Goal: Task Accomplishment & Management: Complete application form

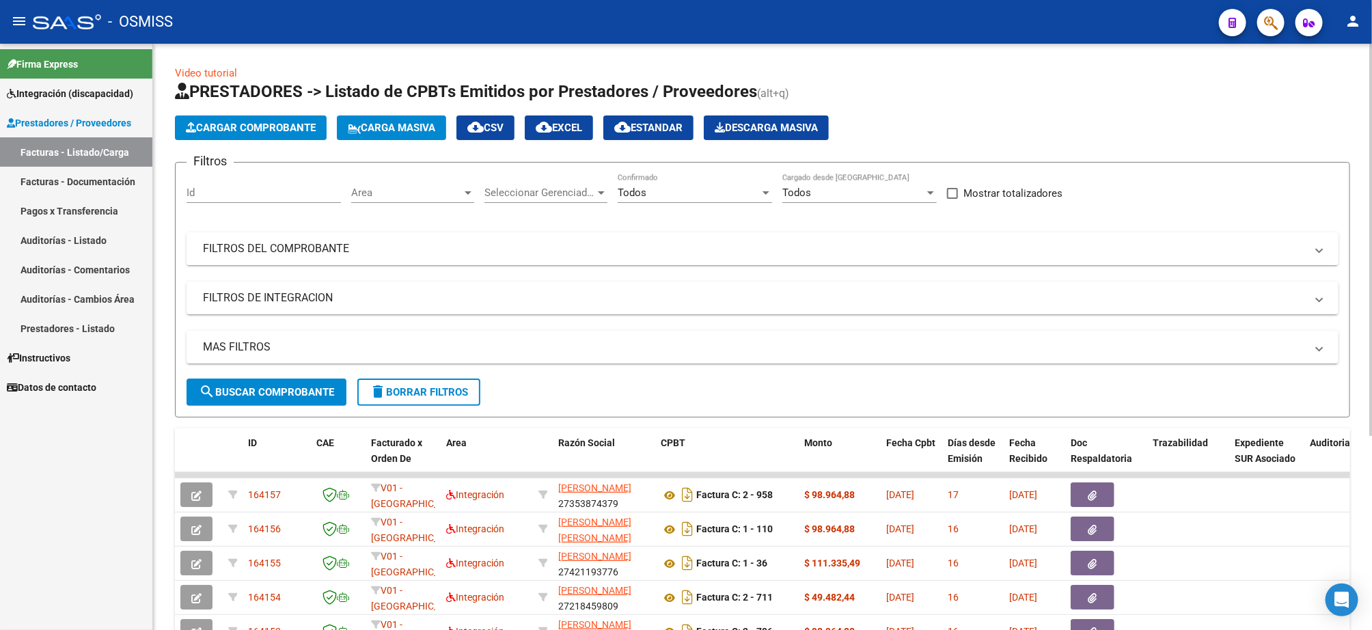
click at [318, 247] on mat-panel-title "FILTROS DEL COMPROBANTE" at bounding box center [754, 248] width 1103 height 15
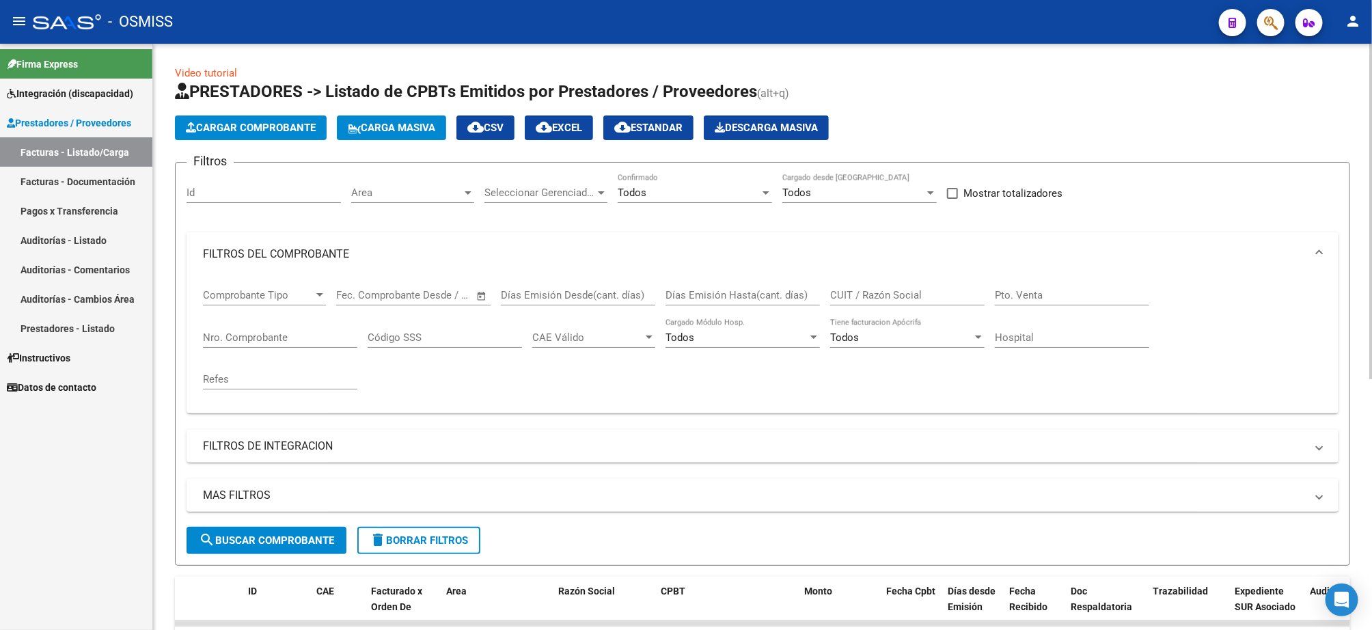
click at [853, 295] on input "CUIT / Razón Social" at bounding box center [907, 295] width 154 height 12
paste input "23200114914"
type input "23200114914"
click at [287, 341] on input "Nro. Comprobante" at bounding box center [280, 337] width 154 height 12
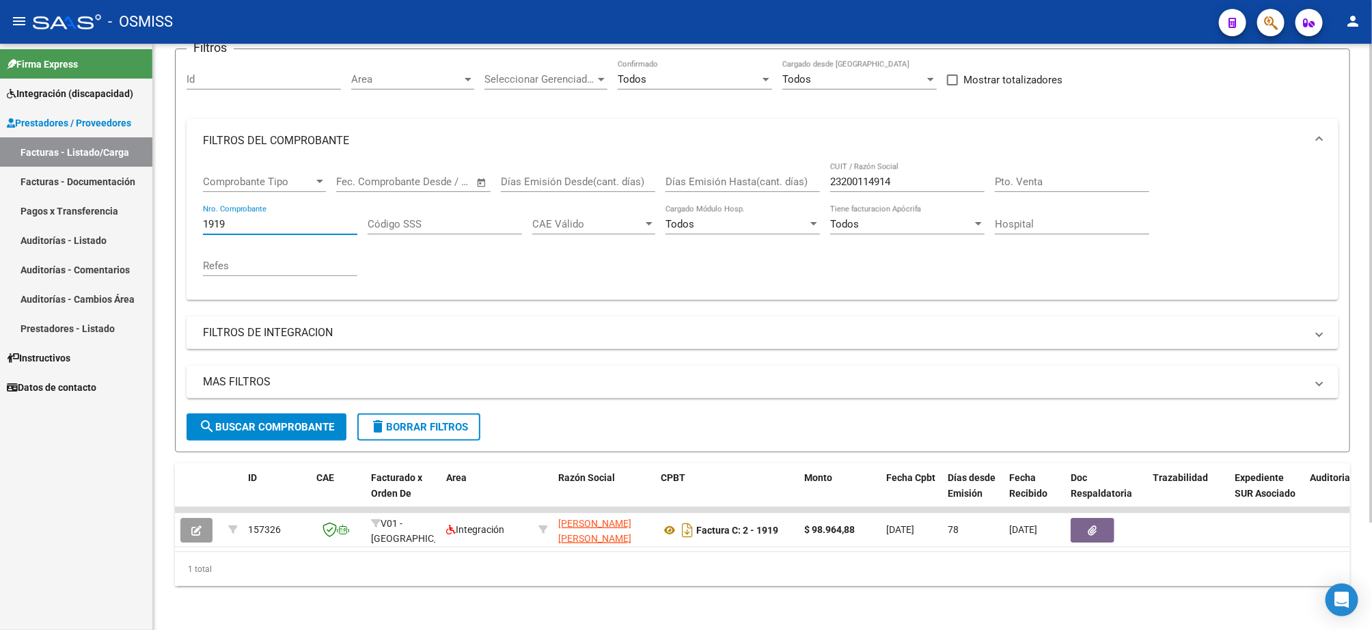
type input "1919"
click at [421, 421] on span "delete Borrar Filtros" at bounding box center [419, 427] width 98 height 12
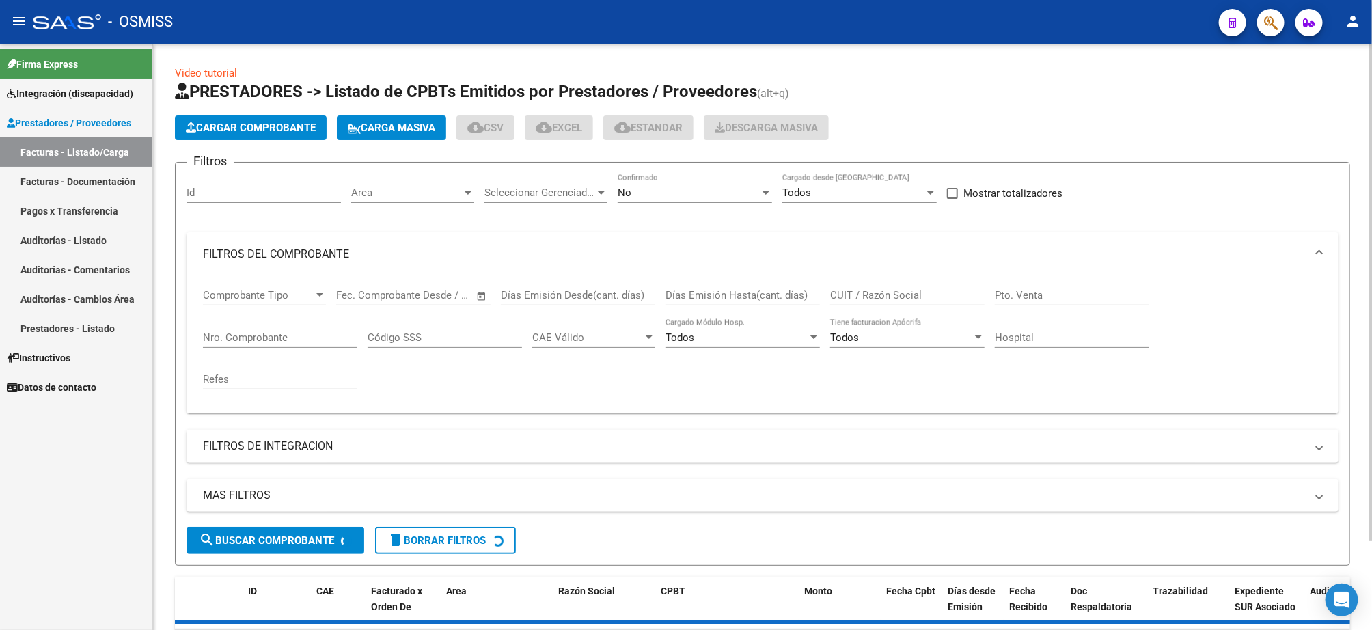
click at [662, 193] on div "No" at bounding box center [689, 193] width 142 height 12
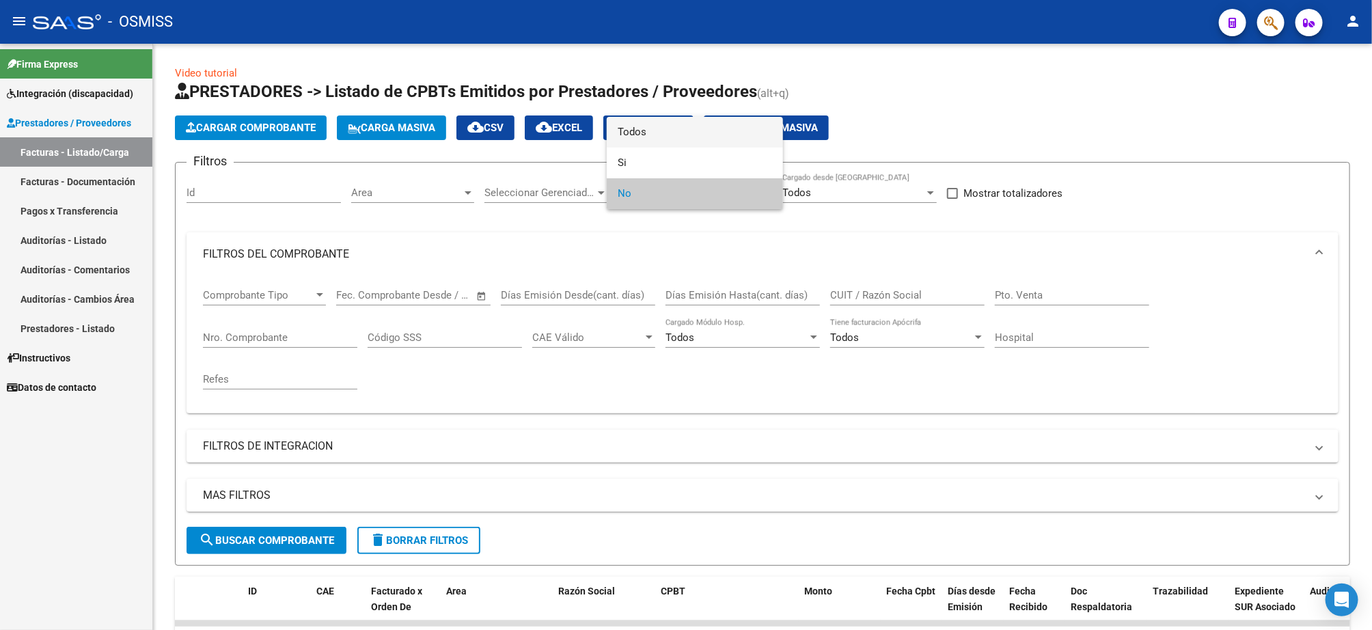
click at [665, 132] on span "Todos" at bounding box center [695, 132] width 154 height 31
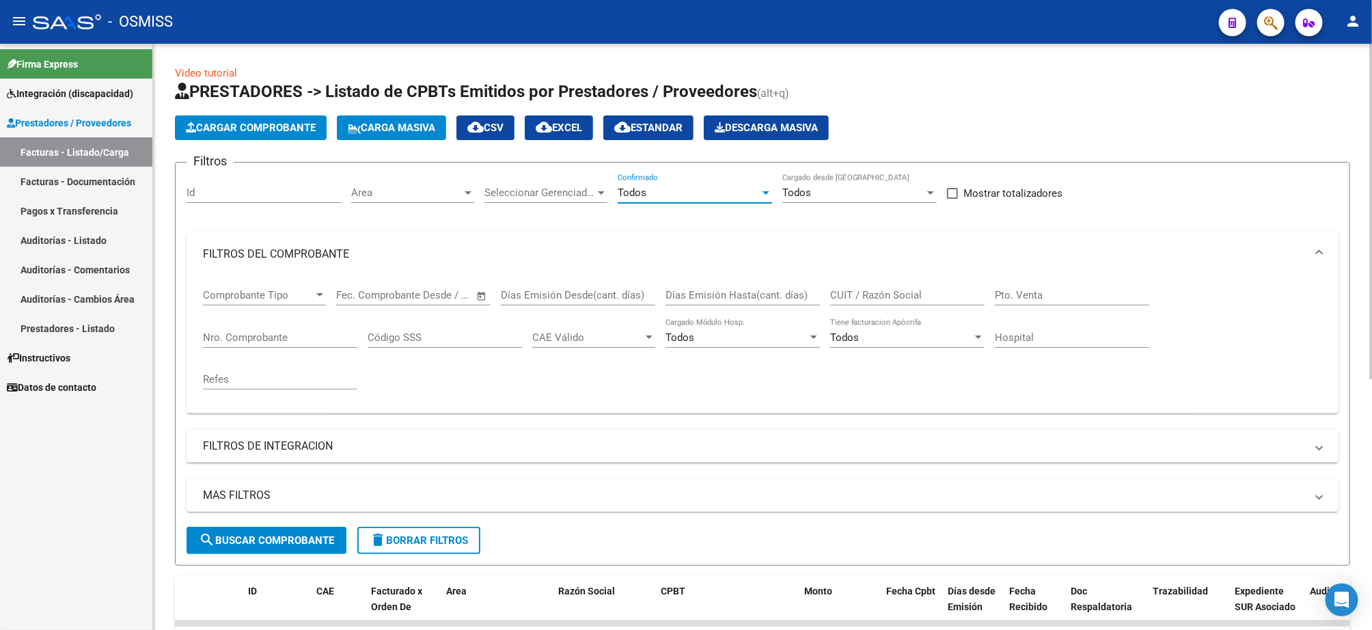
drag, startPoint x: 246, startPoint y: 494, endPoint x: 257, endPoint y: 499, distance: 11.9
click at [246, 494] on mat-panel-title "MAS FILTROS" at bounding box center [754, 495] width 1103 height 15
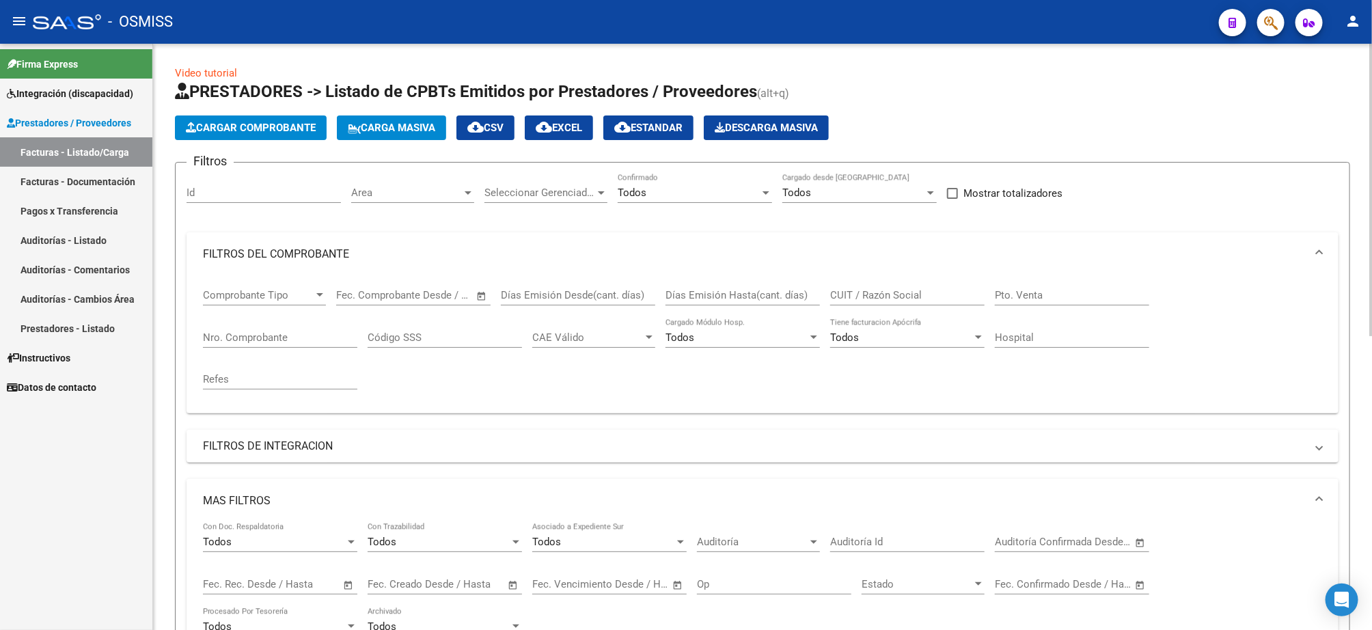
scroll to position [103, 0]
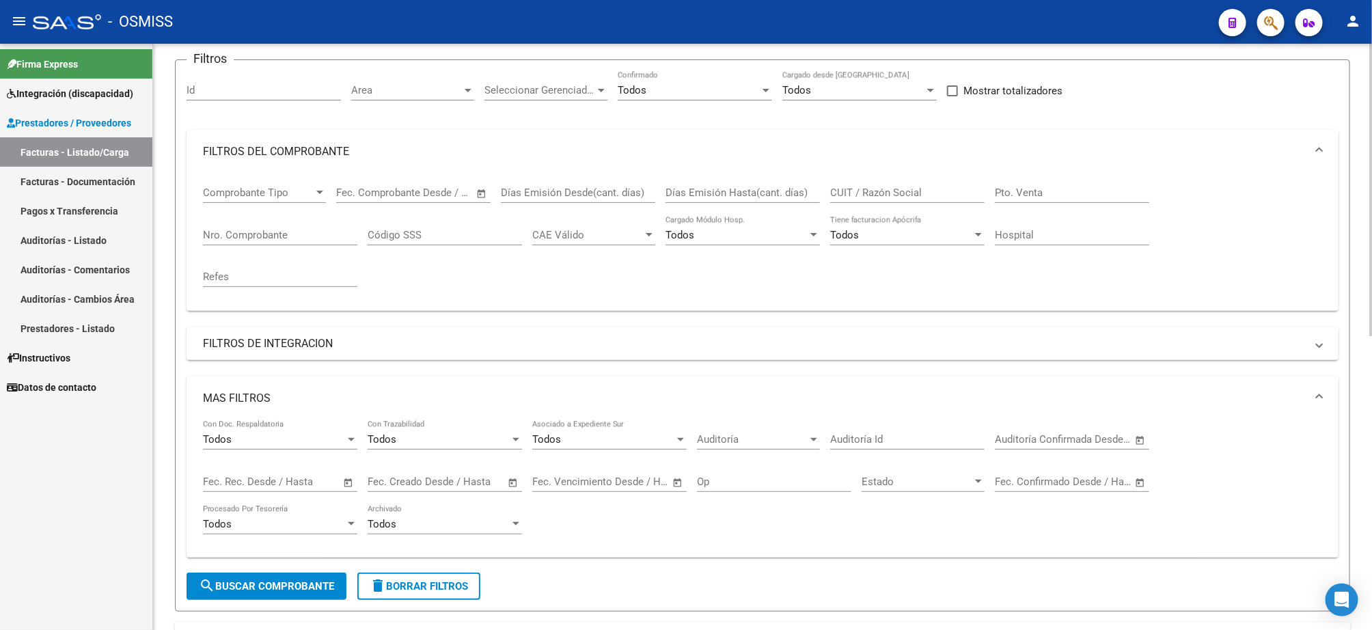
click at [263, 484] on input "text" at bounding box center [293, 482] width 66 height 12
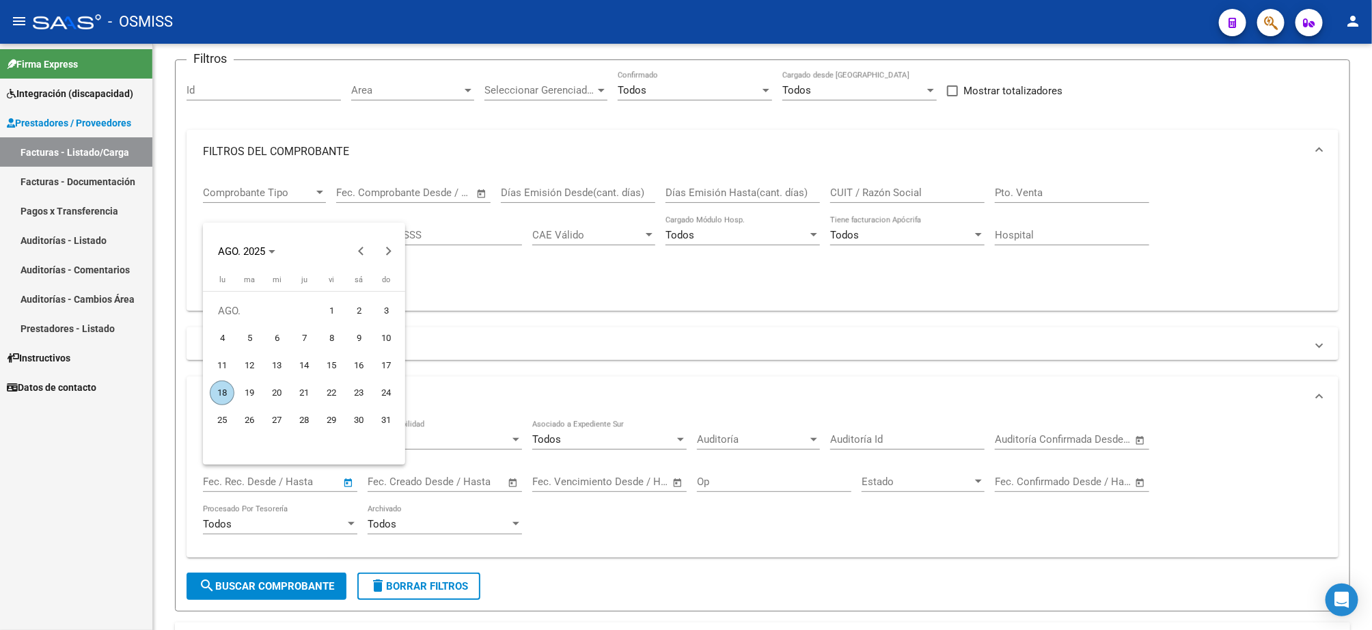
click at [331, 310] on span "1" at bounding box center [331, 311] width 25 height 25
type input "[DATE]"
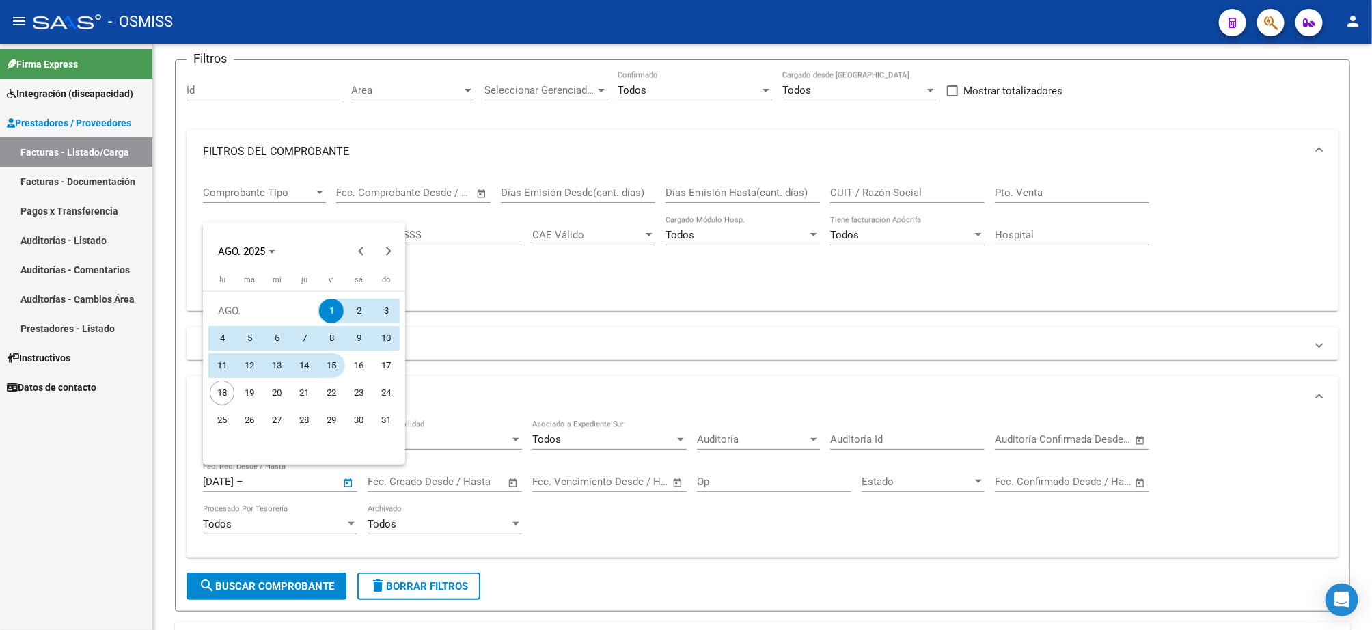
click at [331, 366] on span "15" at bounding box center [331, 365] width 25 height 25
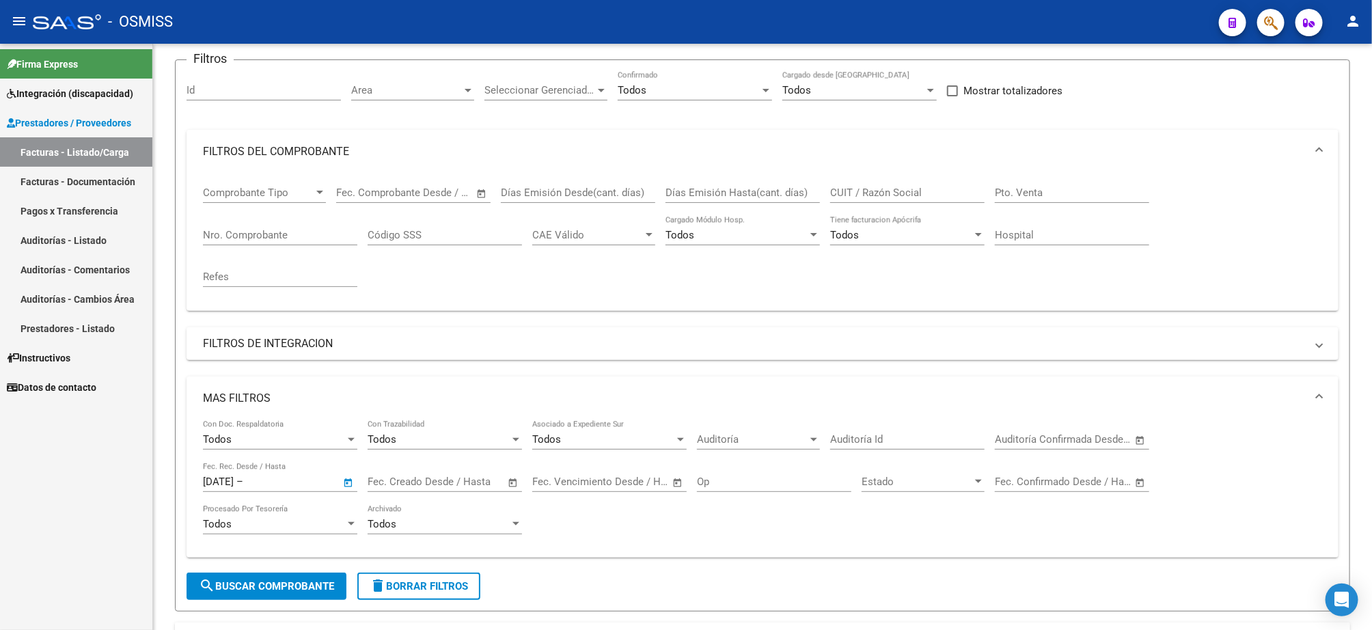
type input "[DATE]"
click at [279, 591] on span "search Buscar Comprobante" at bounding box center [266, 586] width 135 height 12
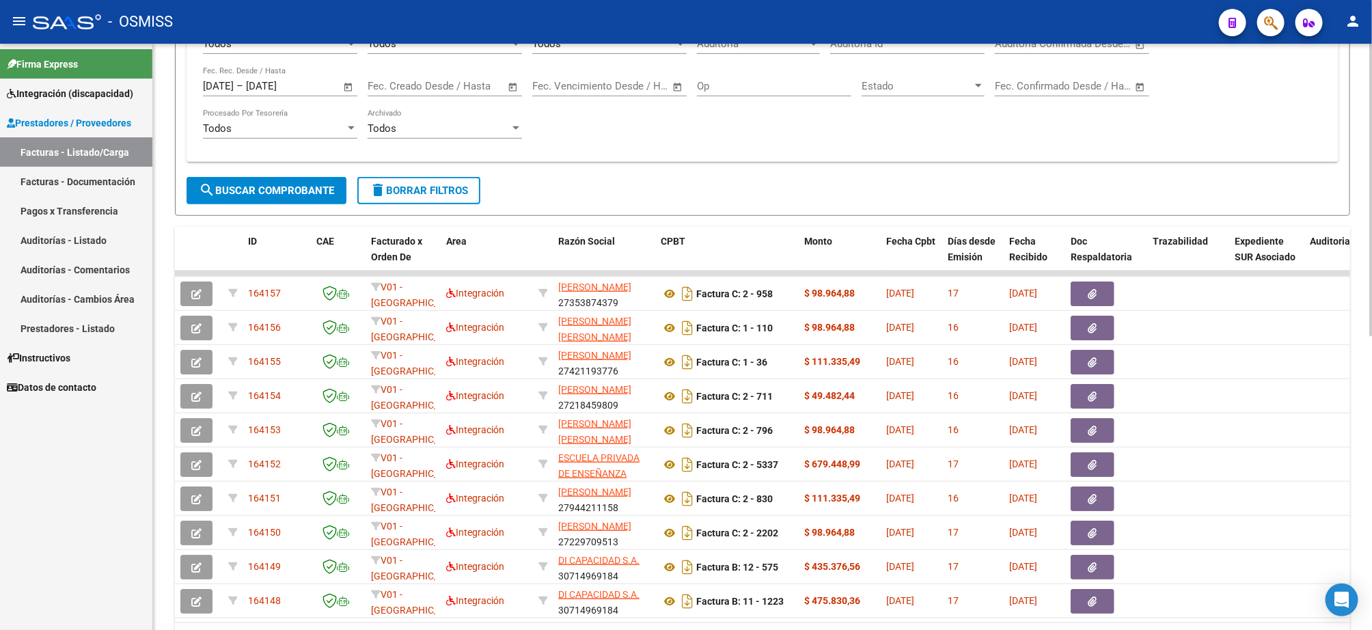
scroll to position [588, 0]
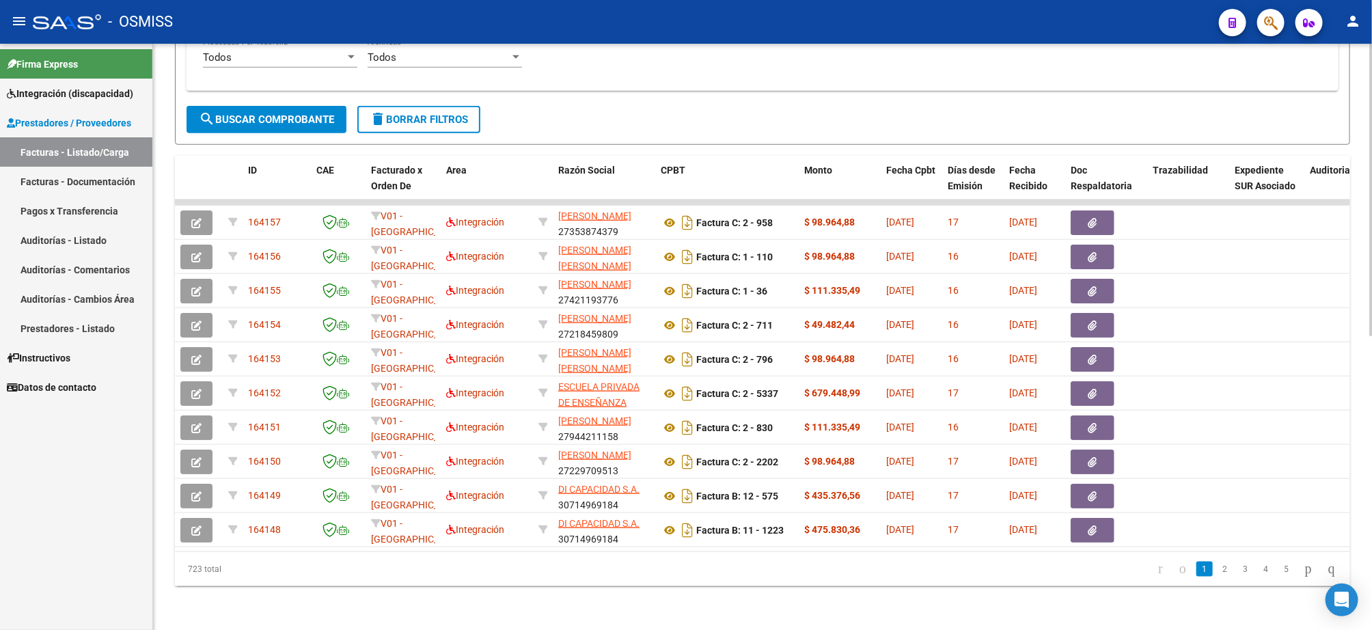
drag, startPoint x: 223, startPoint y: 573, endPoint x: 181, endPoint y: 573, distance: 42.4
click at [181, 573] on div "723 total" at bounding box center [291, 569] width 232 height 34
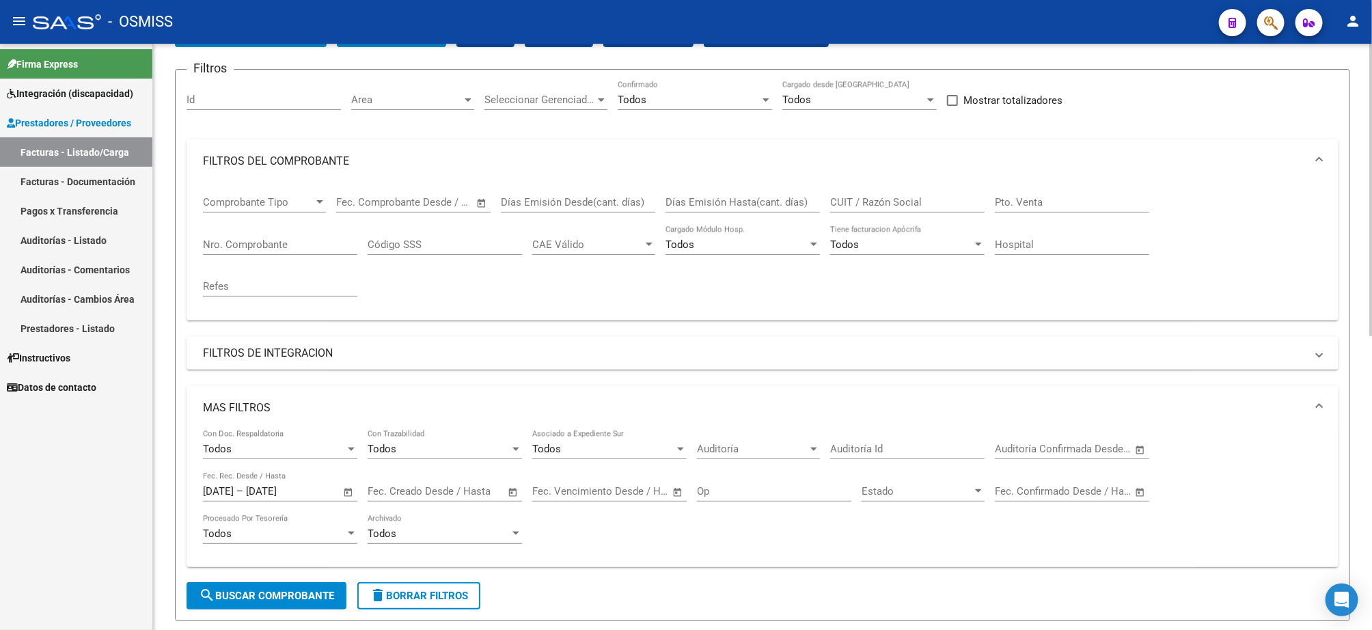
scroll to position [76, 0]
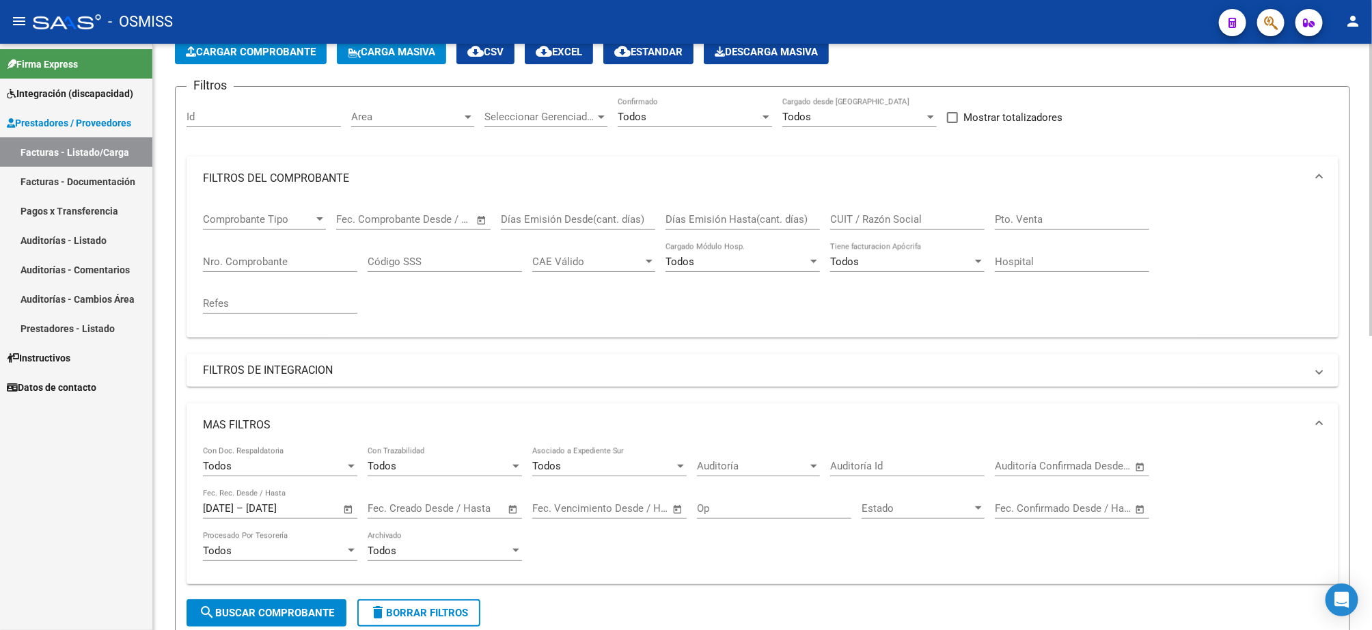
click at [392, 115] on span "Area" at bounding box center [406, 117] width 111 height 12
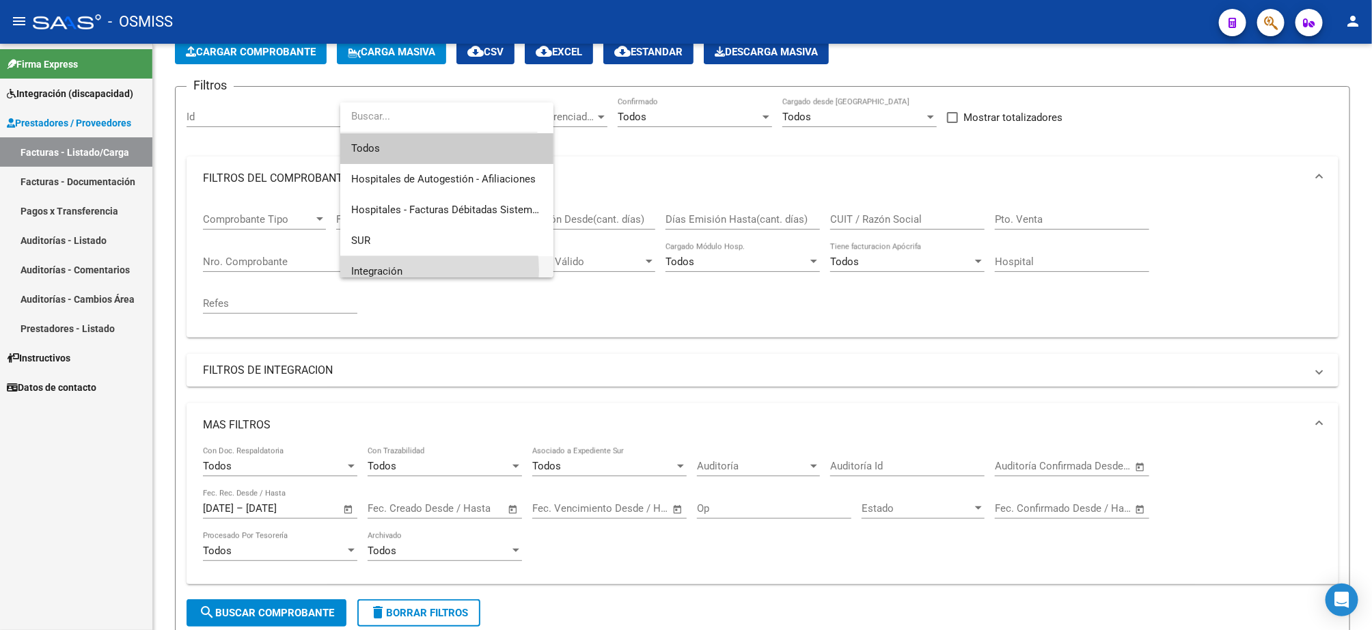
click at [413, 271] on span "Integración" at bounding box center [446, 271] width 191 height 31
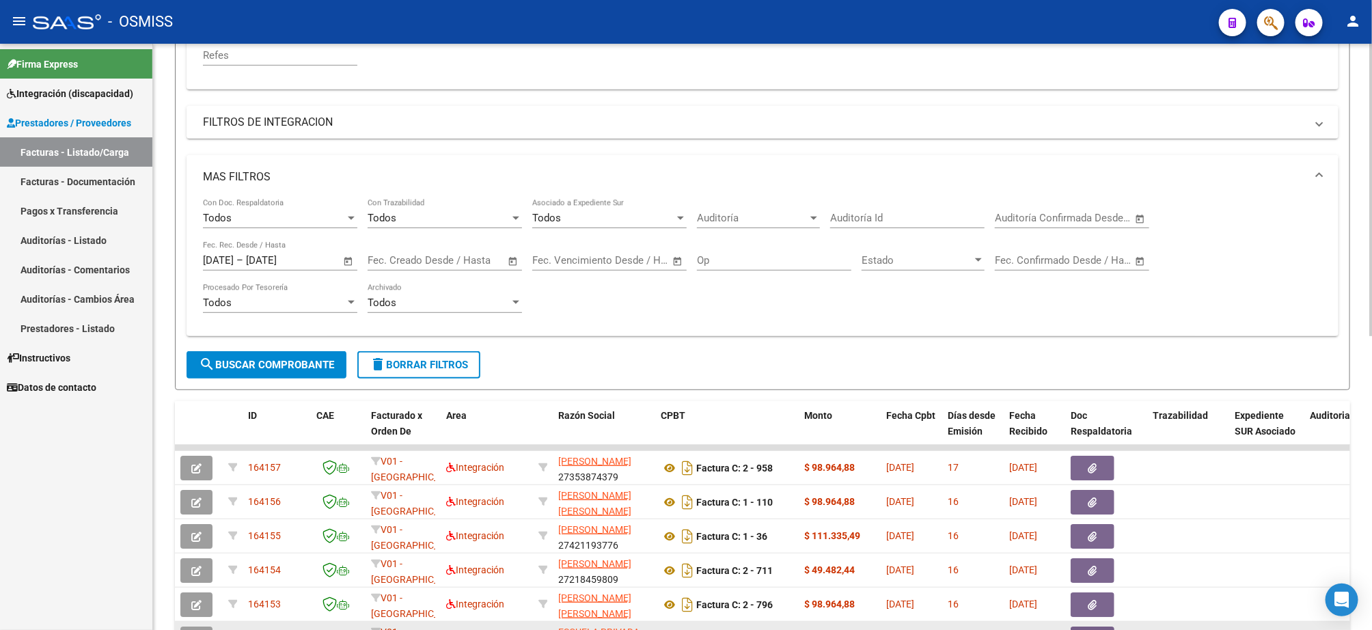
scroll to position [588, 0]
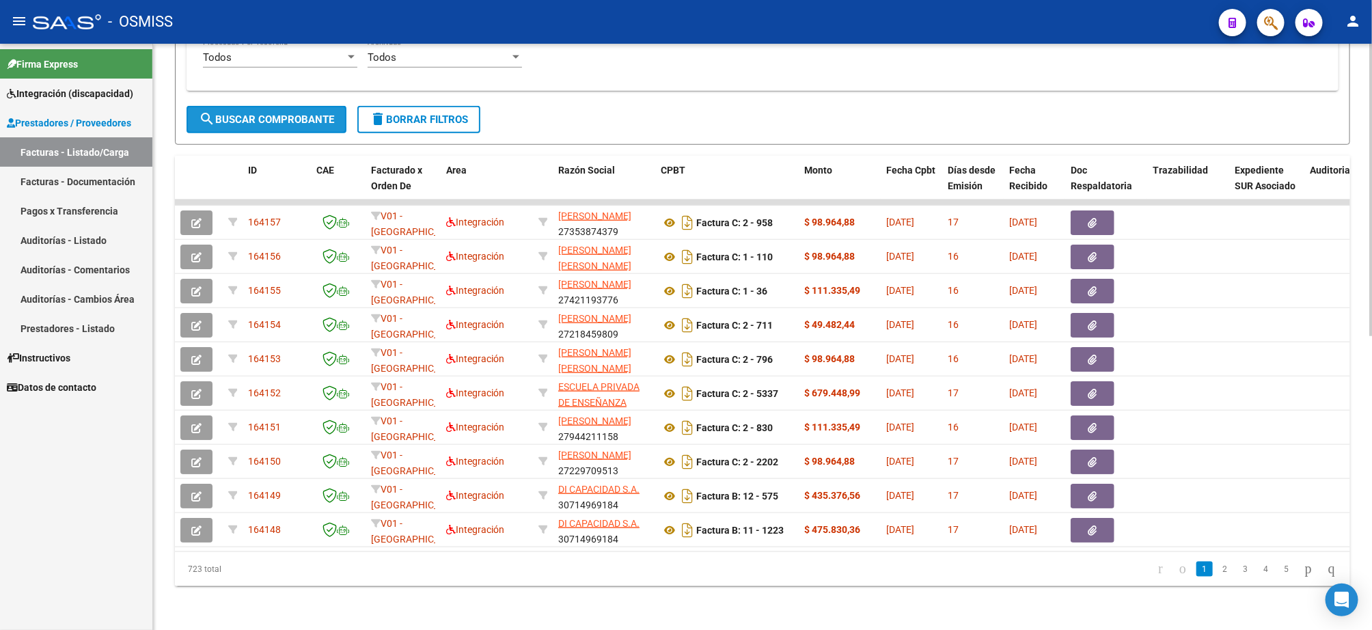
click at [284, 113] on span "search Buscar Comprobante" at bounding box center [266, 119] width 135 height 12
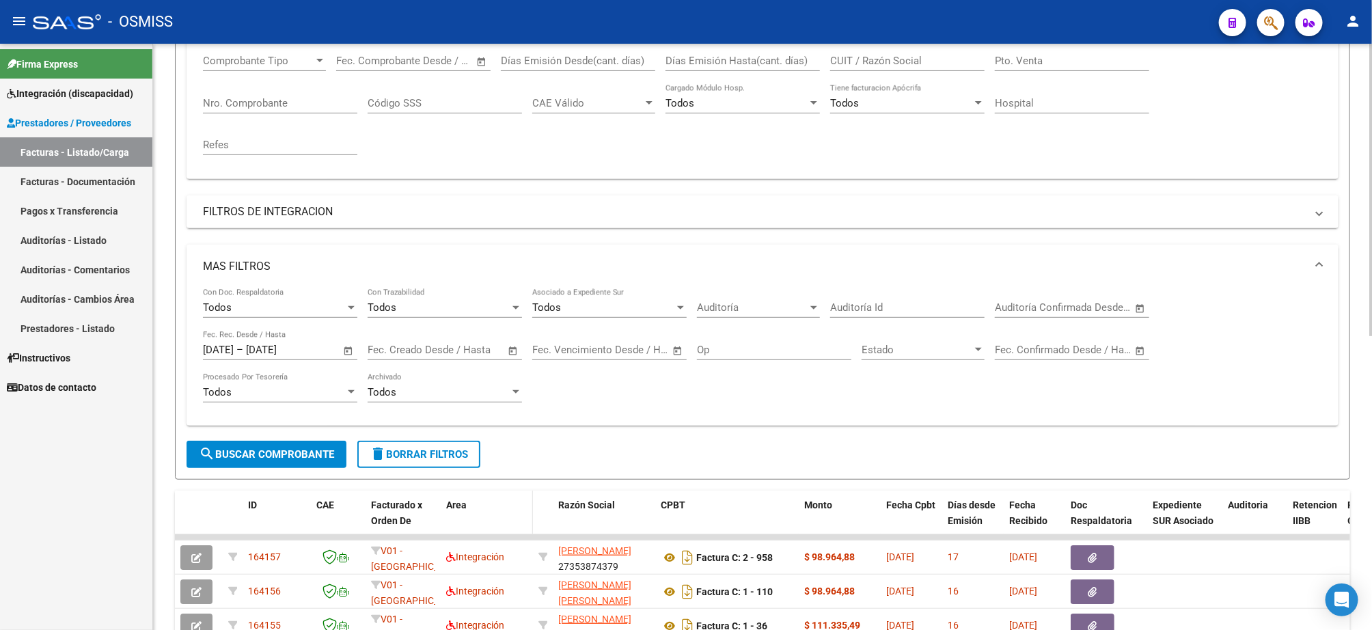
scroll to position [0, 0]
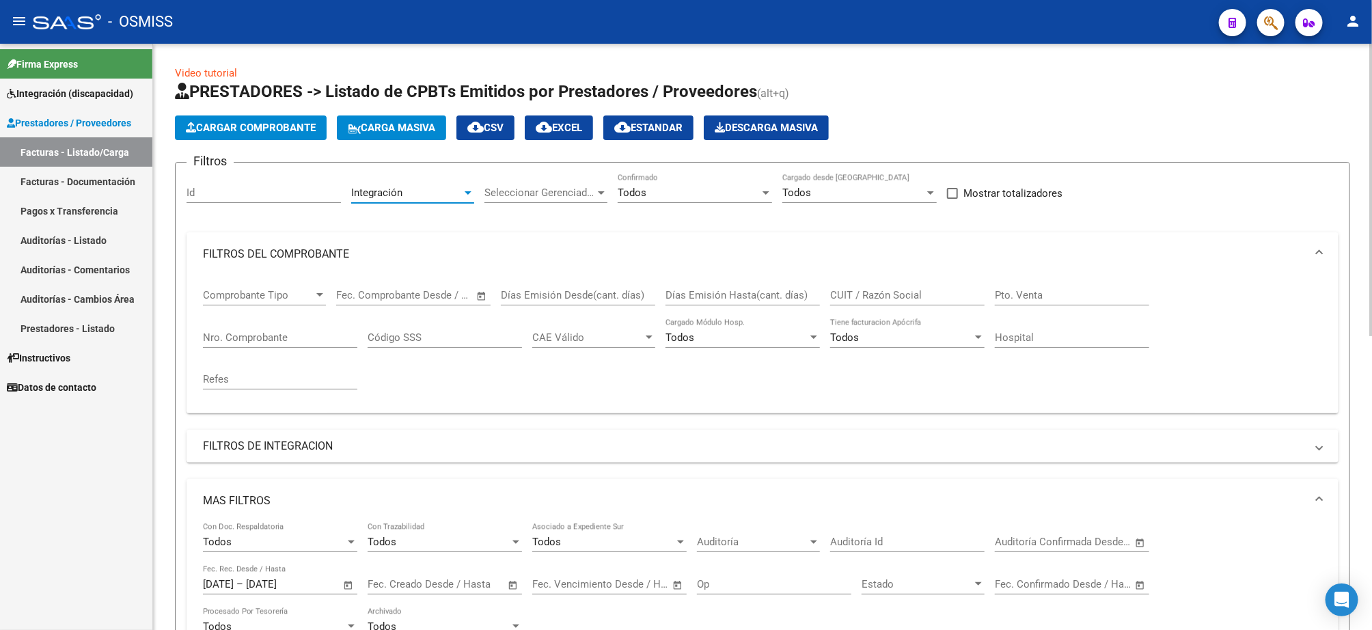
click at [414, 195] on div "Integración" at bounding box center [406, 193] width 111 height 12
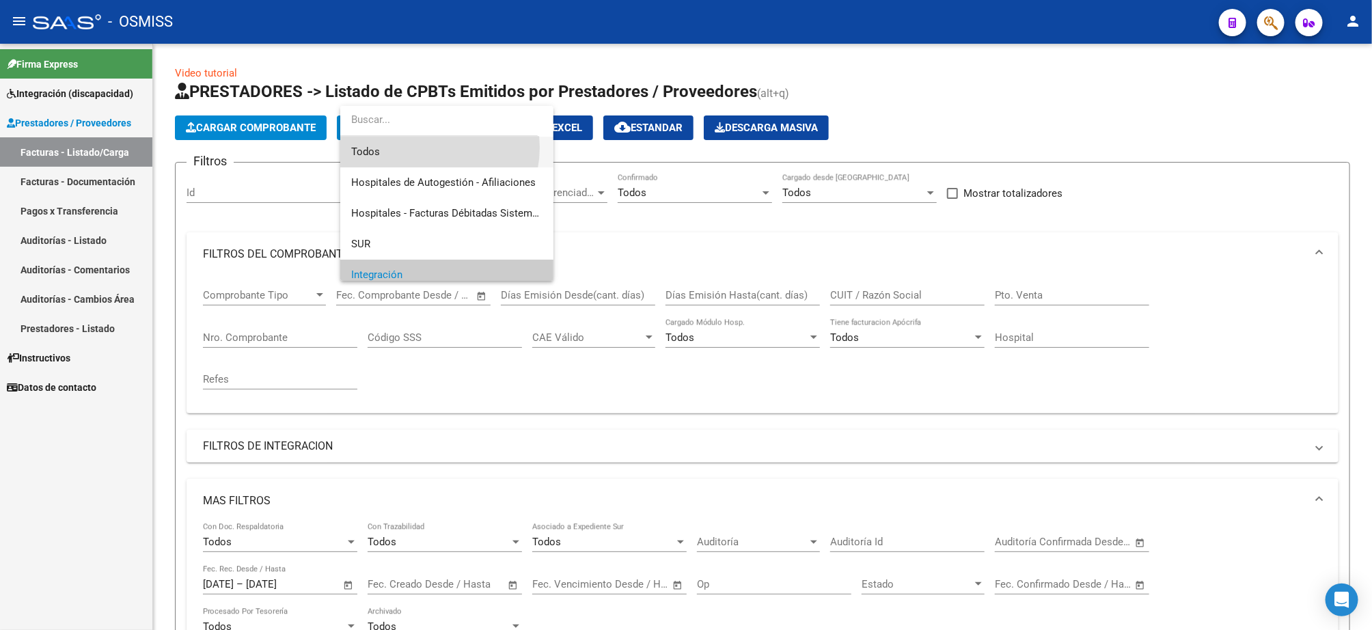
click at [426, 148] on span "Todos" at bounding box center [446, 152] width 191 height 31
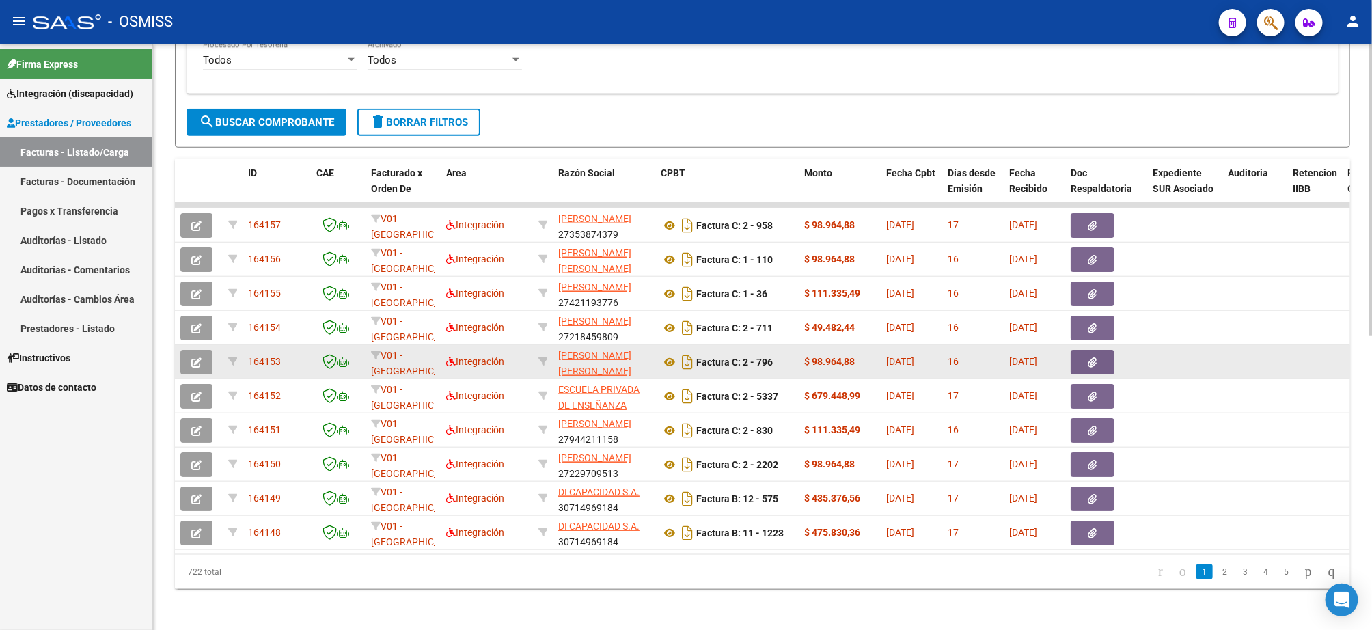
scroll to position [588, 0]
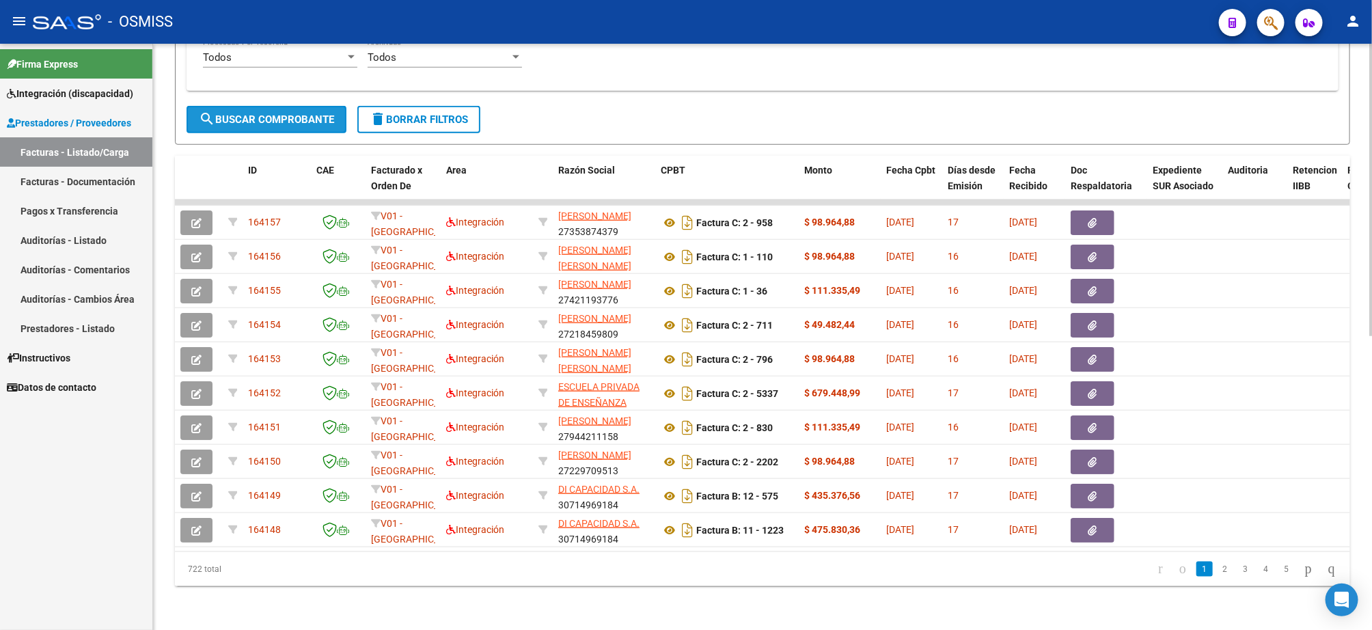
click at [285, 113] on span "search Buscar Comprobante" at bounding box center [266, 119] width 135 height 12
drag, startPoint x: 230, startPoint y: 562, endPoint x: 179, endPoint y: 564, distance: 50.6
click at [179, 564] on div "723 total" at bounding box center [291, 569] width 232 height 34
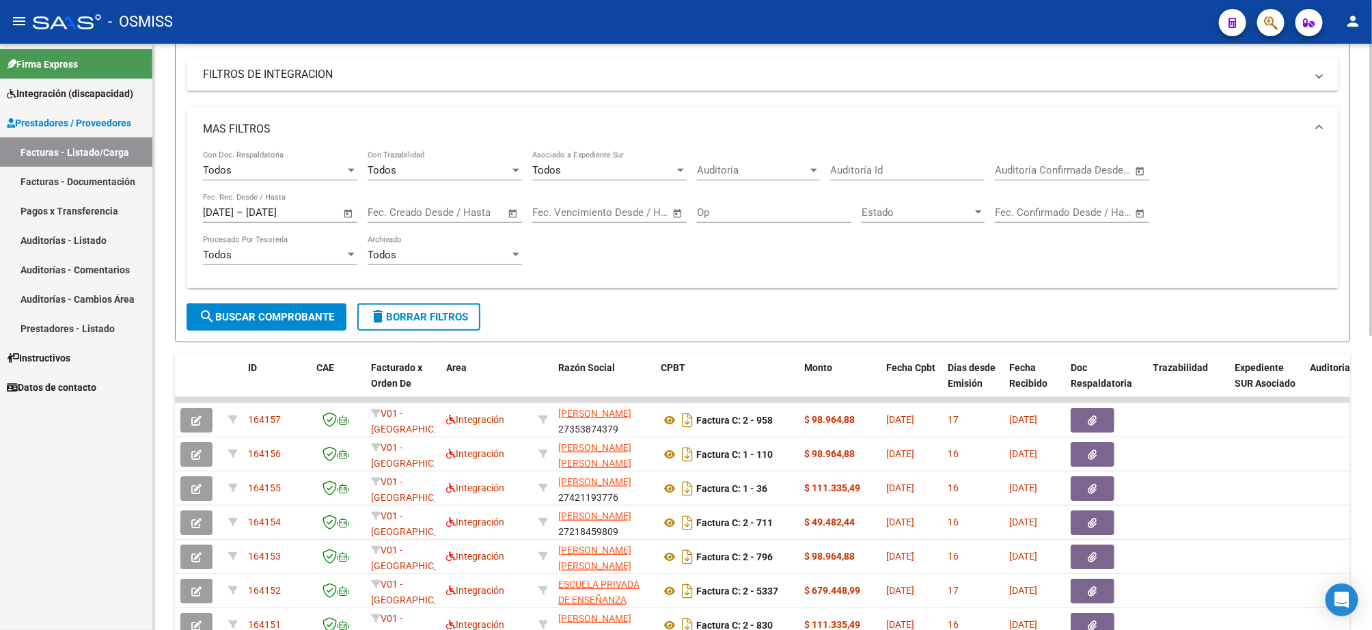
scroll to position [0, 0]
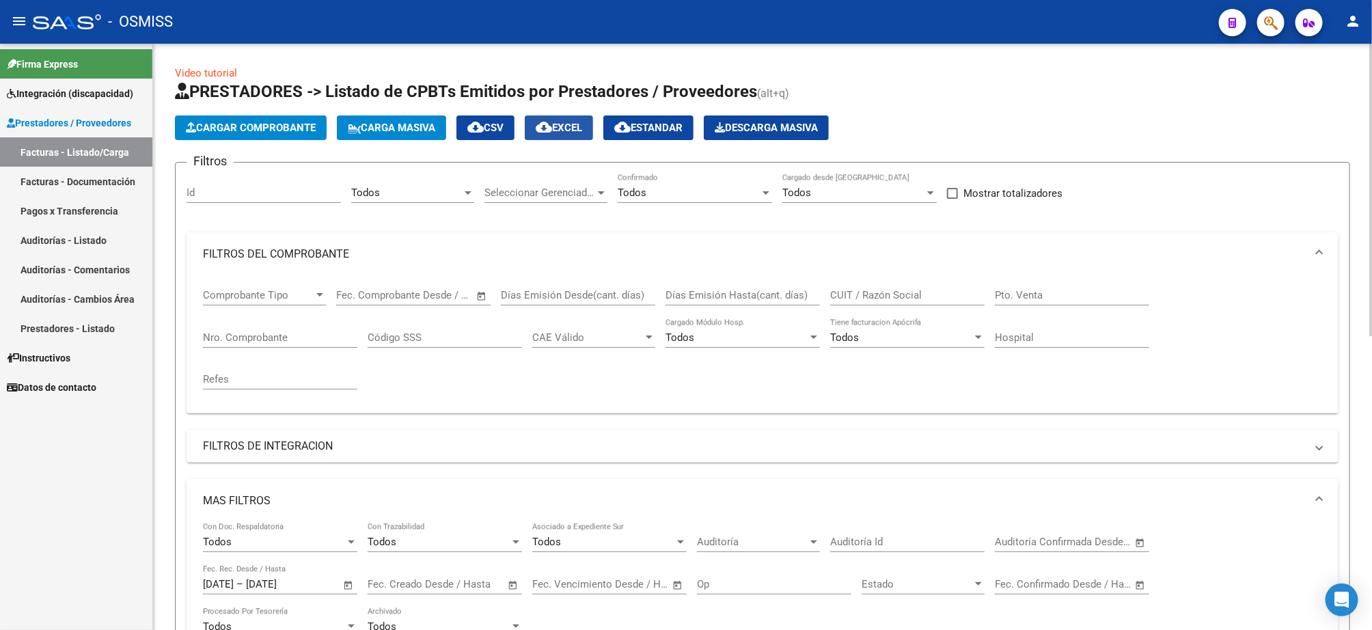
click at [569, 126] on span "cloud_download EXCEL" at bounding box center [559, 128] width 46 height 12
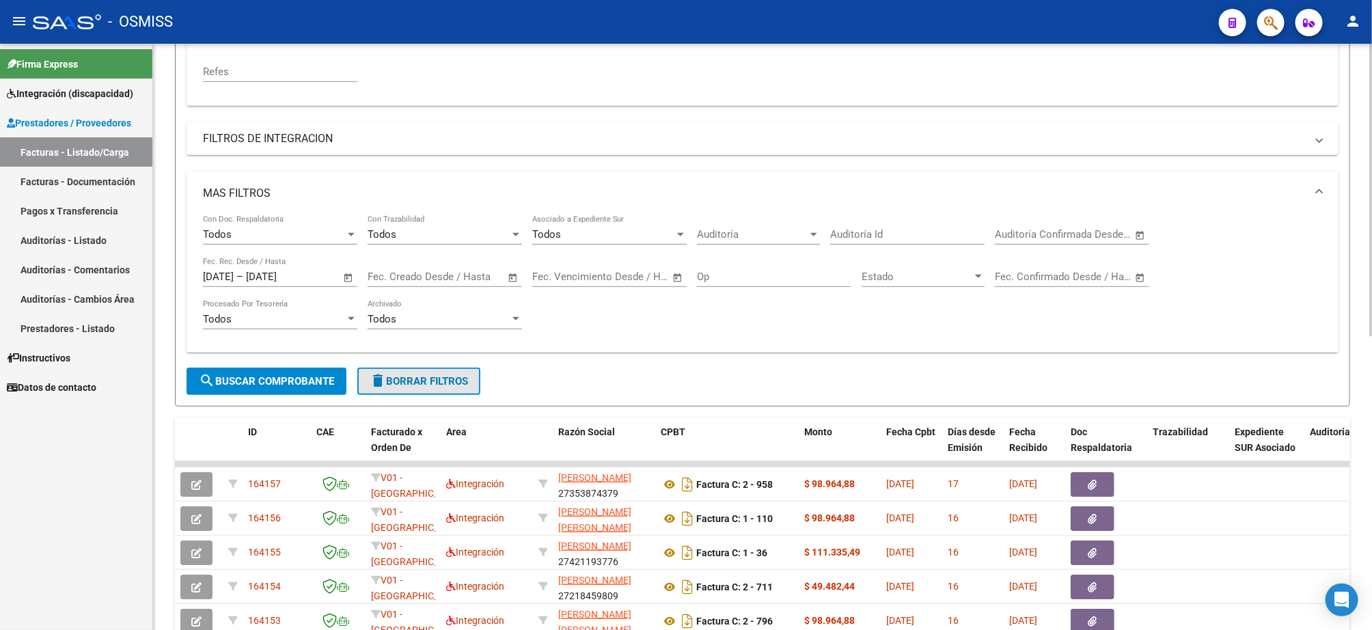
click at [428, 387] on span "delete Borrar Filtros" at bounding box center [419, 381] width 98 height 12
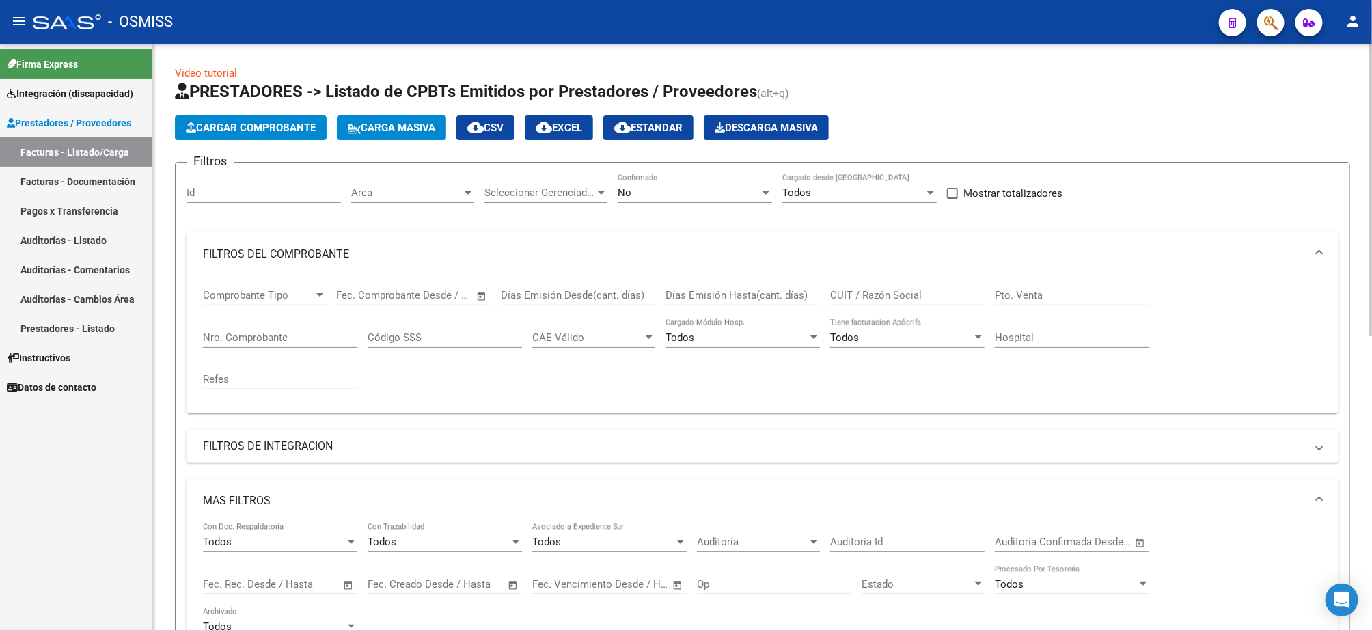
click at [651, 195] on div "No" at bounding box center [689, 193] width 142 height 12
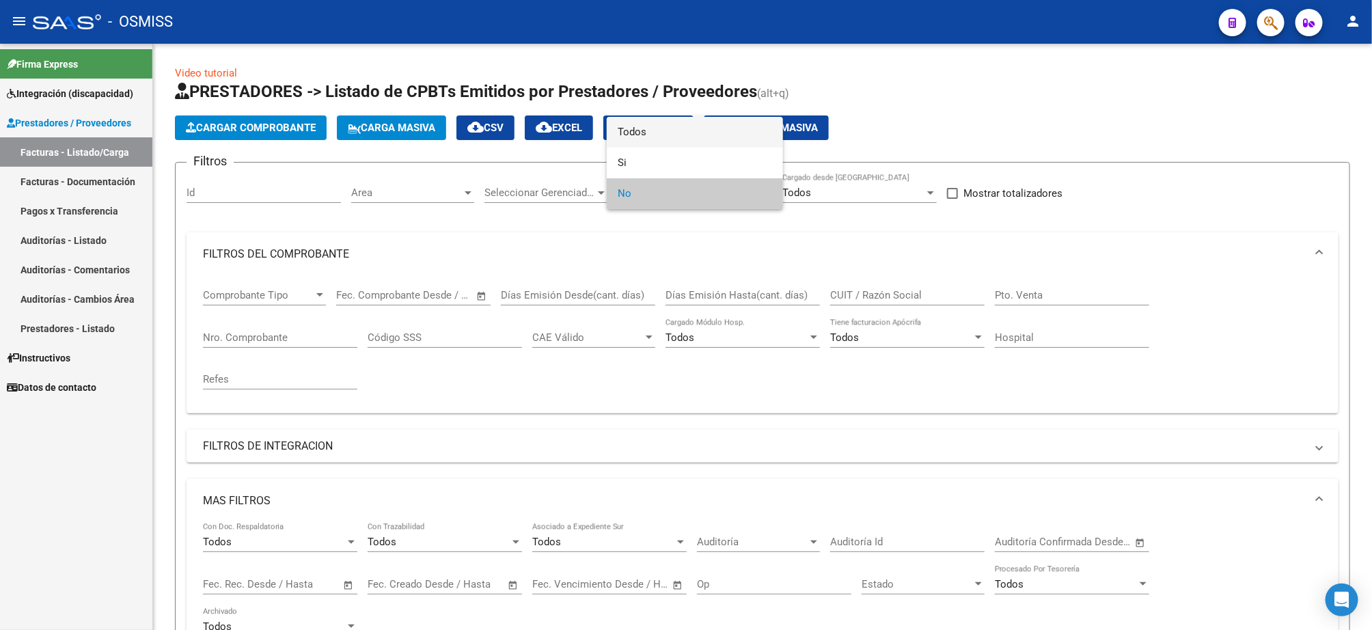
click at [685, 137] on span "Todos" at bounding box center [695, 132] width 154 height 31
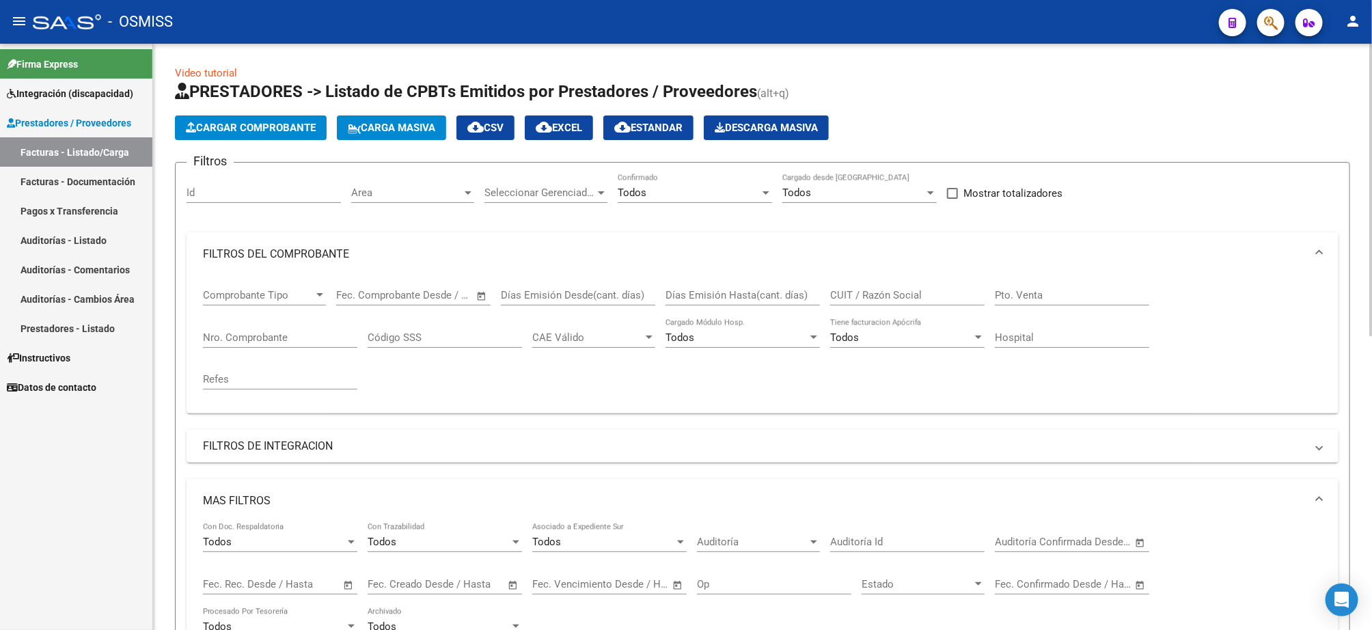
click at [383, 295] on span "–" at bounding box center [386, 295] width 7 height 12
drag, startPoint x: 461, startPoint y: 390, endPoint x: 400, endPoint y: 427, distance: 71.1
click at [460, 392] on span "1" at bounding box center [464, 395] width 25 height 25
type input "[DATE]"
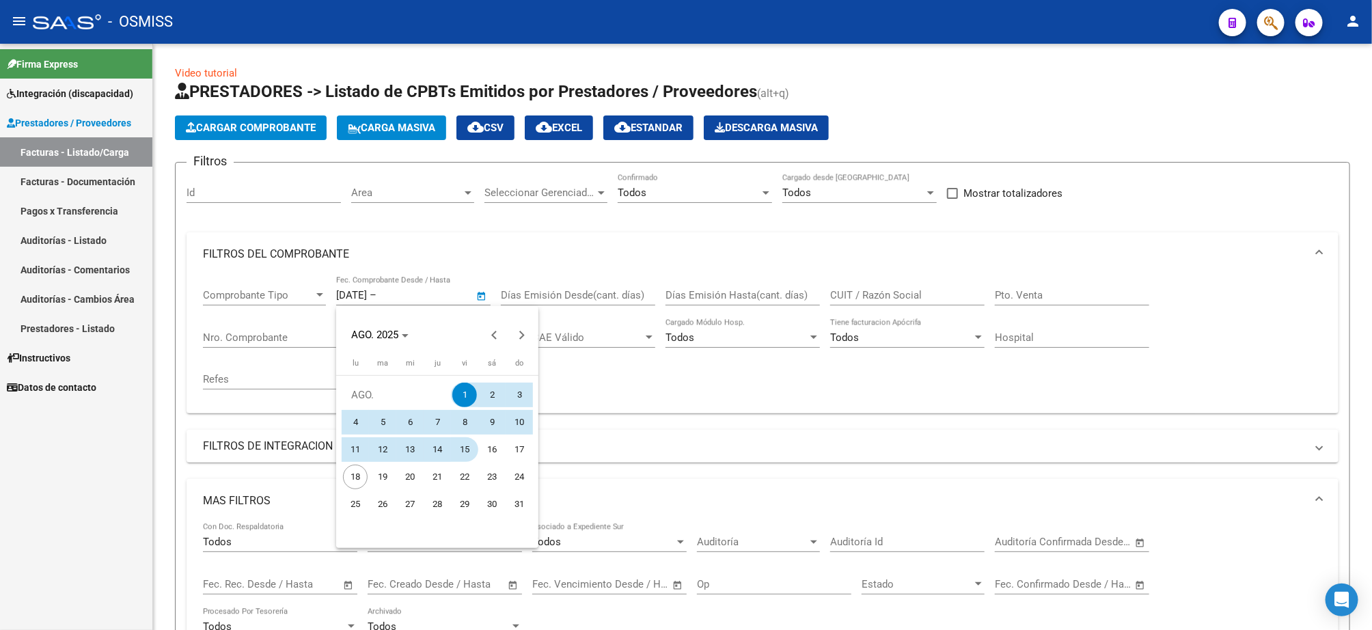
click at [458, 449] on span "15" at bounding box center [464, 449] width 25 height 25
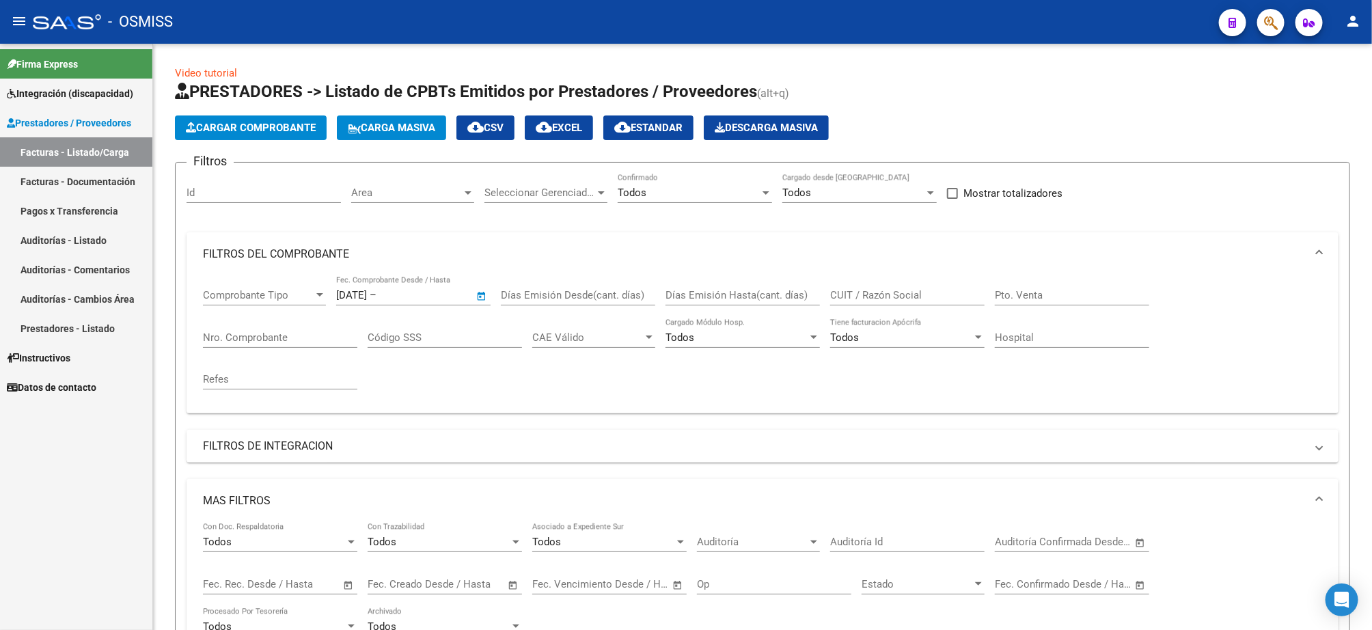
type input "[DATE]"
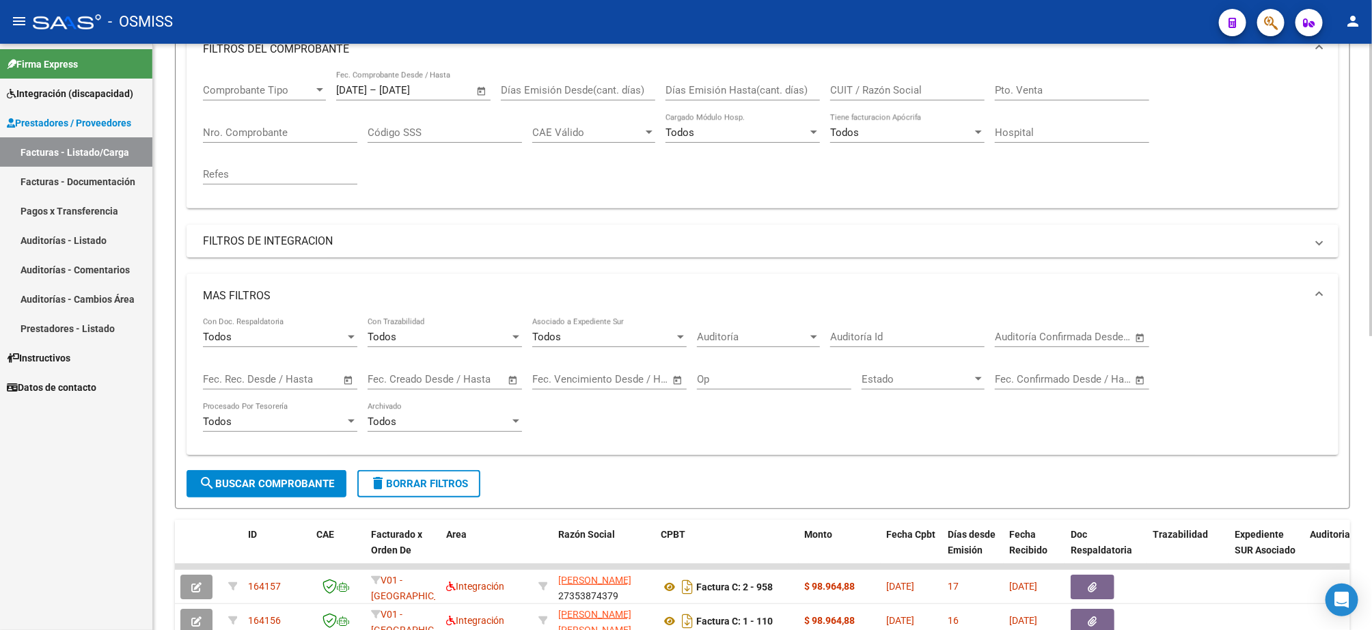
click at [244, 493] on button "search Buscar Comprobante" at bounding box center [267, 483] width 160 height 27
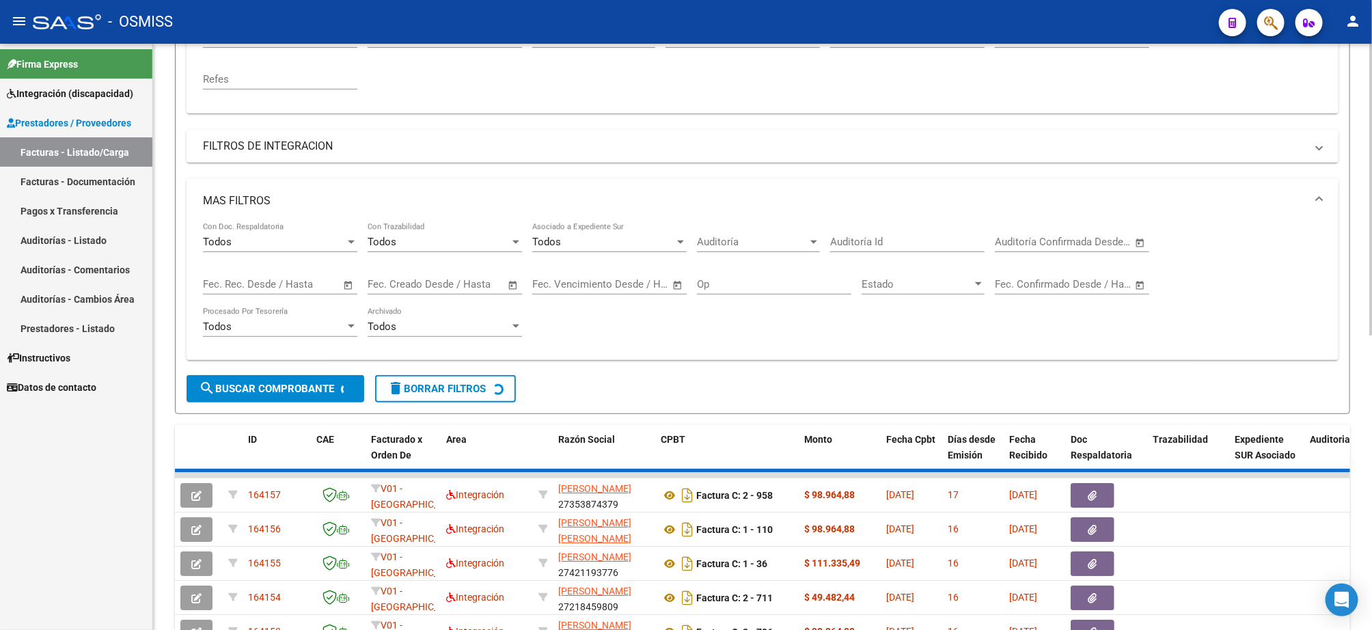
scroll to position [588, 0]
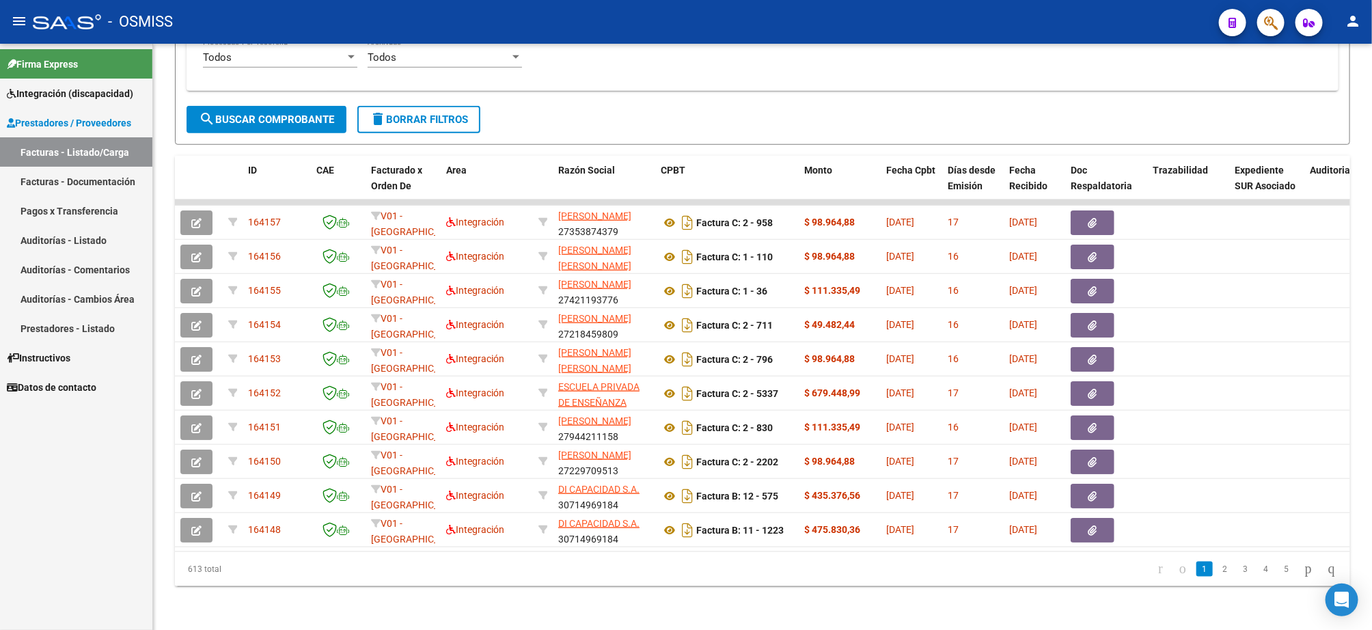
drag, startPoint x: 243, startPoint y: 570, endPoint x: 150, endPoint y: 569, distance: 92.3
click at [150, 569] on mat-sidenav-container "Firma Express Integración (discapacidad) Legajos Prestadores / Proveedores Fact…" at bounding box center [686, 337] width 1372 height 586
click at [343, 580] on div "613 total" at bounding box center [291, 569] width 232 height 34
click at [318, 573] on div "613 total" at bounding box center [291, 569] width 232 height 34
drag, startPoint x: 239, startPoint y: 572, endPoint x: 139, endPoint y: 570, distance: 99.1
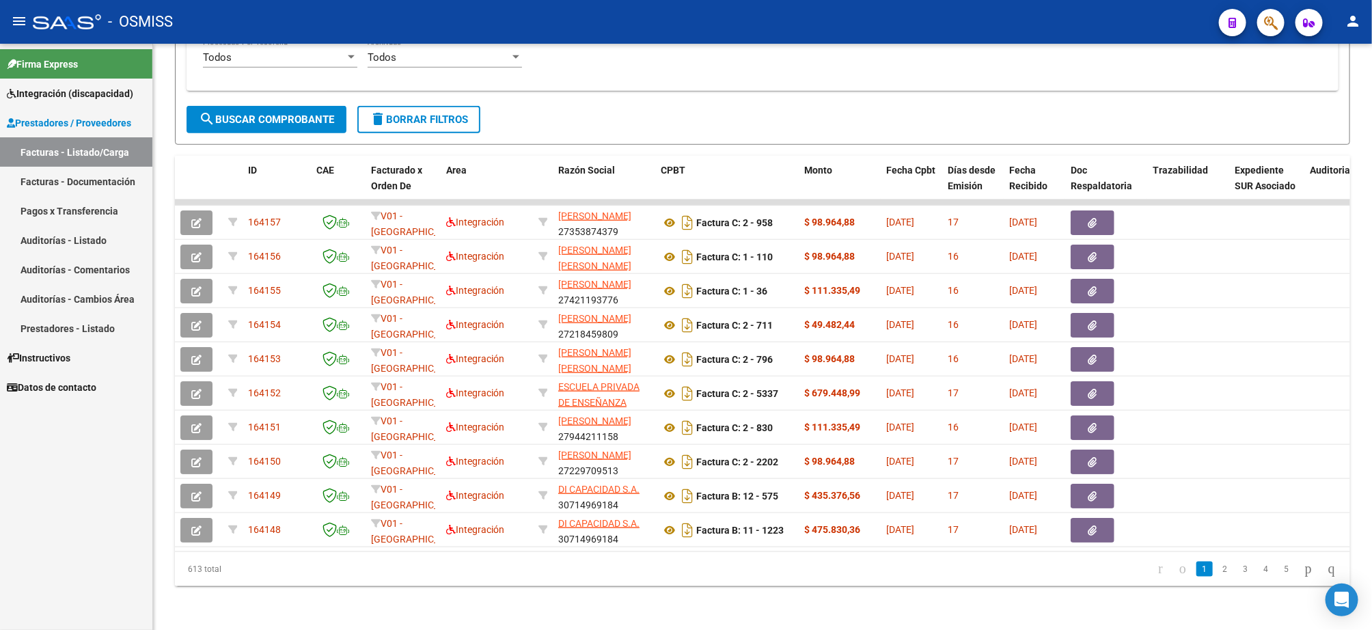
click at [139, 570] on mat-sidenav-container "Firma Express Integración (discapacidad) Legajos Prestadores / Proveedores Fact…" at bounding box center [686, 337] width 1372 height 586
click at [316, 573] on div "613 total" at bounding box center [291, 569] width 232 height 34
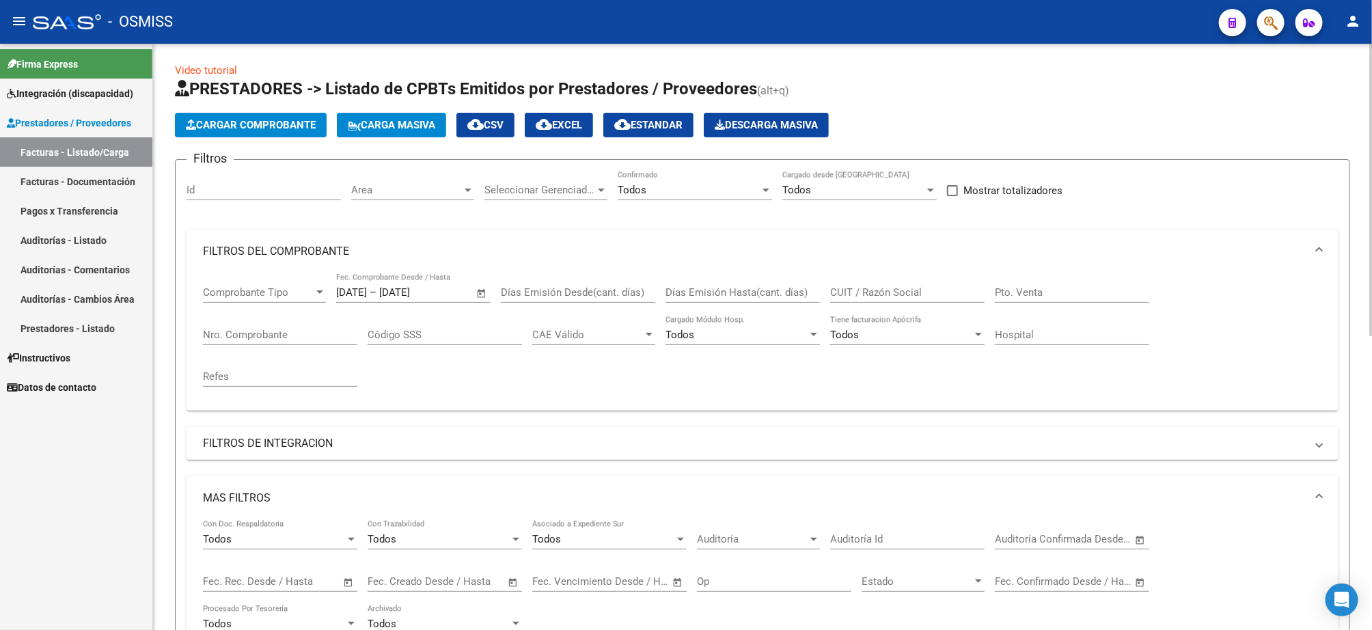
scroll to position [0, 0]
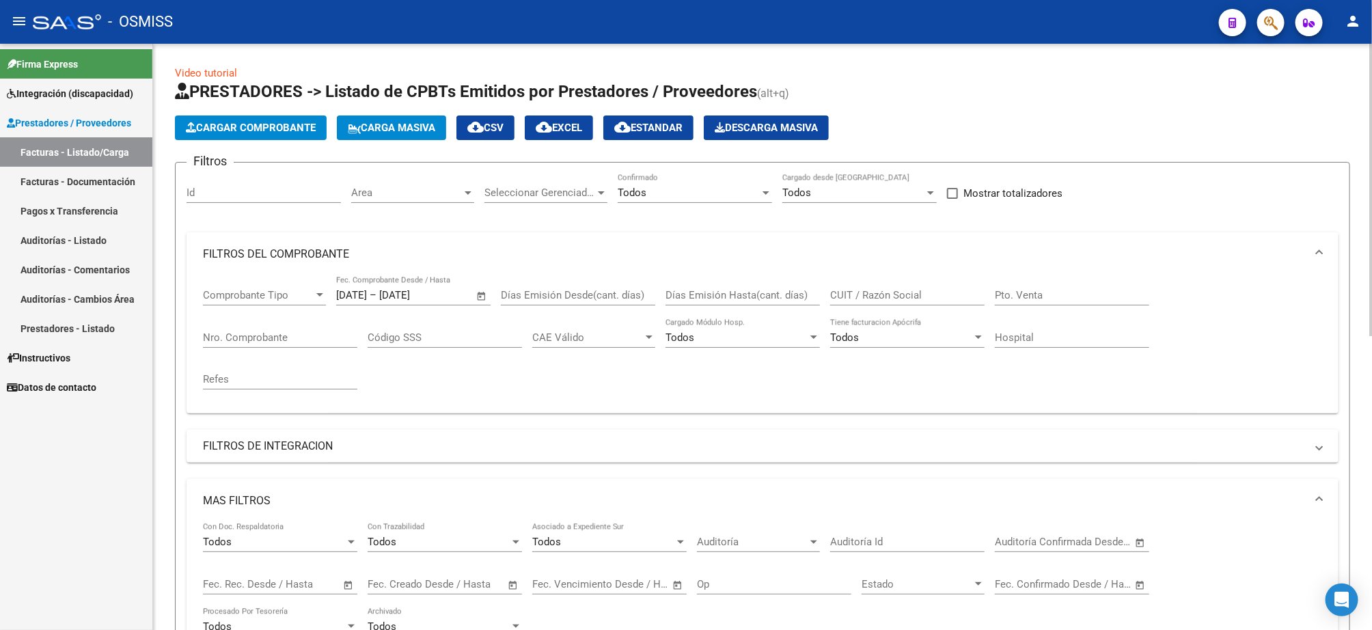
click at [422, 197] on span "Area" at bounding box center [406, 193] width 111 height 12
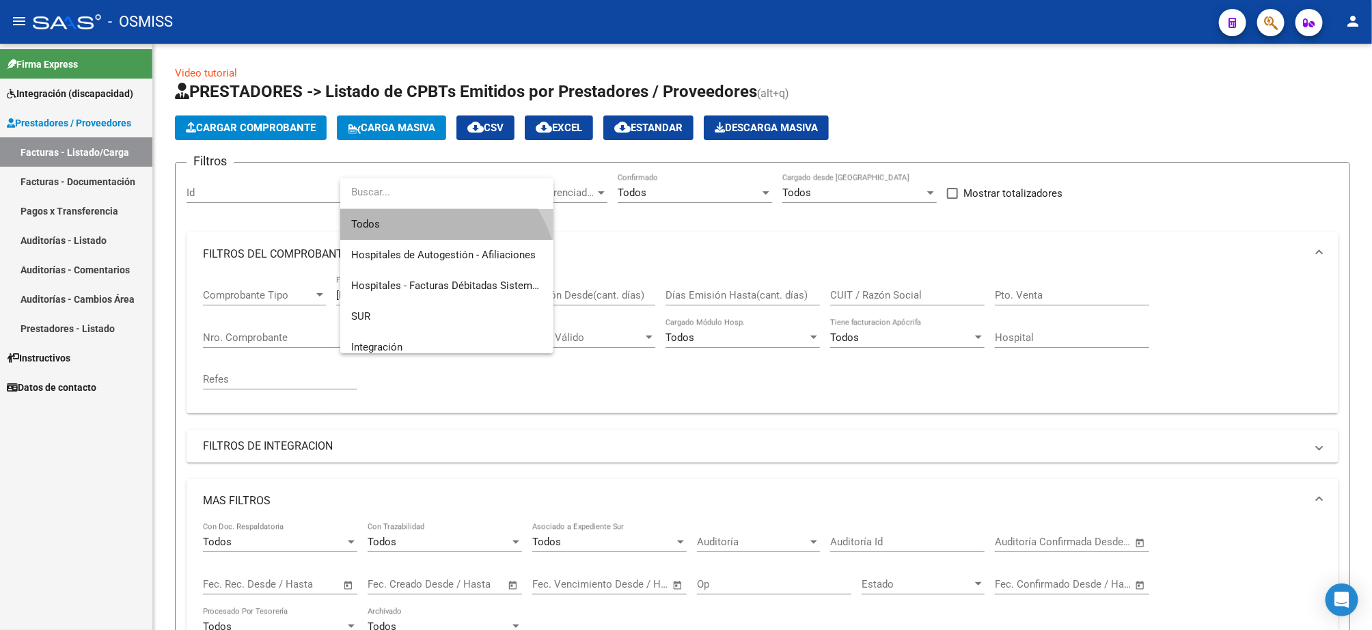
click at [387, 224] on span "Todos" at bounding box center [446, 224] width 191 height 31
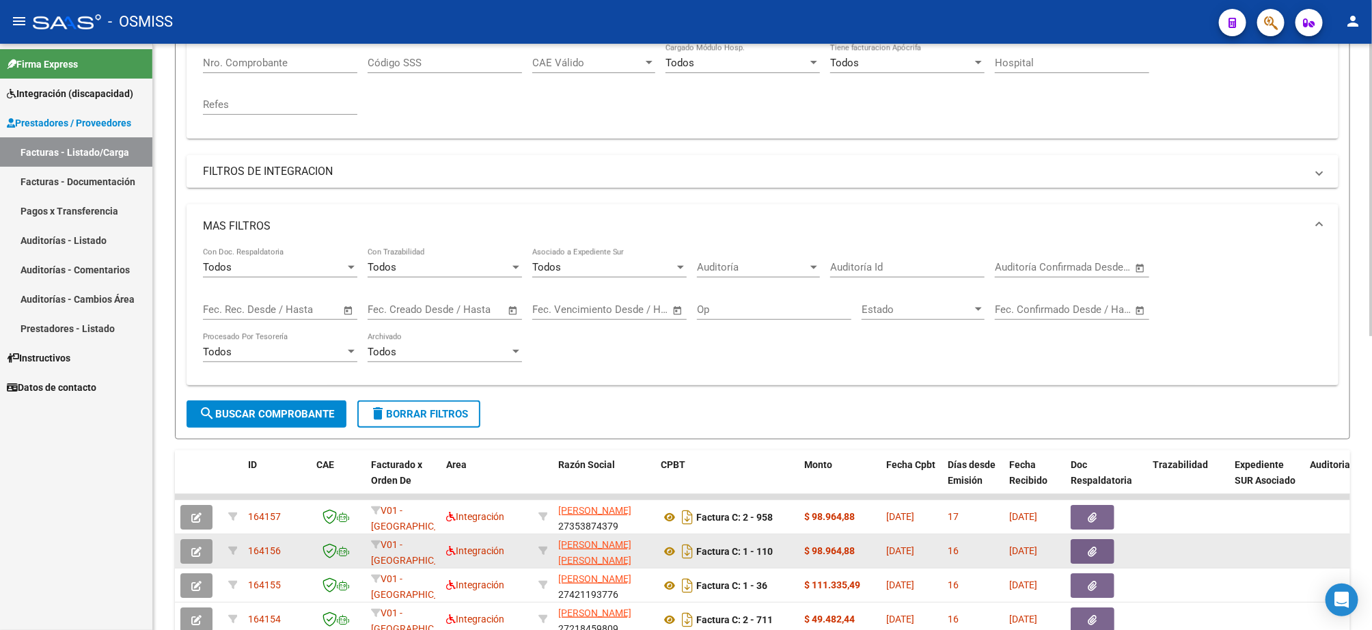
scroll to position [410, 0]
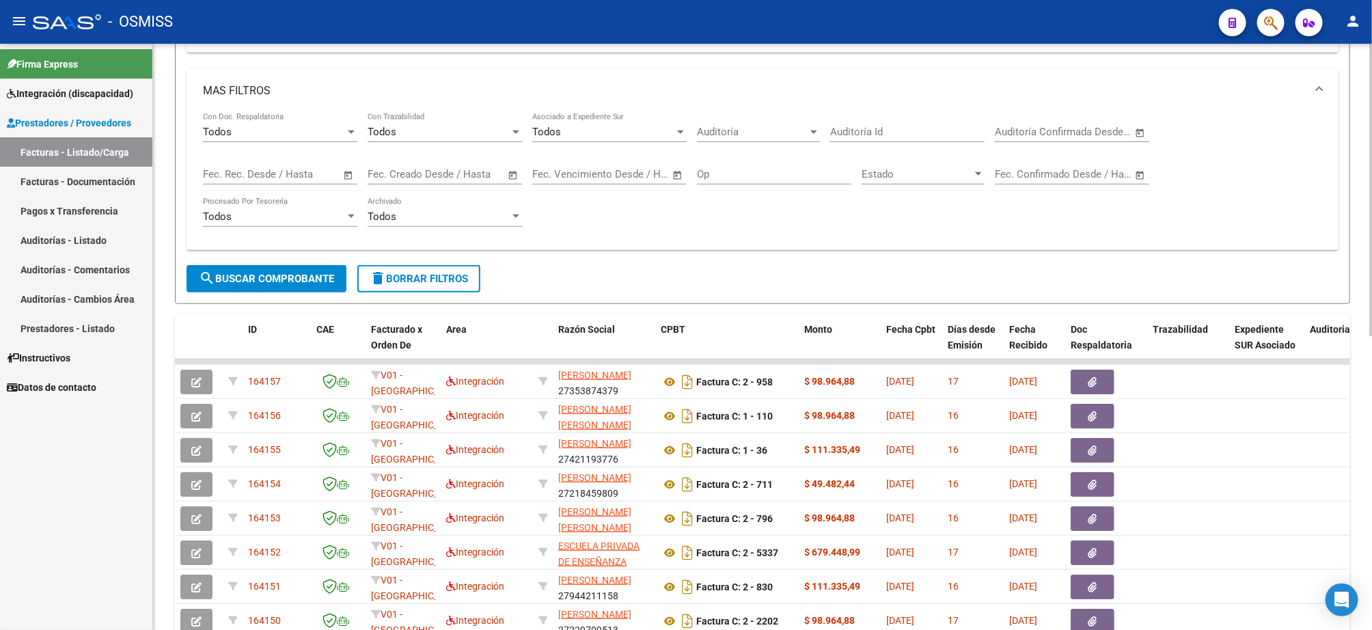
click at [292, 280] on span "search Buscar Comprobante" at bounding box center [266, 279] width 135 height 12
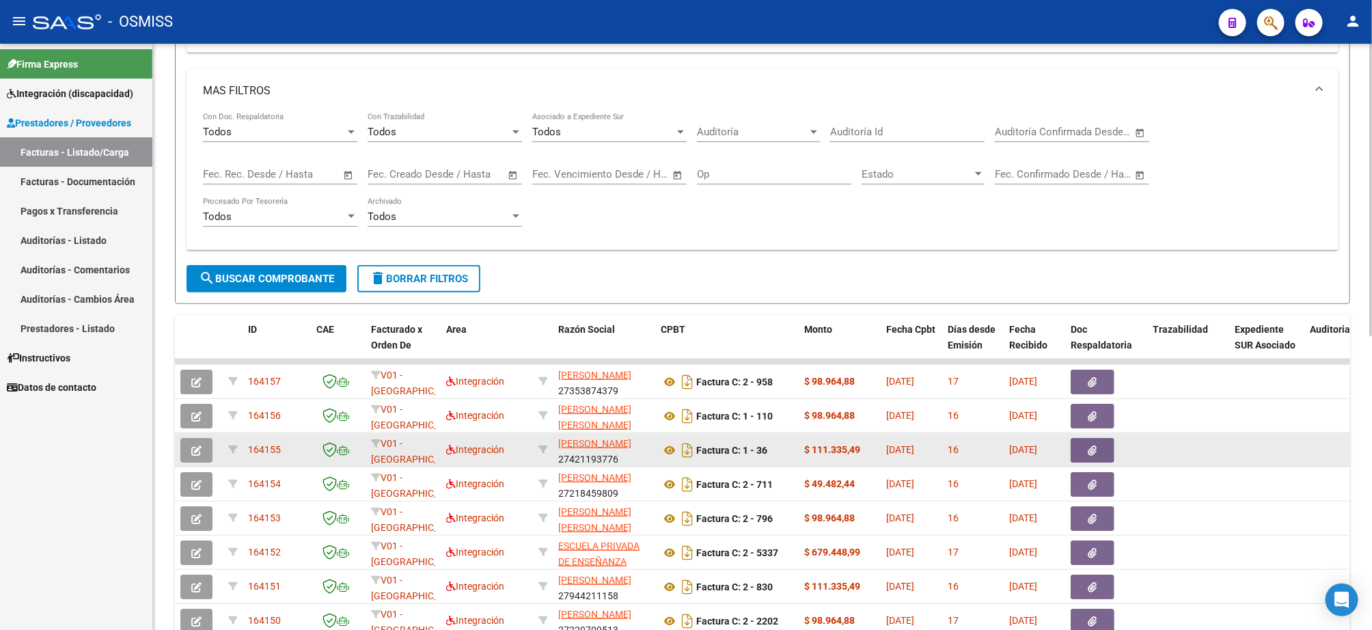
scroll to position [588, 0]
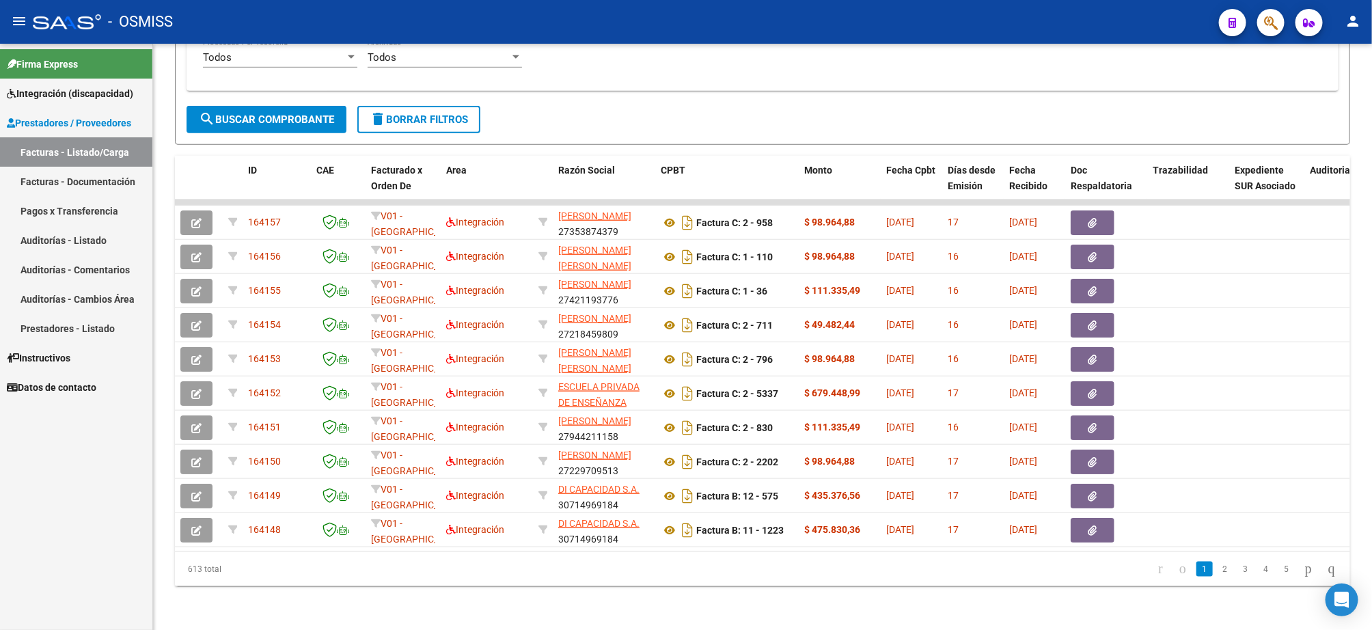
drag, startPoint x: 249, startPoint y: 566, endPoint x: 131, endPoint y: 574, distance: 117.8
click at [131, 574] on mat-sidenav-container "Firma Express Integración (discapacidad) Legajos Prestadores / Proveedores Fact…" at bounding box center [686, 337] width 1372 height 586
click at [435, 106] on button "delete Borrar Filtros" at bounding box center [418, 119] width 123 height 27
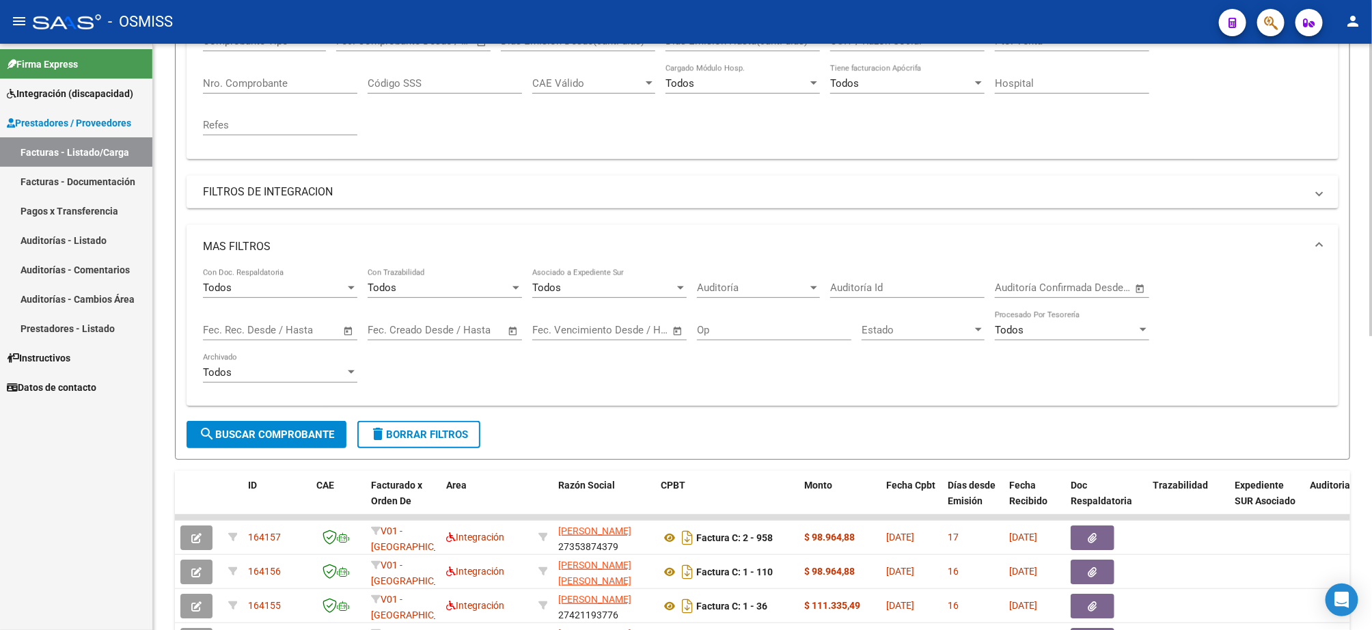
scroll to position [0, 0]
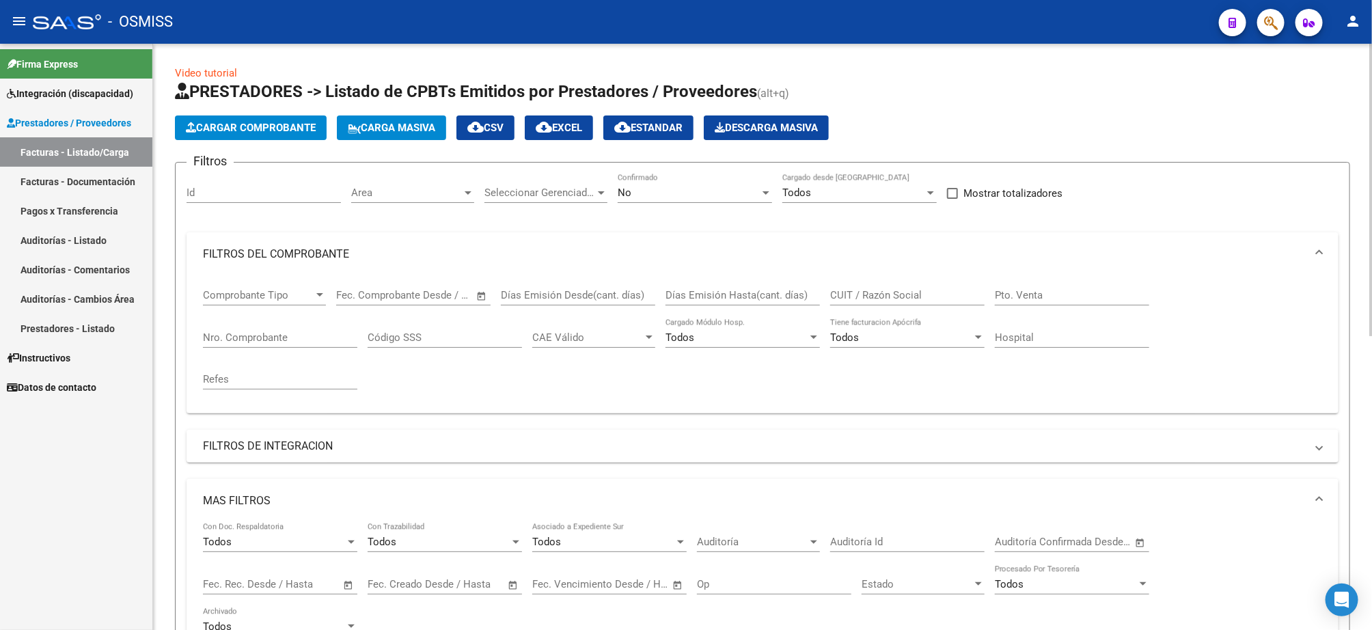
click at [957, 88] on h1 "PRESTADORES -> Listado de CPBTs Emitidos por Prestadores / Proveedores (alt+q)" at bounding box center [762, 93] width 1175 height 24
click at [655, 189] on div "No" at bounding box center [689, 193] width 142 height 12
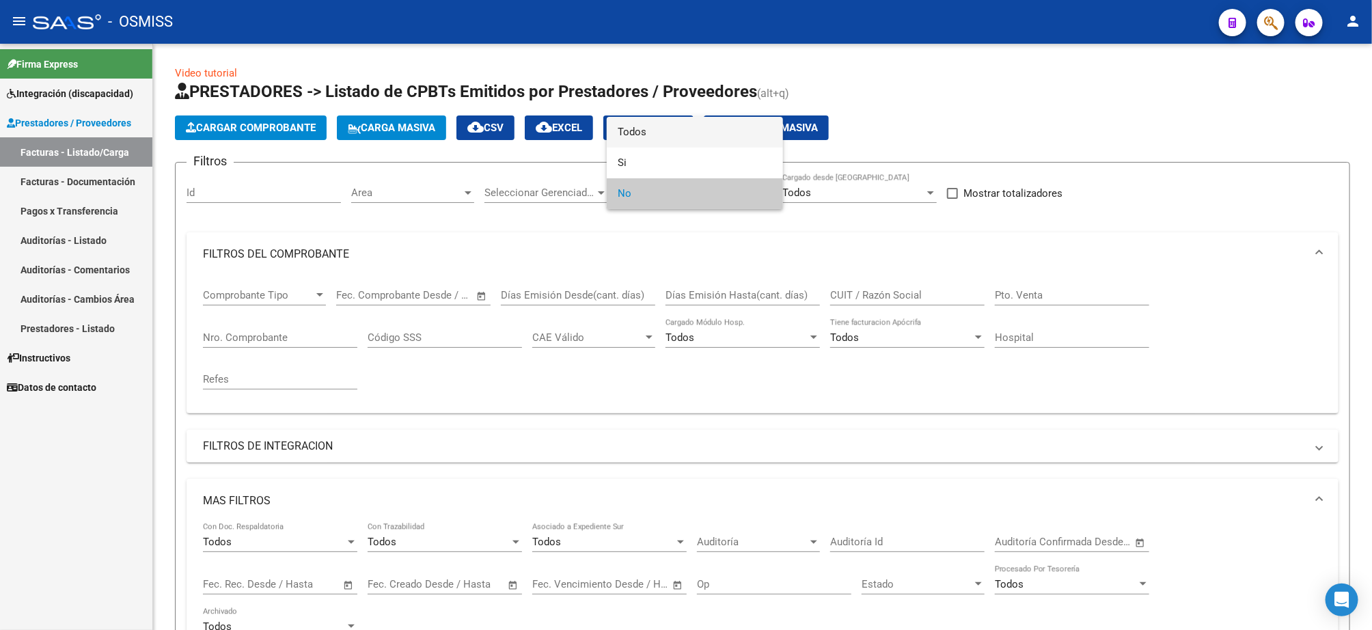
click at [654, 133] on span "Todos" at bounding box center [695, 132] width 154 height 31
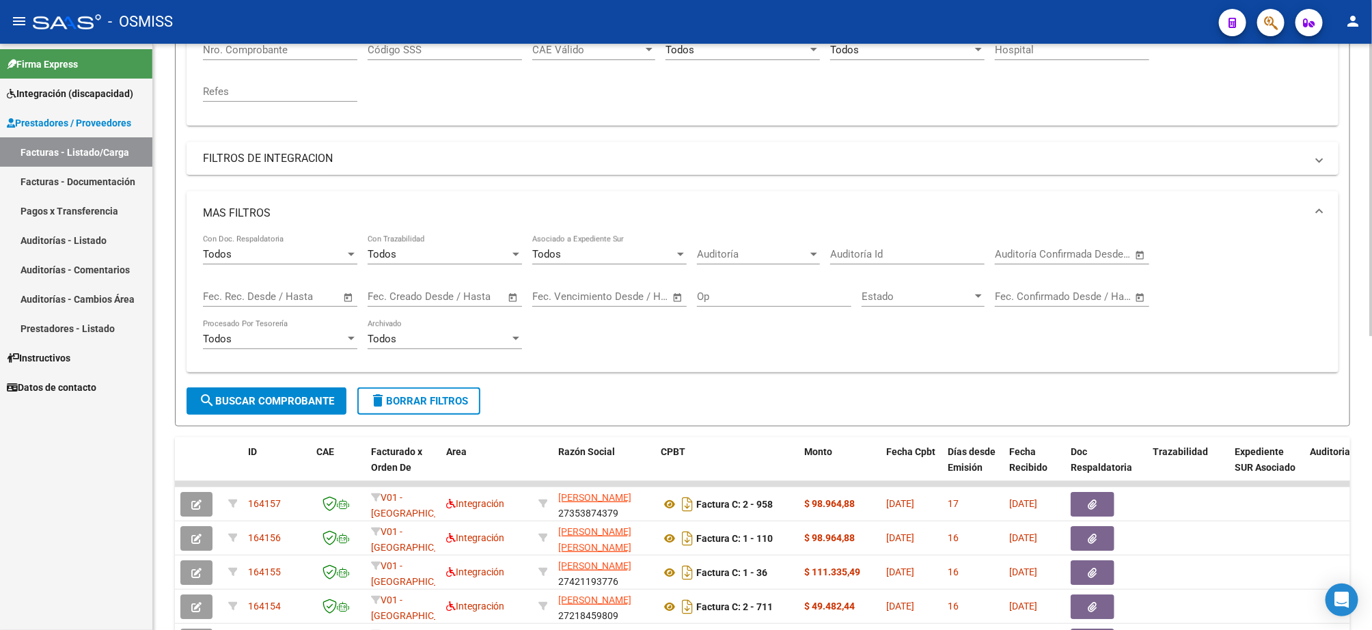
scroll to position [308, 0]
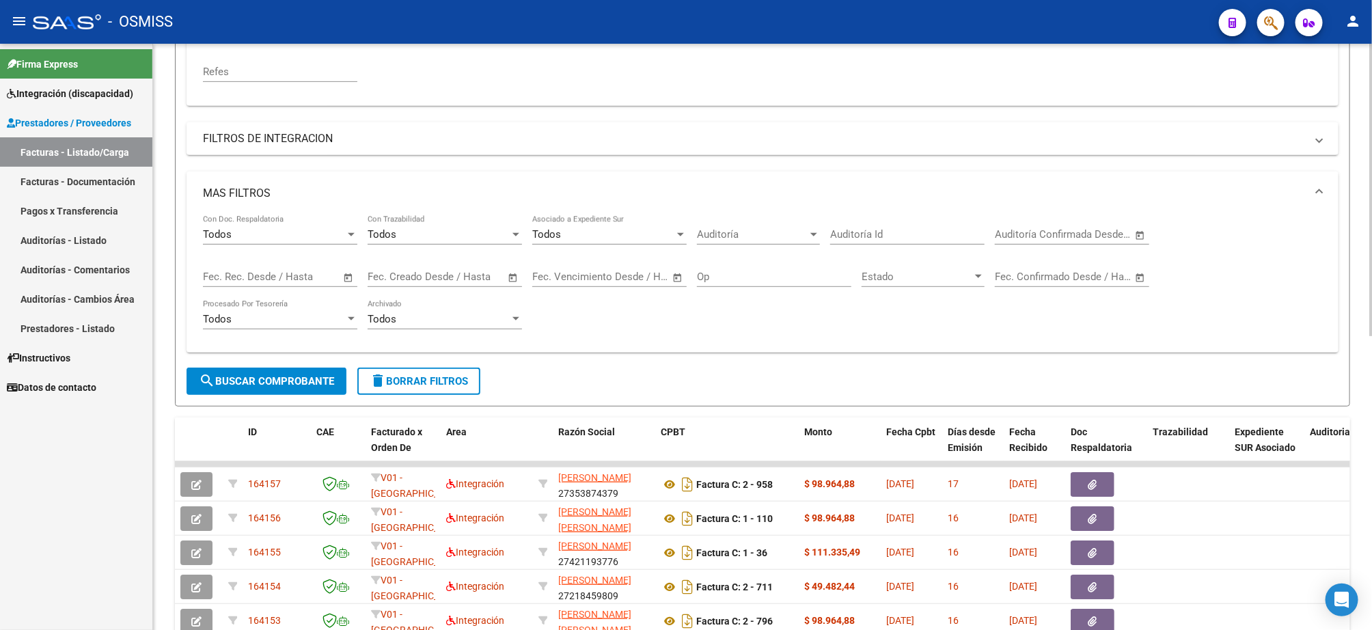
click at [289, 281] on input "text" at bounding box center [293, 277] width 66 height 12
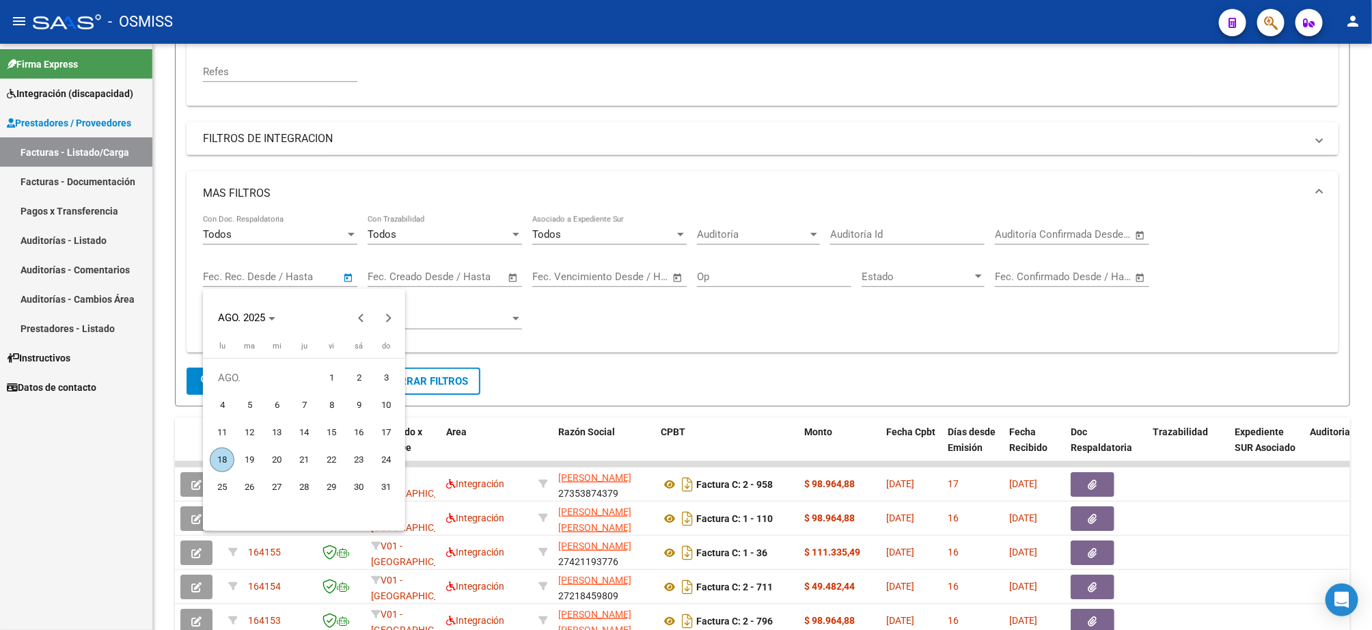
click at [323, 374] on span "1" at bounding box center [331, 378] width 25 height 25
type input "[DATE]"
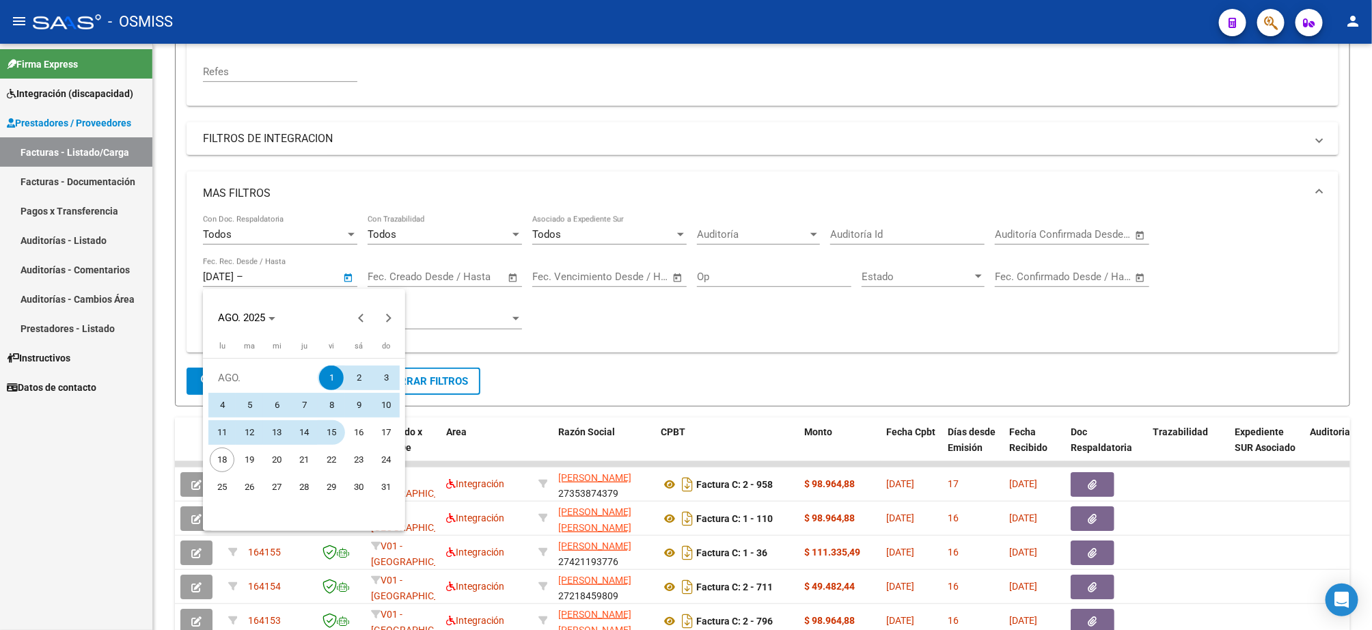
click at [334, 429] on span "15" at bounding box center [331, 432] width 25 height 25
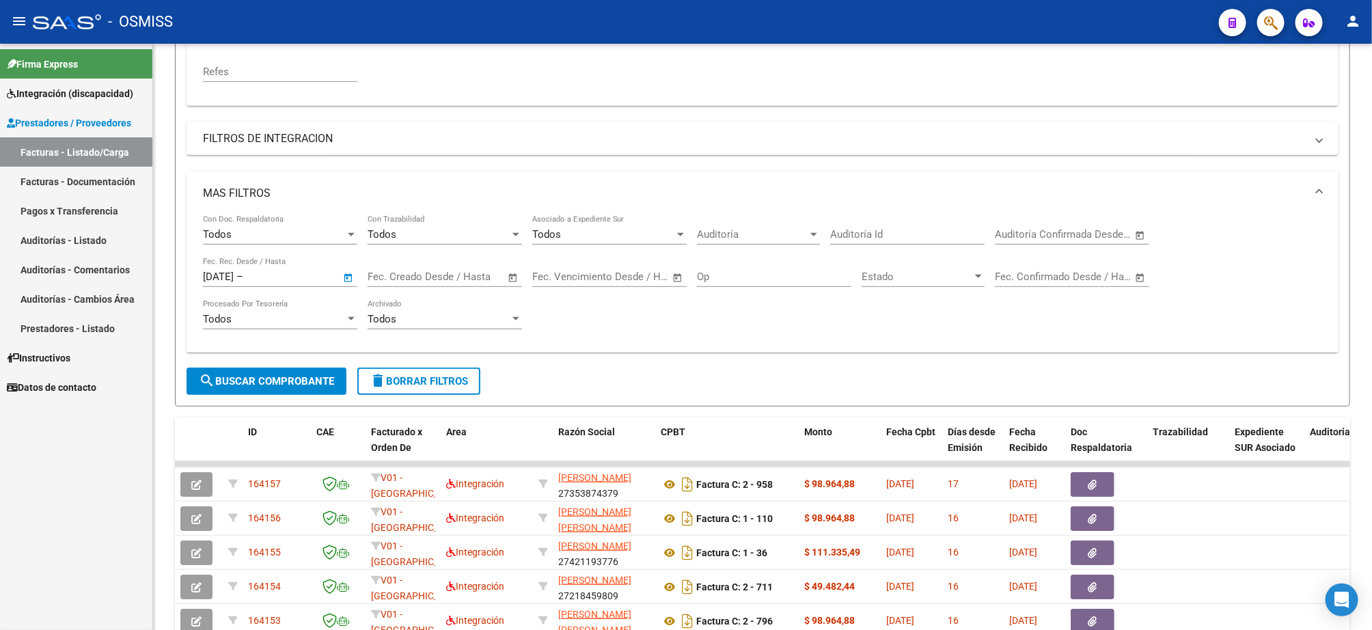
type input "[DATE]"
click at [244, 381] on span "search Buscar Comprobante" at bounding box center [266, 381] width 135 height 12
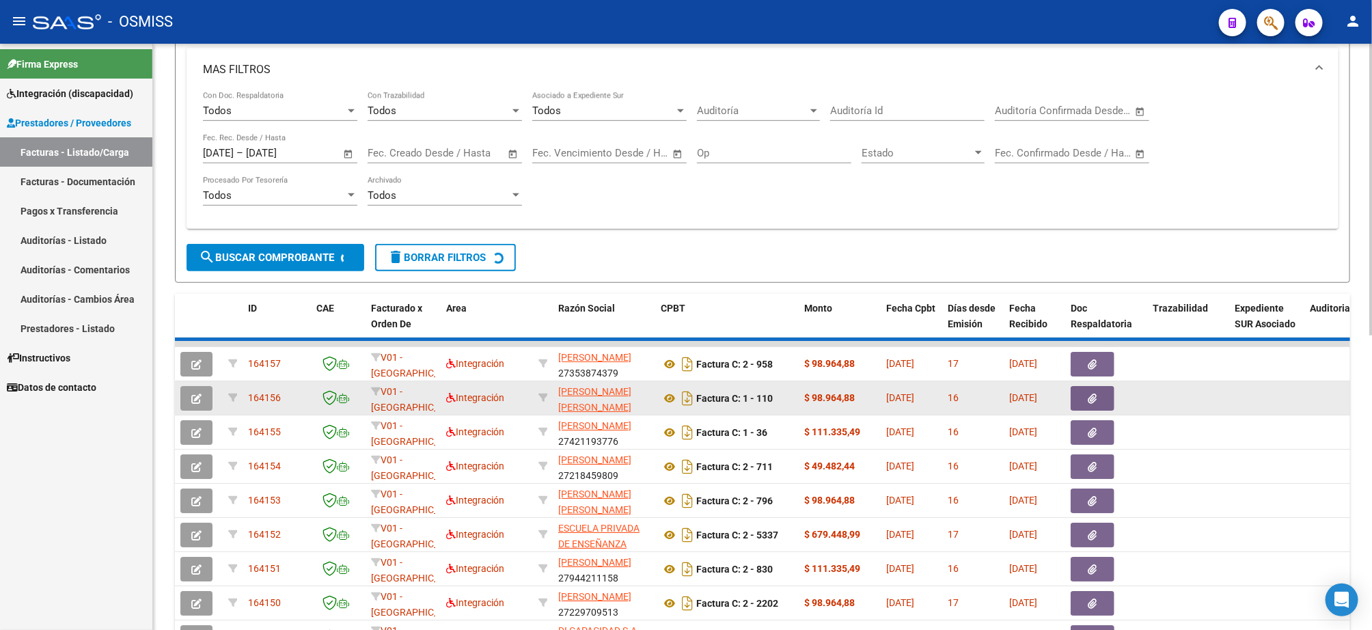
scroll to position [588, 0]
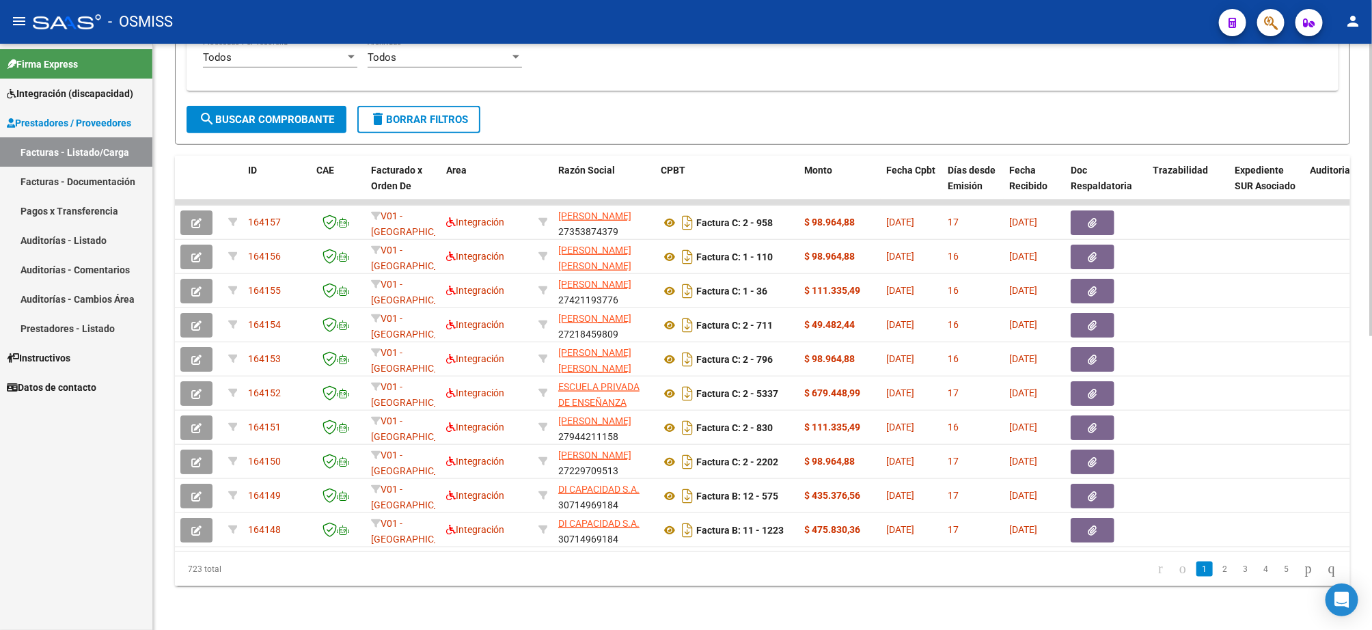
drag, startPoint x: 248, startPoint y: 568, endPoint x: 169, endPoint y: 569, distance: 79.3
click at [169, 569] on div "Video tutorial PRESTADORES -> Listado de CPBTs Emitidos por Prestadores / Prove…" at bounding box center [762, 52] width 1219 height 1156
click at [54, 539] on div "Firma Express Integración (discapacidad) Legajos Prestadores / Proveedores Fact…" at bounding box center [76, 337] width 152 height 586
drag, startPoint x: 236, startPoint y: 568, endPoint x: 172, endPoint y: 560, distance: 64.0
click at [172, 560] on div "Video tutorial PRESTADORES -> Listado de CPBTs Emitidos por Prestadores / Prove…" at bounding box center [762, 52] width 1219 height 1156
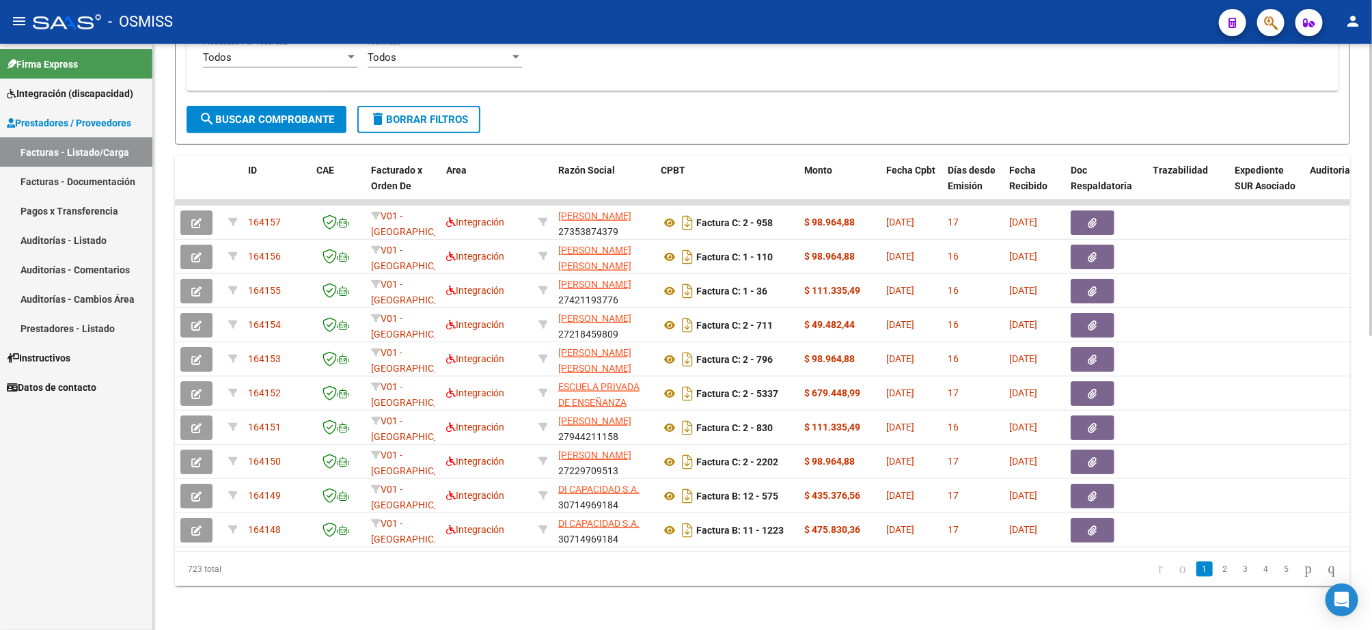
click at [431, 113] on span "delete Borrar Filtros" at bounding box center [419, 119] width 98 height 12
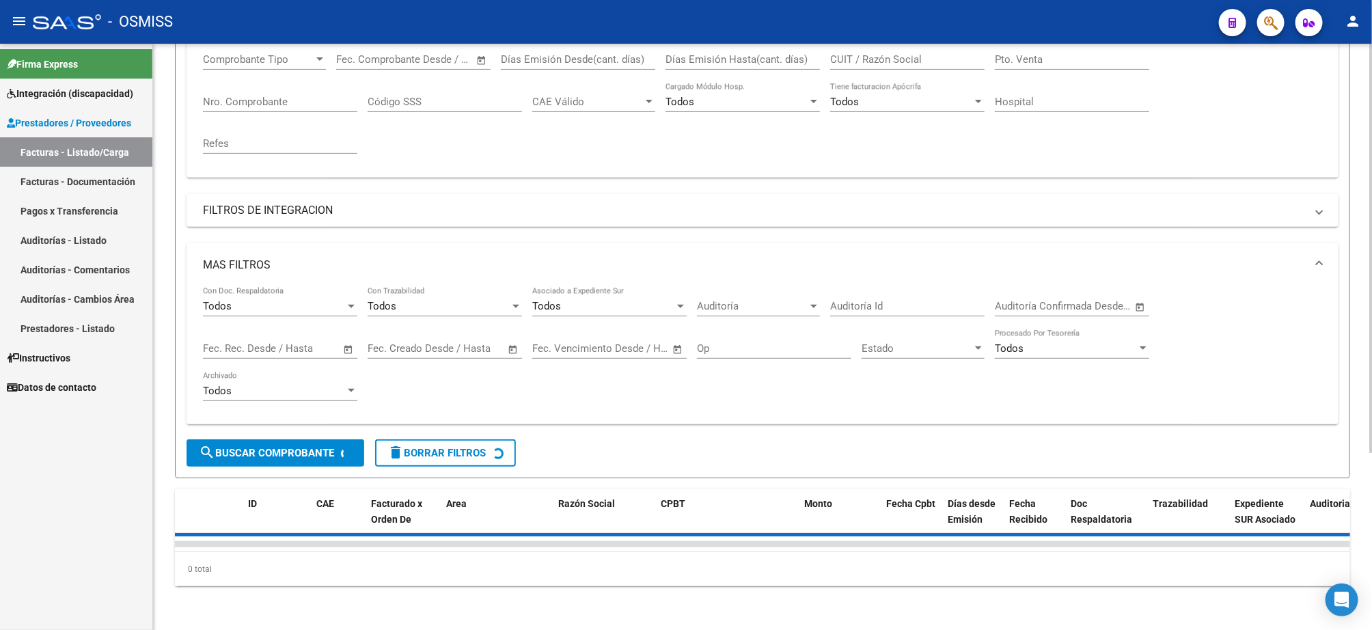
scroll to position [0, 0]
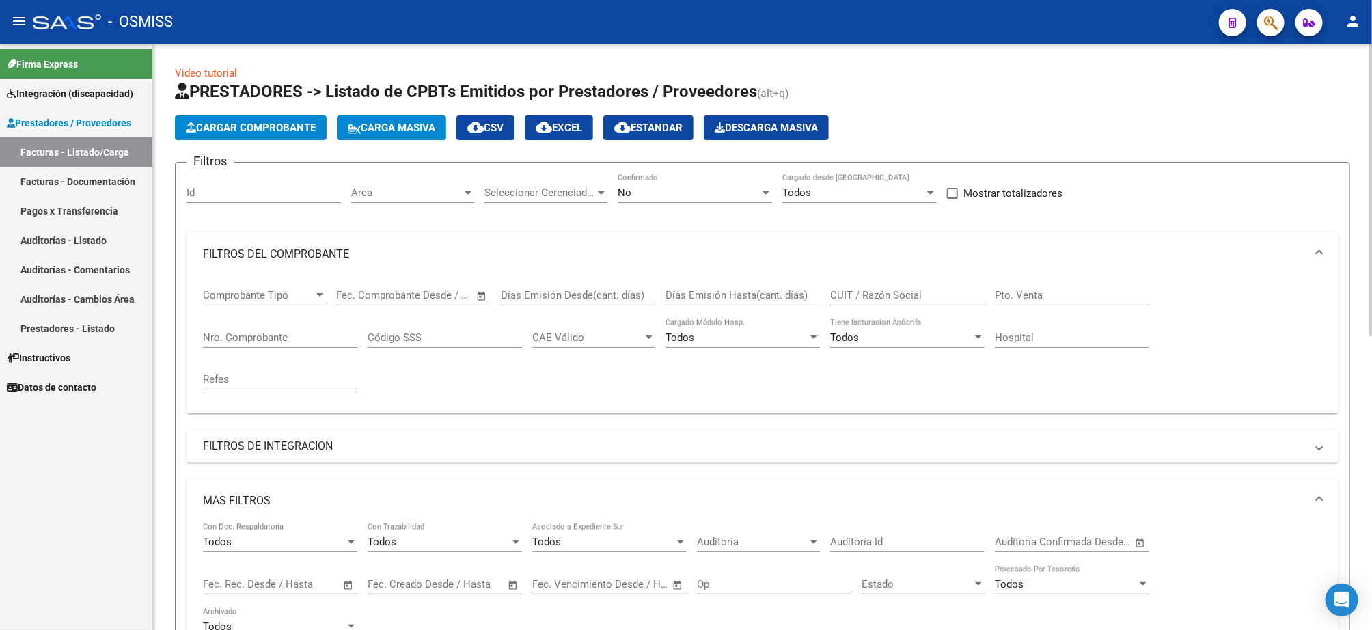
click at [670, 193] on div "No" at bounding box center [689, 193] width 142 height 12
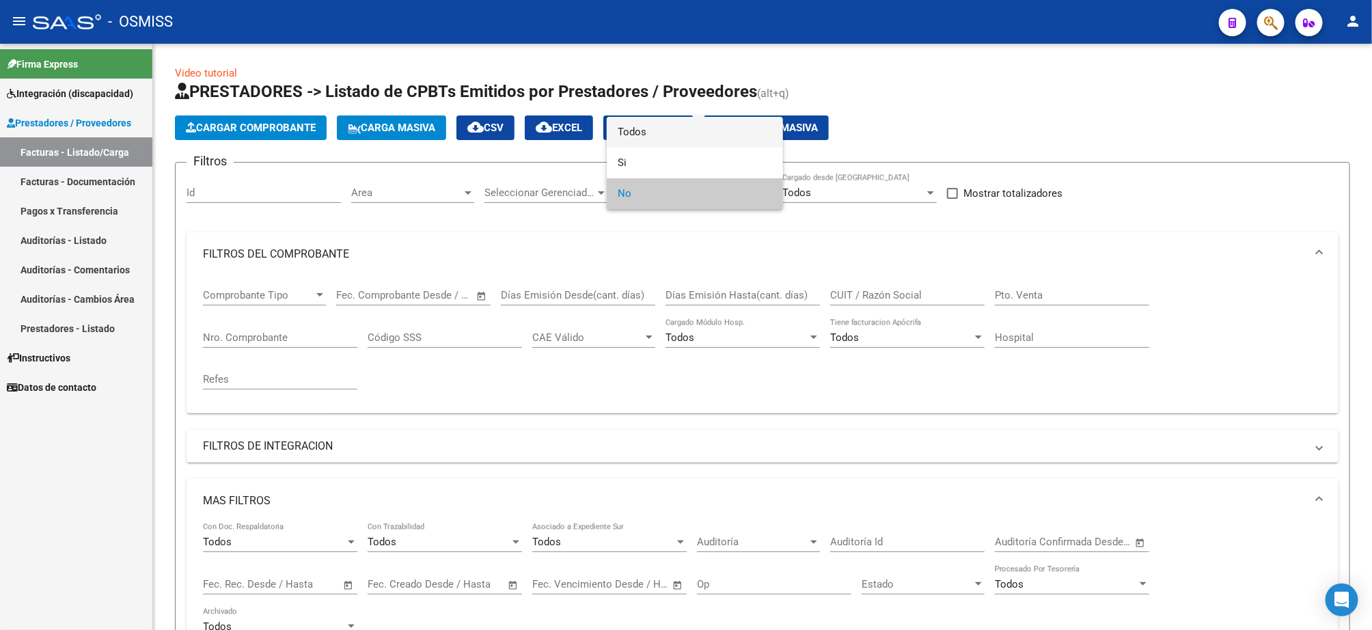
click at [679, 117] on span "Todos" at bounding box center [695, 132] width 154 height 31
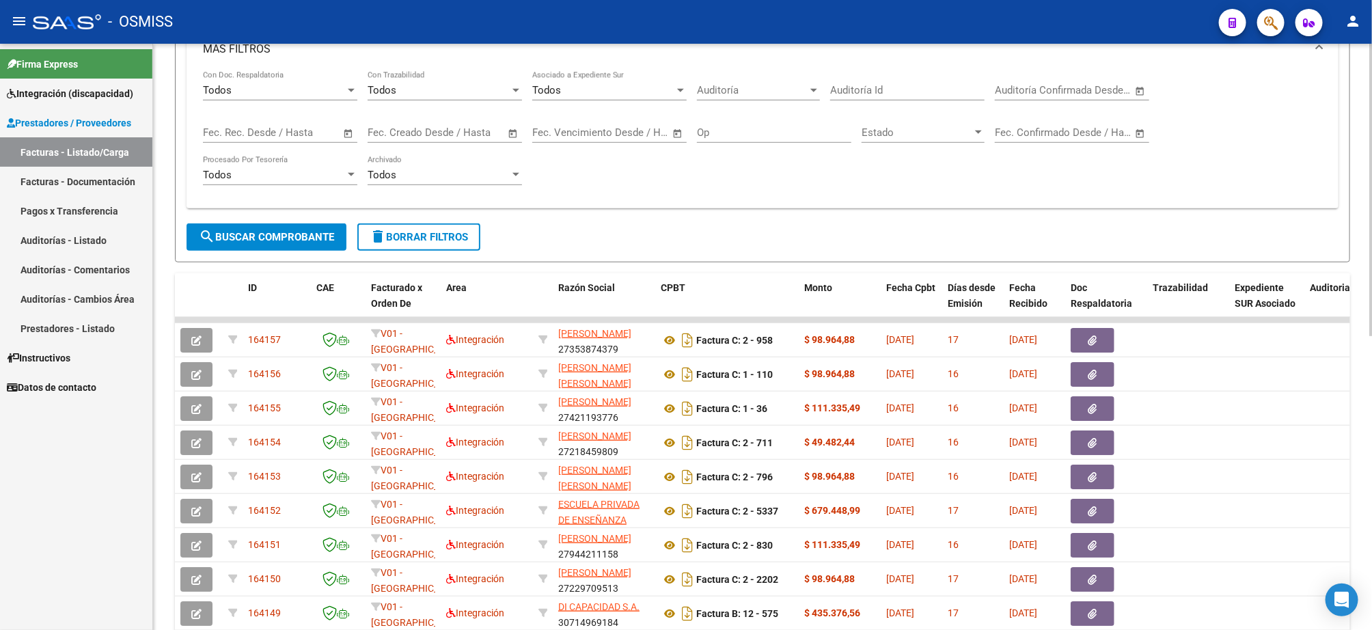
scroll to position [588, 0]
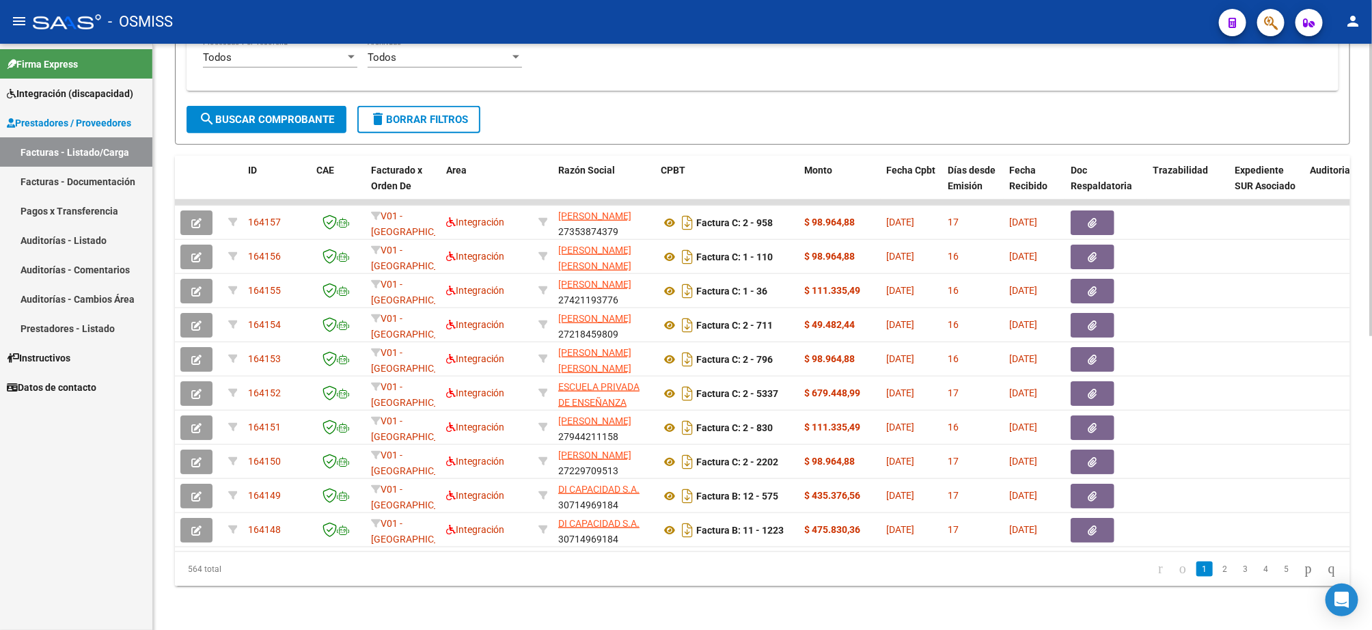
drag, startPoint x: 241, startPoint y: 570, endPoint x: 318, endPoint y: 78, distance: 498.1
click at [152, 570] on mat-sidenav-container "Firma Express Integración (discapacidad) Legajos Prestadores / Proveedores Fact…" at bounding box center [686, 337] width 1372 height 586
click at [417, 113] on span "delete Borrar Filtros" at bounding box center [419, 119] width 98 height 12
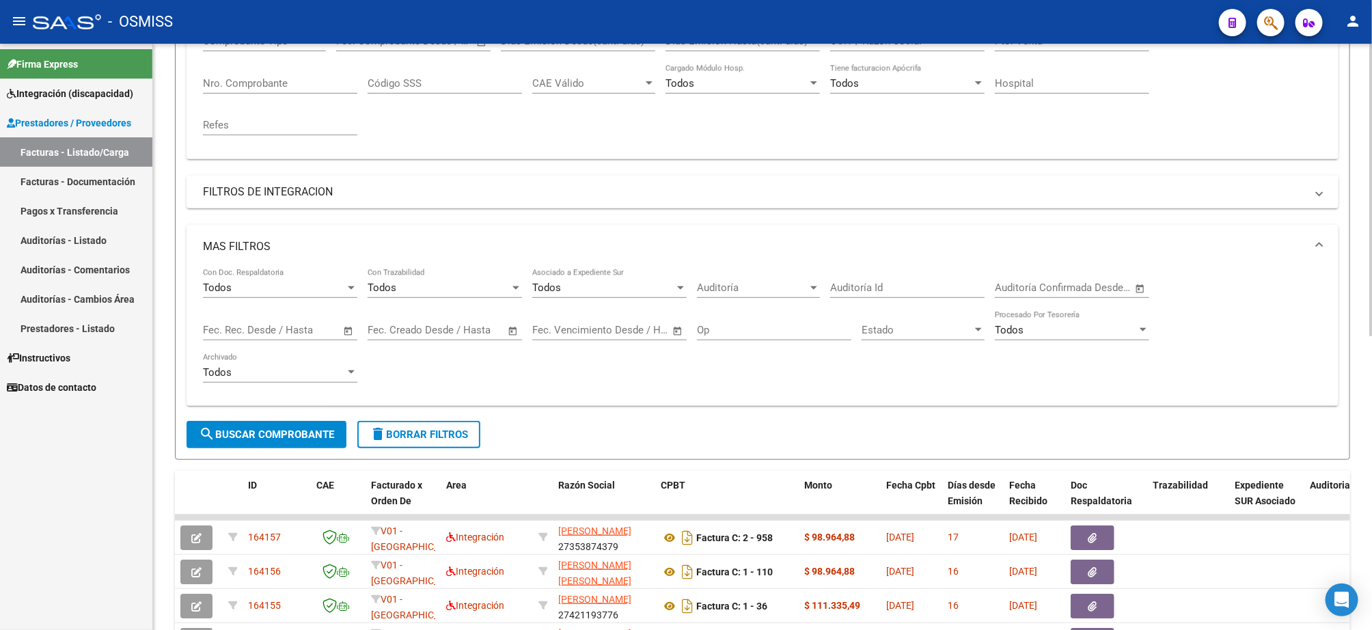
scroll to position [545, 0]
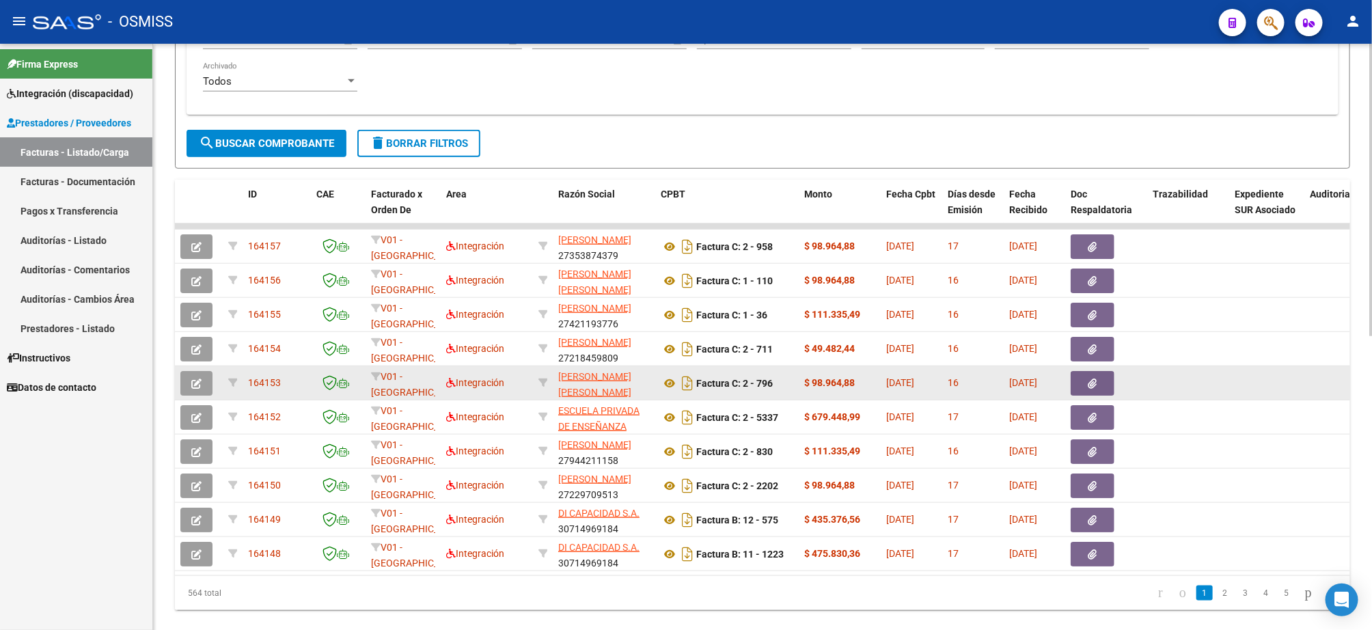
click at [907, 109] on div "Todos Con Doc. Respaldatoria Todos Con Trazabilidad Todos Asociado a Expediente…" at bounding box center [763, 45] width 1152 height 137
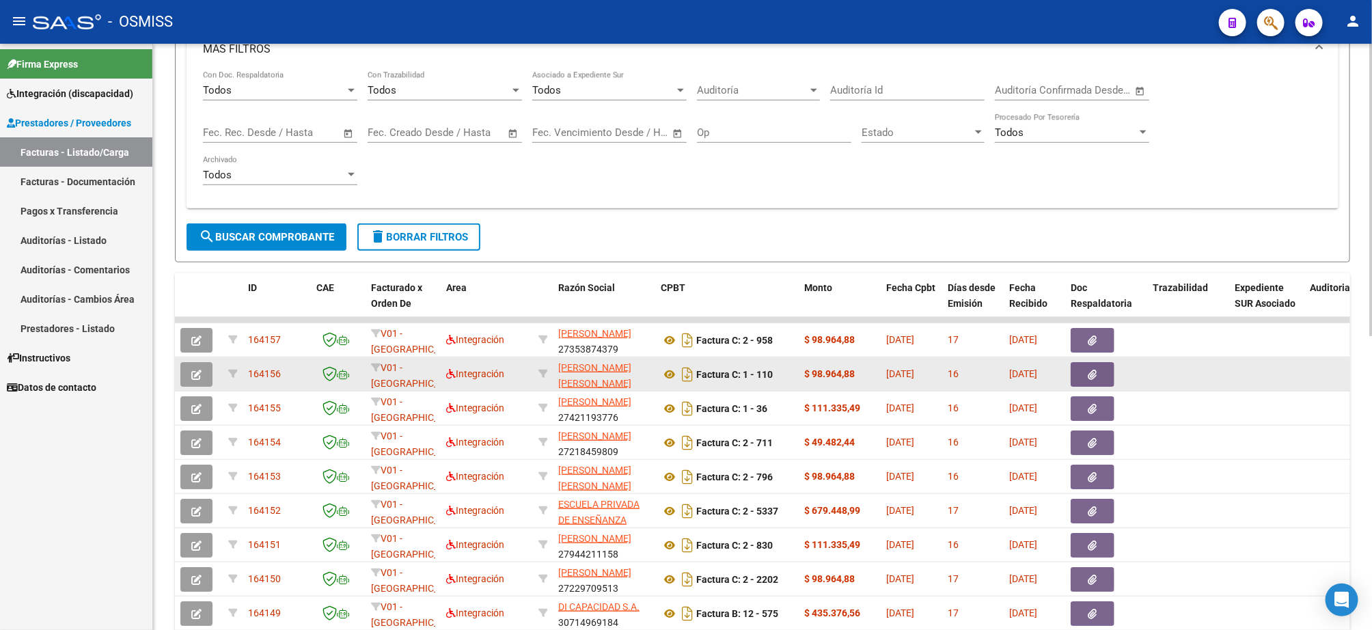
scroll to position [340, 0]
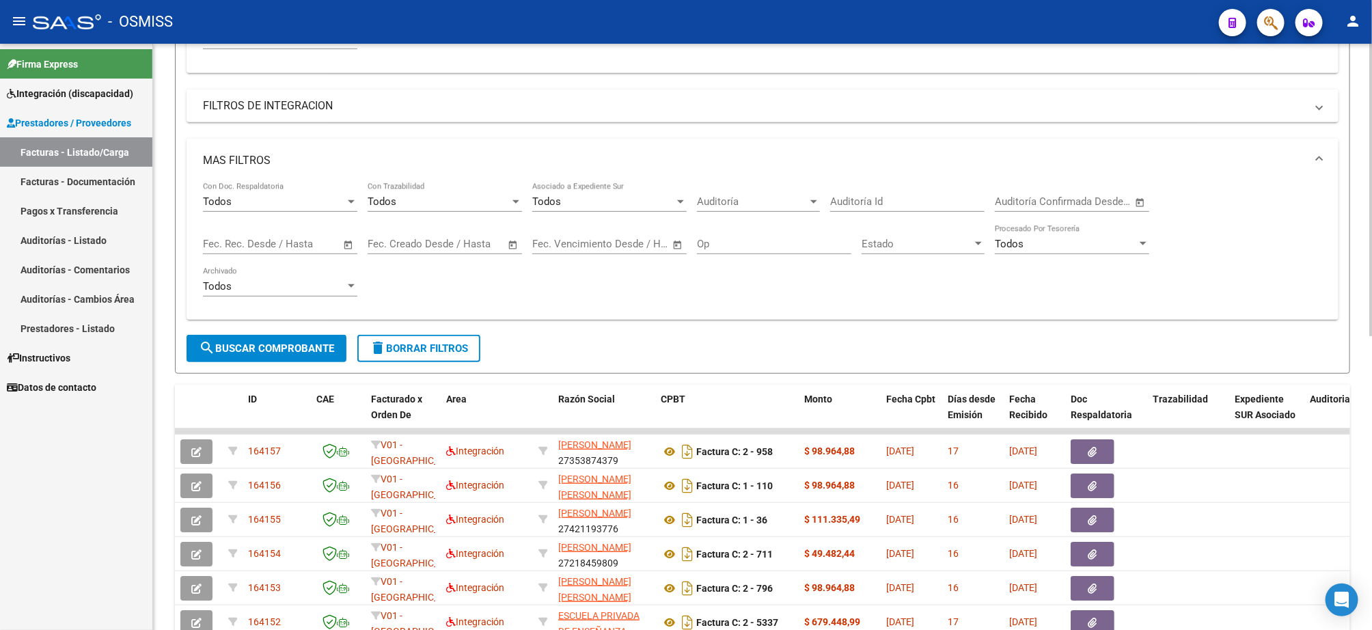
click at [443, 245] on input "text" at bounding box center [457, 244] width 66 height 12
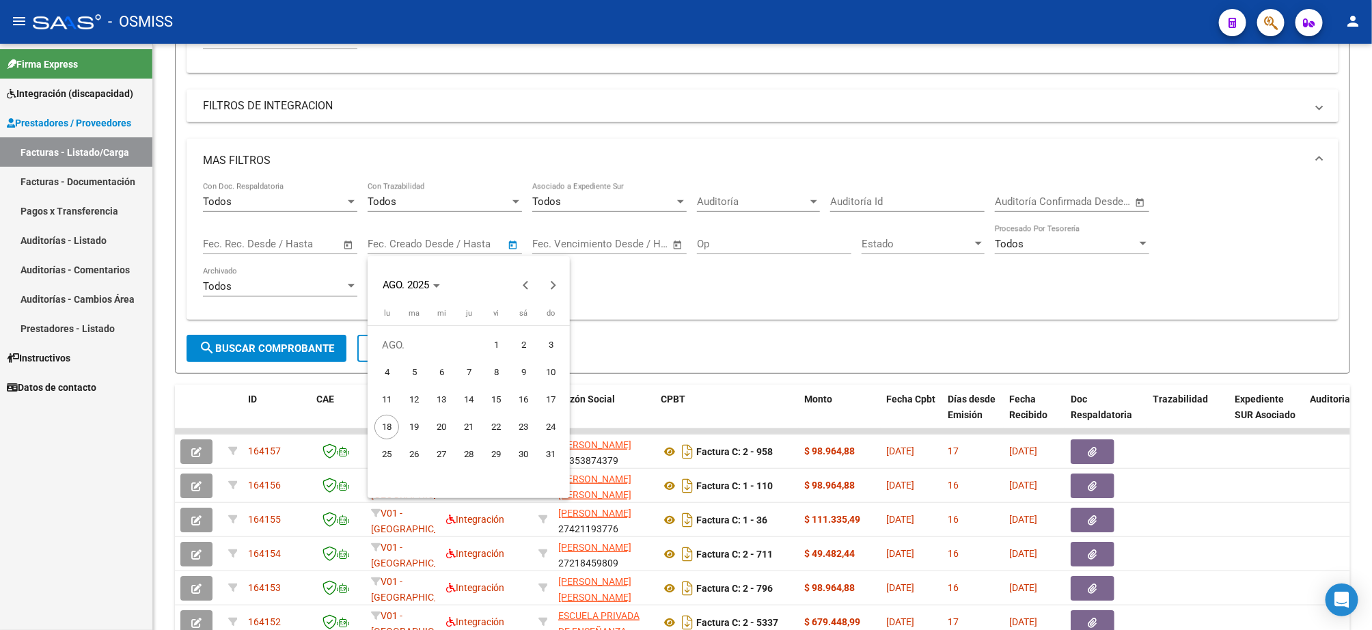
click at [498, 342] on span "1" at bounding box center [496, 345] width 25 height 25
type input "[DATE]"
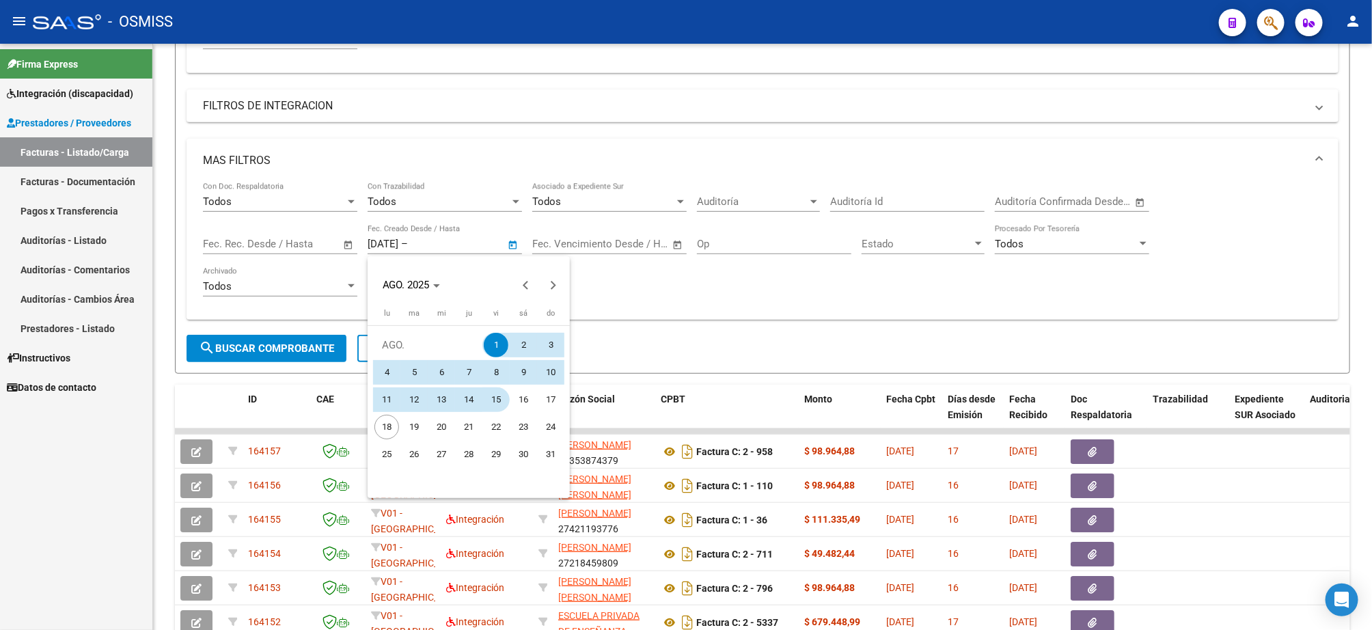
click at [495, 400] on span "15" at bounding box center [496, 399] width 25 height 25
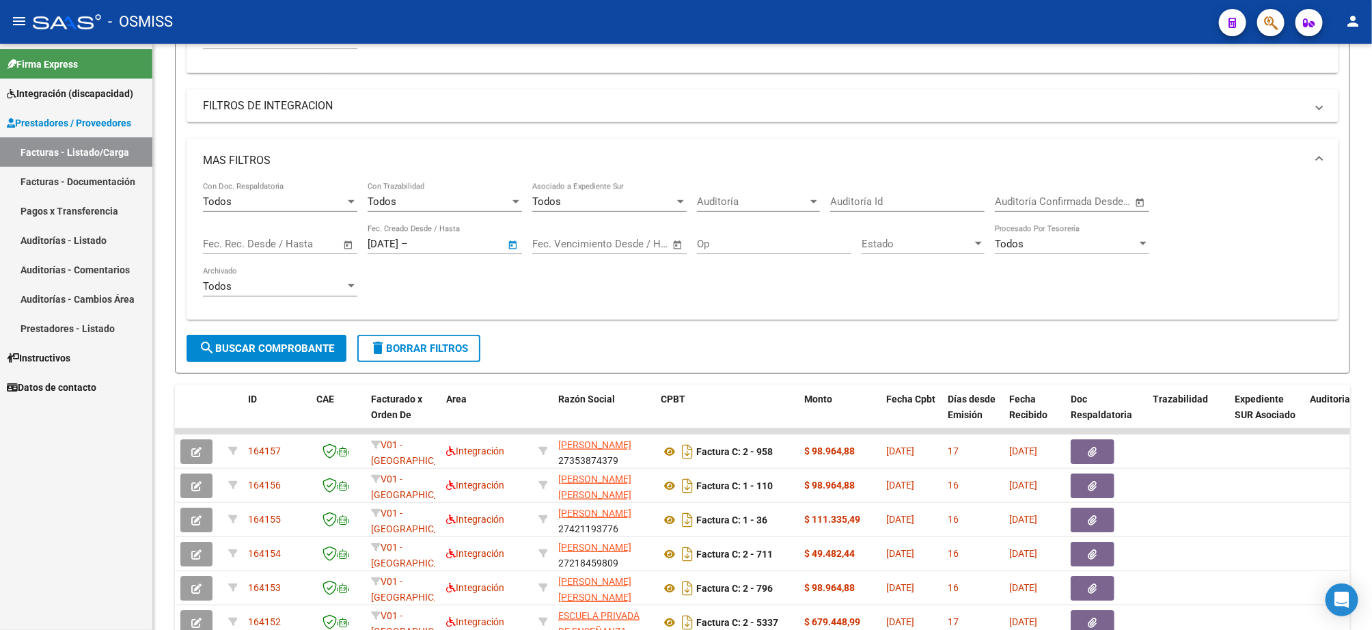
type input "[DATE]"
click at [289, 351] on span "search Buscar Comprobante" at bounding box center [266, 348] width 135 height 12
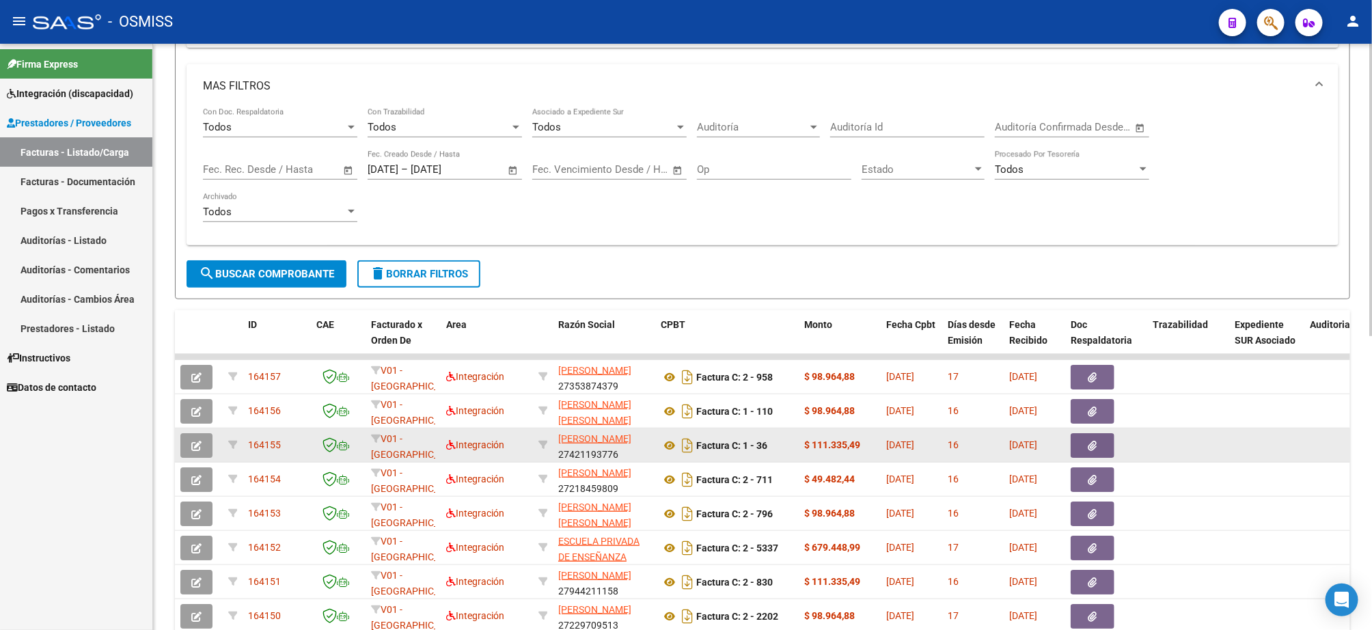
scroll to position [588, 0]
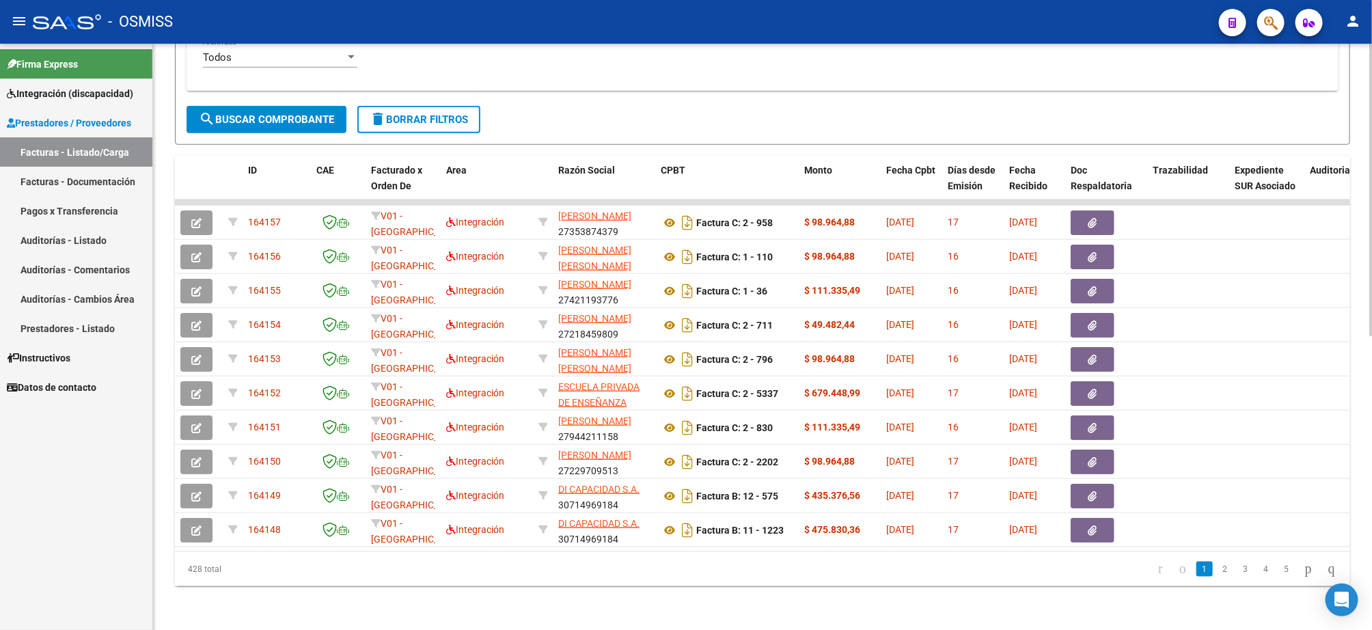
drag, startPoint x: 241, startPoint y: 567, endPoint x: 165, endPoint y: 567, distance: 75.9
click at [165, 567] on div "Video tutorial PRESTADORES -> Listado de CPBTs Emitidos por Prestadores / Prove…" at bounding box center [762, 52] width 1219 height 1156
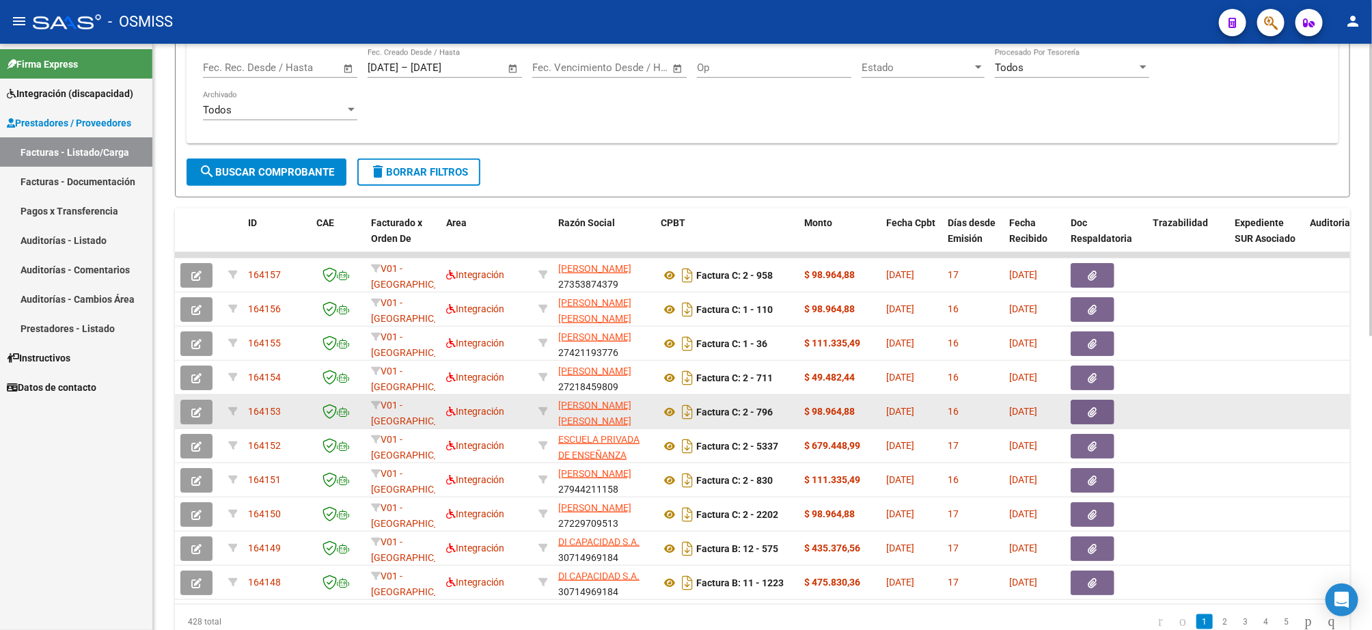
scroll to position [383, 0]
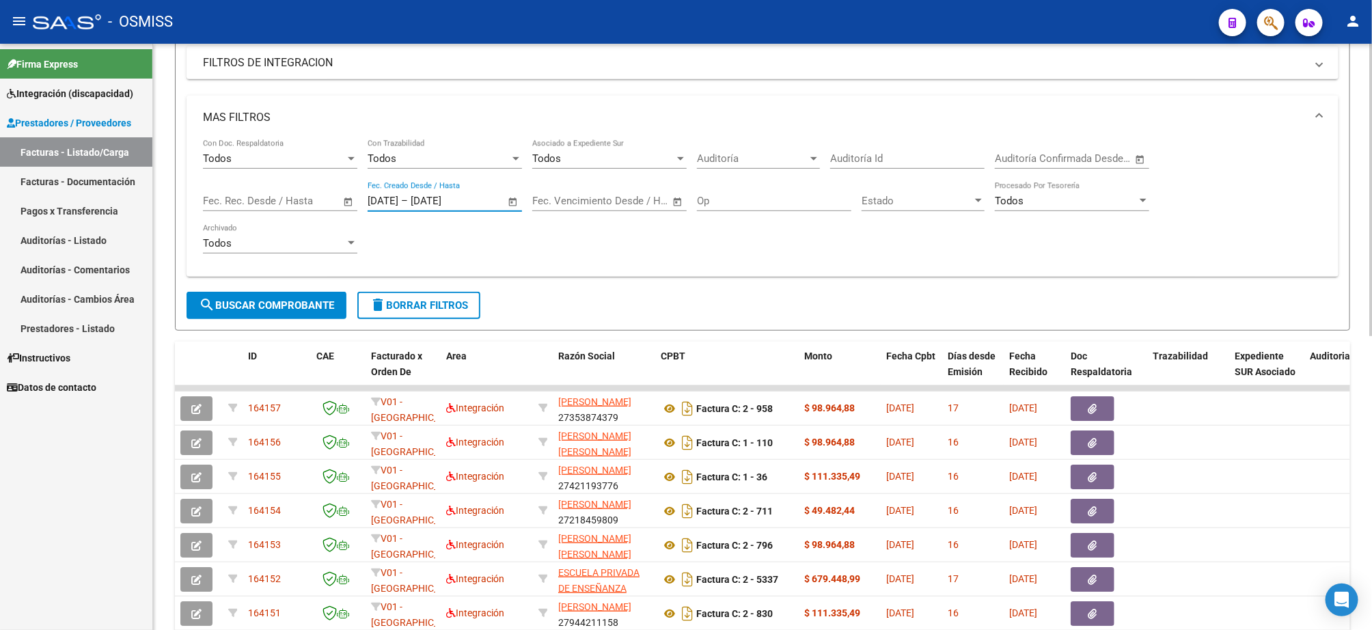
click at [477, 203] on input "[DATE]" at bounding box center [444, 201] width 66 height 12
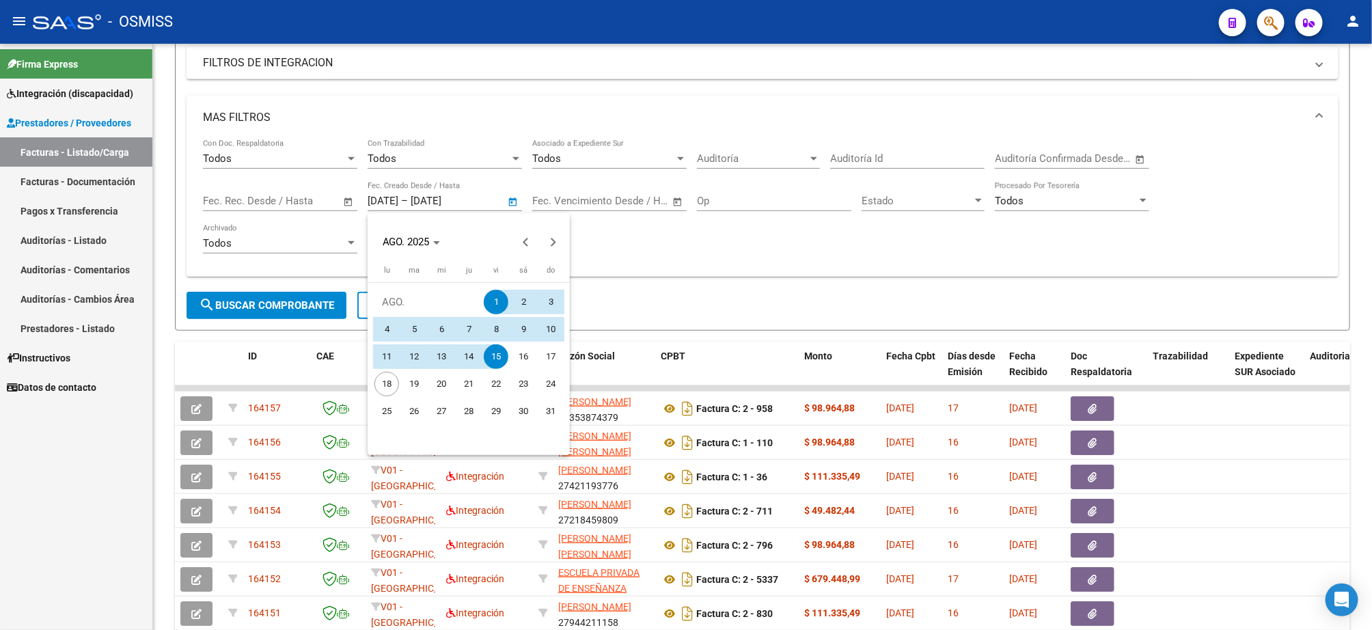
click at [462, 212] on div at bounding box center [686, 315] width 1372 height 630
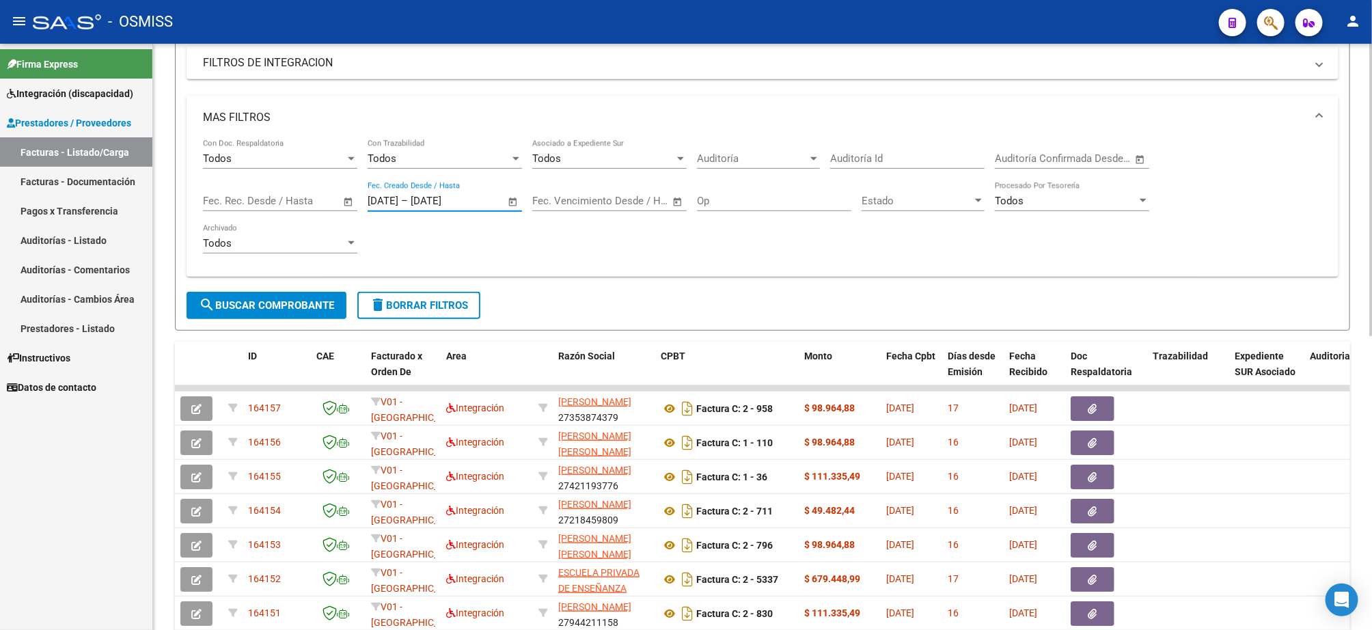
click at [457, 203] on input "[DATE]" at bounding box center [444, 201] width 66 height 12
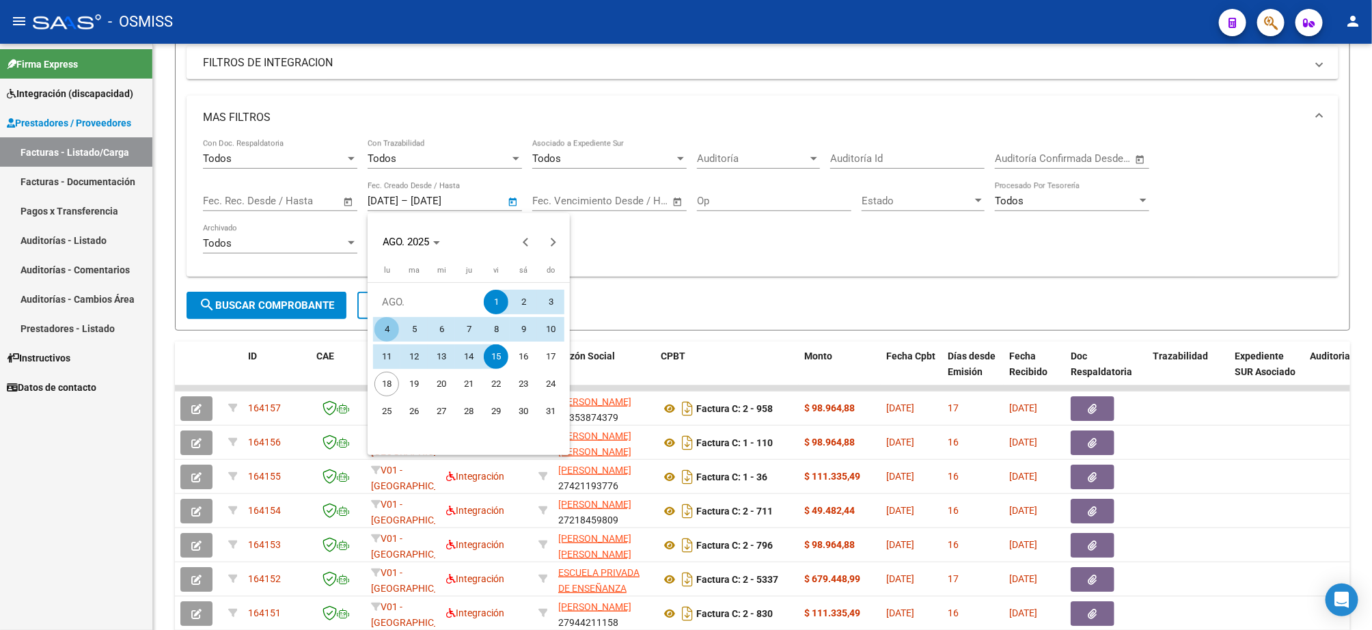
click at [648, 234] on div at bounding box center [686, 315] width 1372 height 630
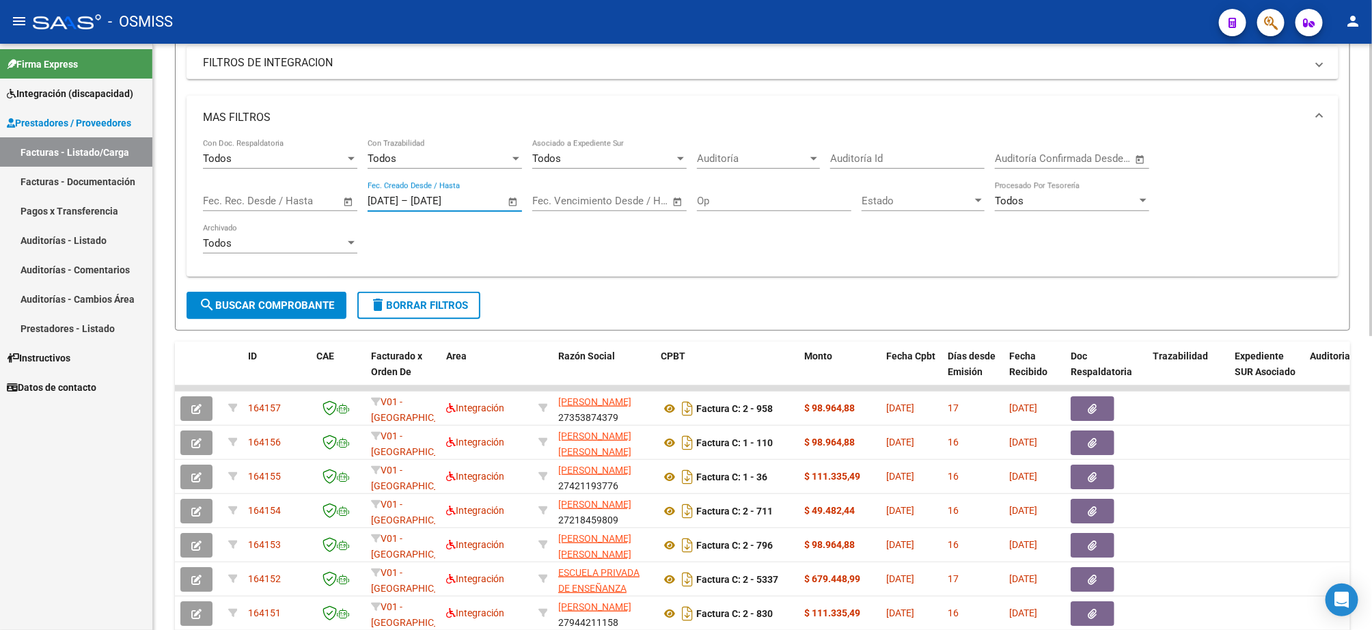
click at [614, 202] on input "text" at bounding box center [622, 201] width 66 height 12
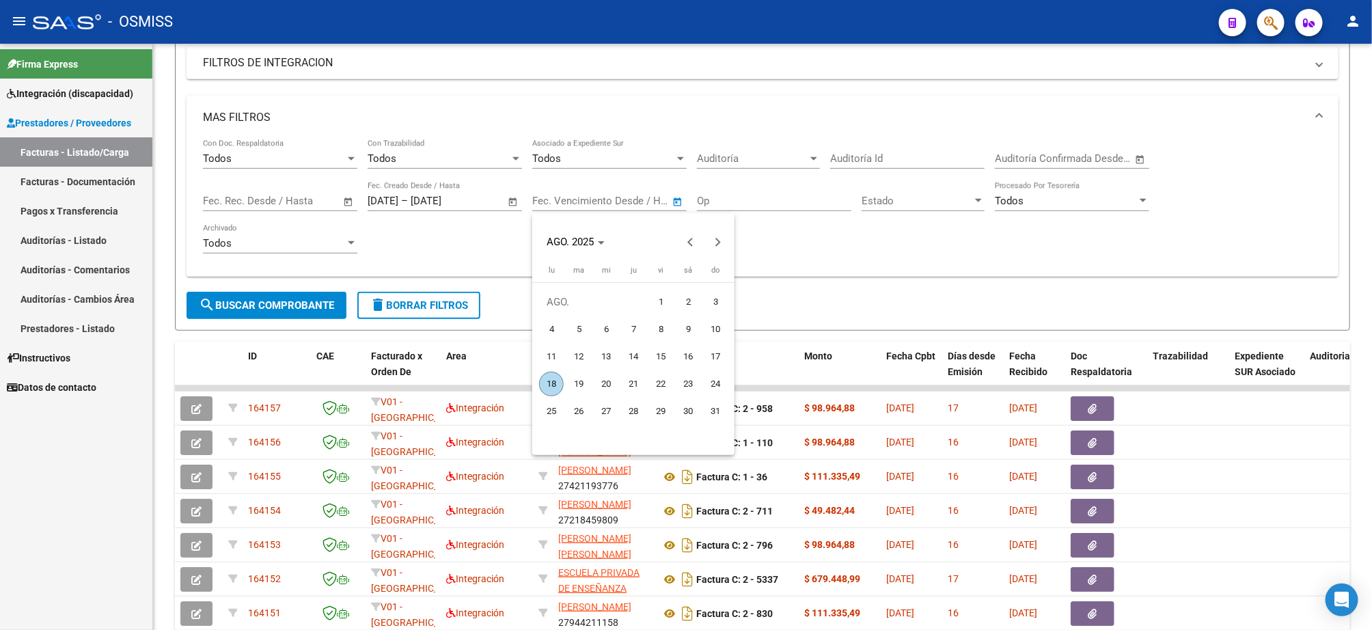
drag, startPoint x: 663, startPoint y: 302, endPoint x: 608, endPoint y: 362, distance: 81.2
click at [663, 303] on span "1" at bounding box center [661, 302] width 25 height 25
type input "[DATE]"
click at [939, 262] on div at bounding box center [686, 315] width 1372 height 630
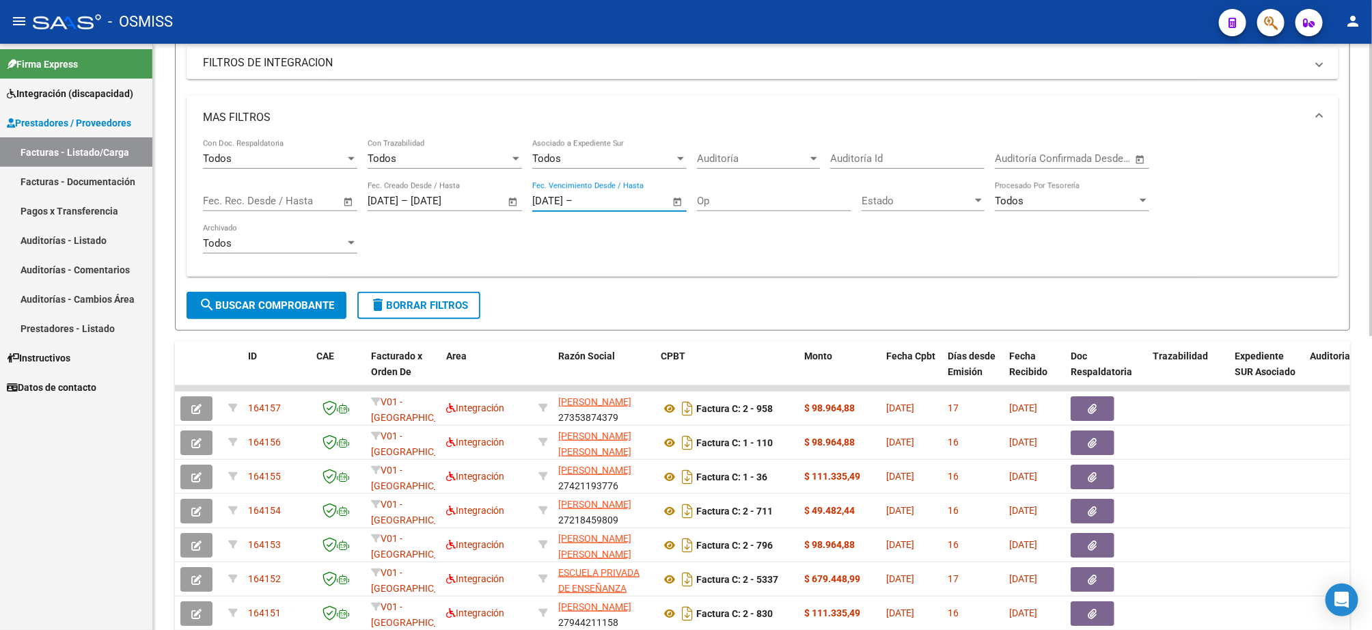
click at [463, 312] on span "delete Borrar Filtros" at bounding box center [419, 305] width 98 height 12
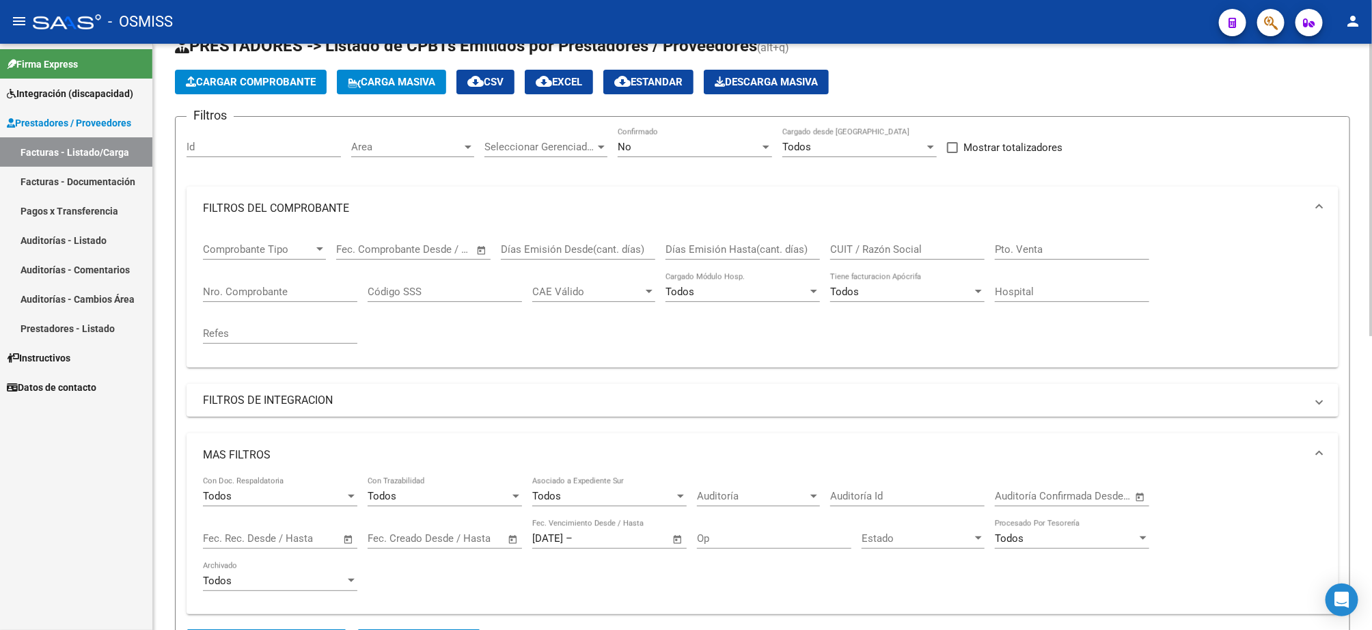
scroll to position [0, 0]
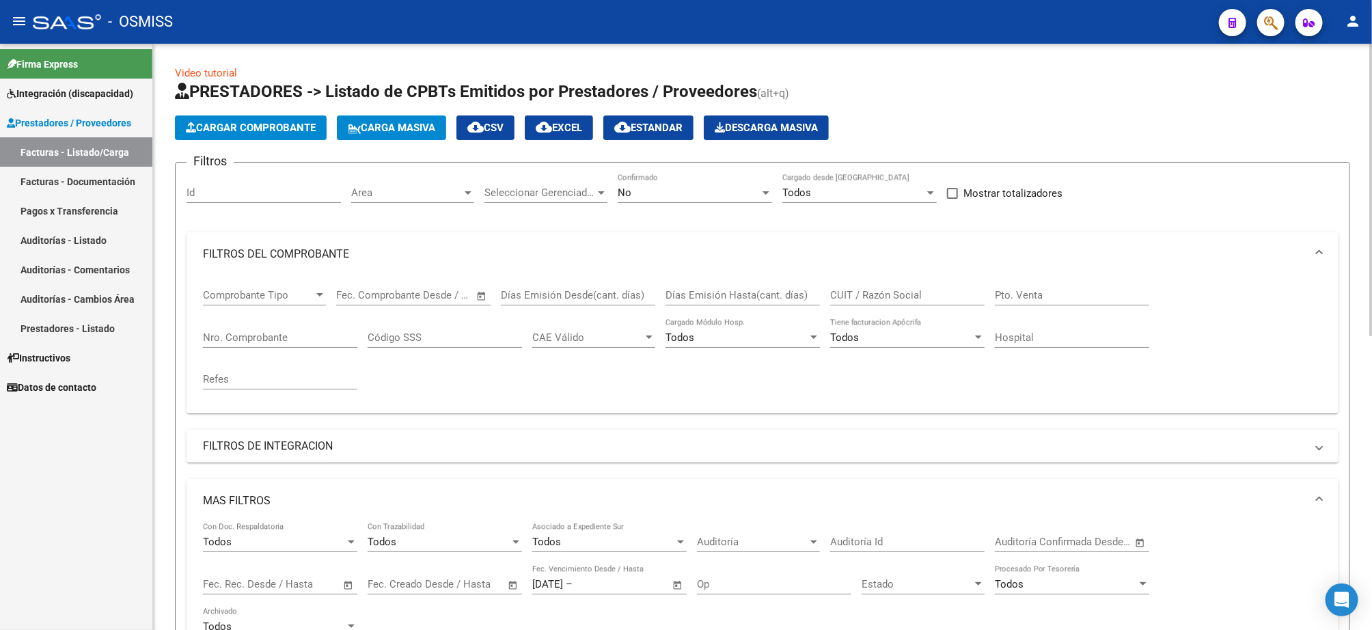
click at [671, 187] on div "No" at bounding box center [689, 193] width 142 height 12
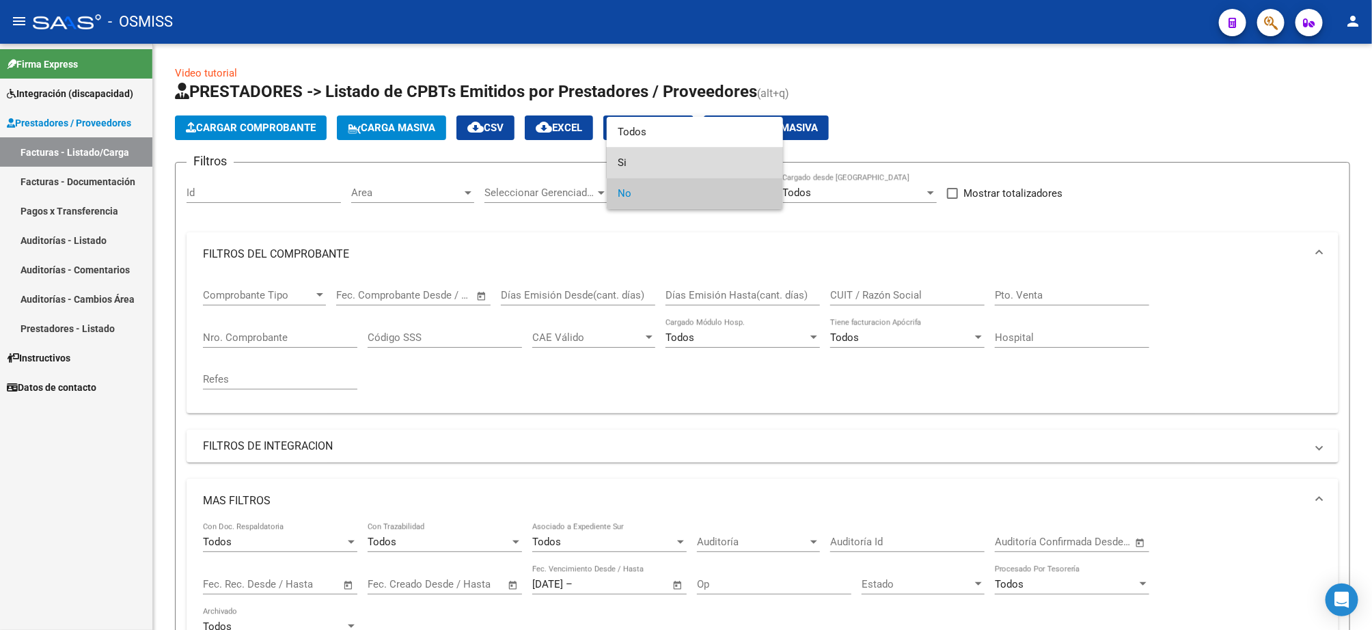
click at [652, 162] on span "Si" at bounding box center [695, 163] width 154 height 31
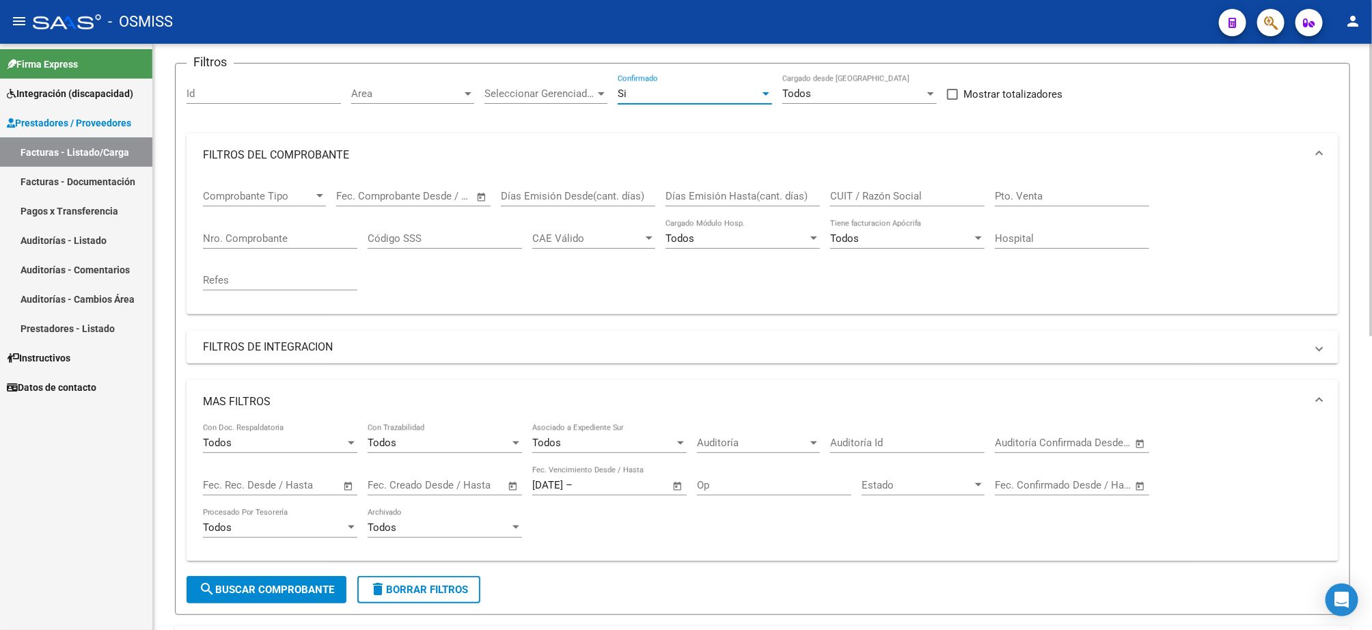
scroll to position [103, 0]
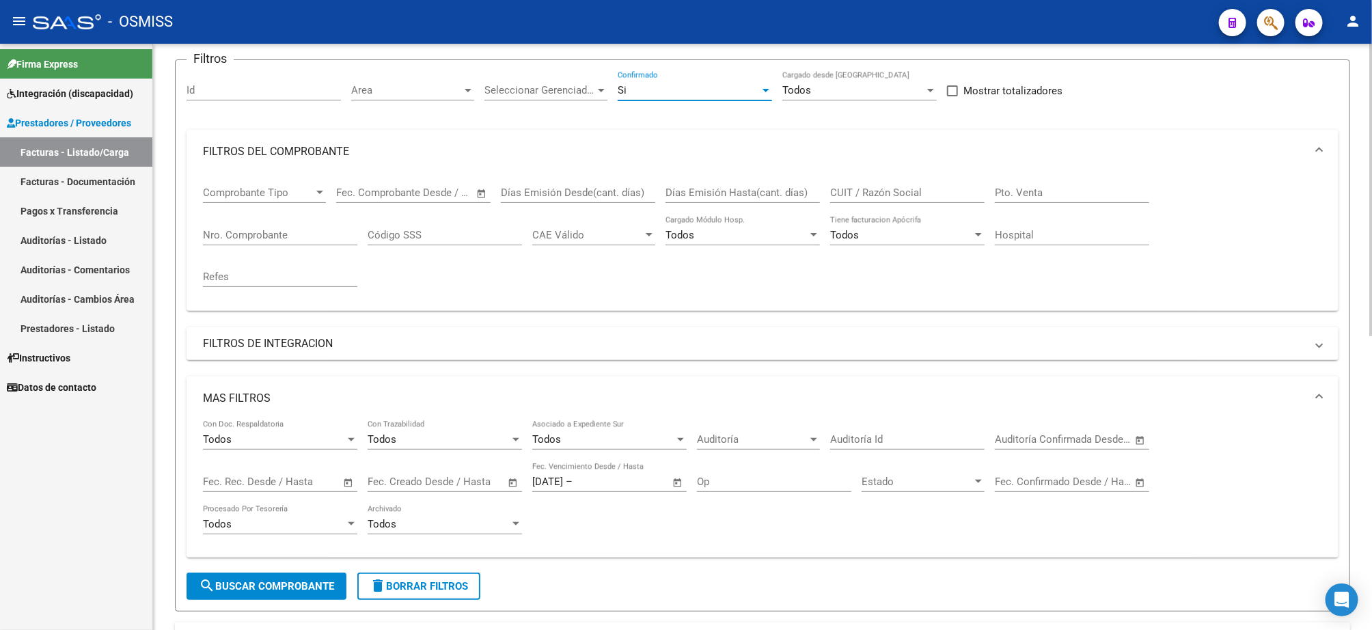
click at [443, 488] on input "text" at bounding box center [457, 482] width 66 height 12
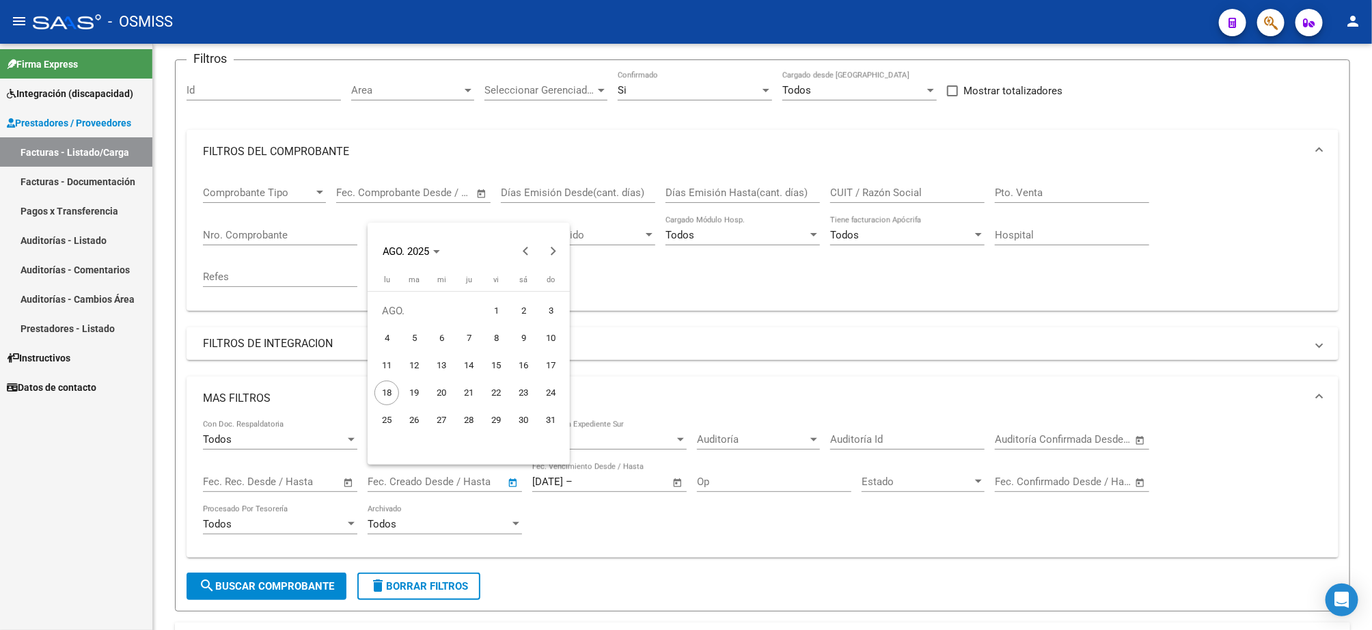
click at [495, 306] on span "1" at bounding box center [496, 311] width 25 height 25
type input "[DATE]"
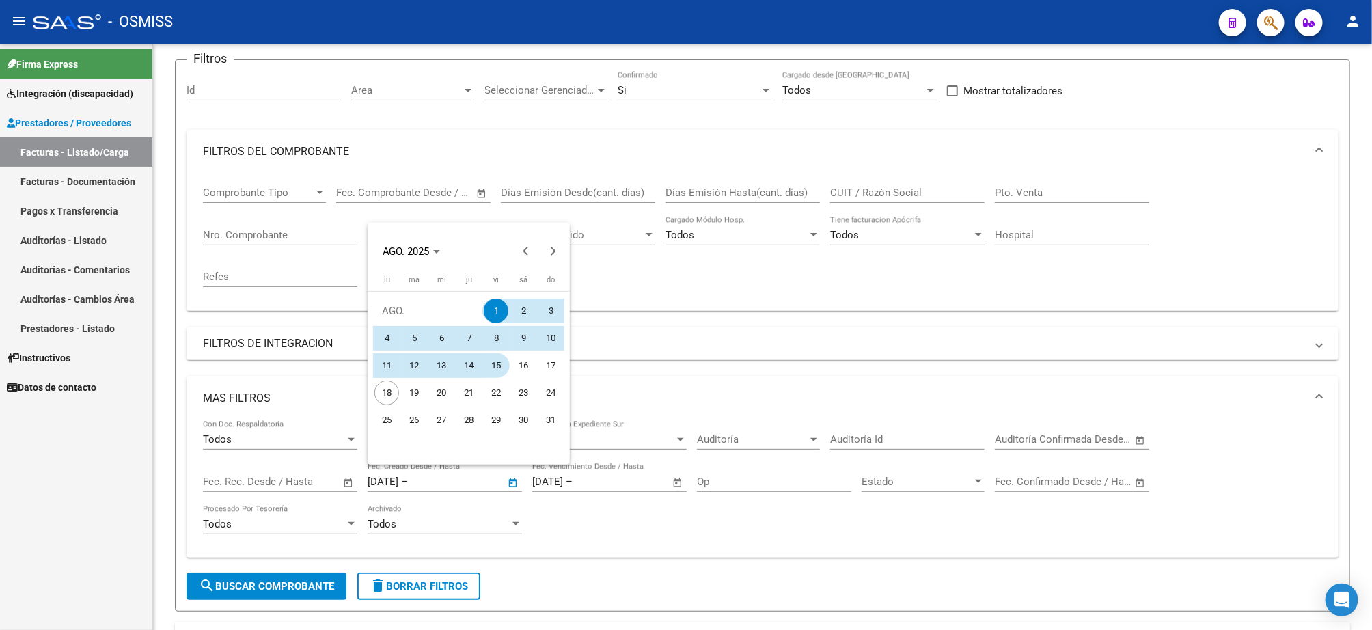
click at [489, 367] on span "15" at bounding box center [496, 365] width 25 height 25
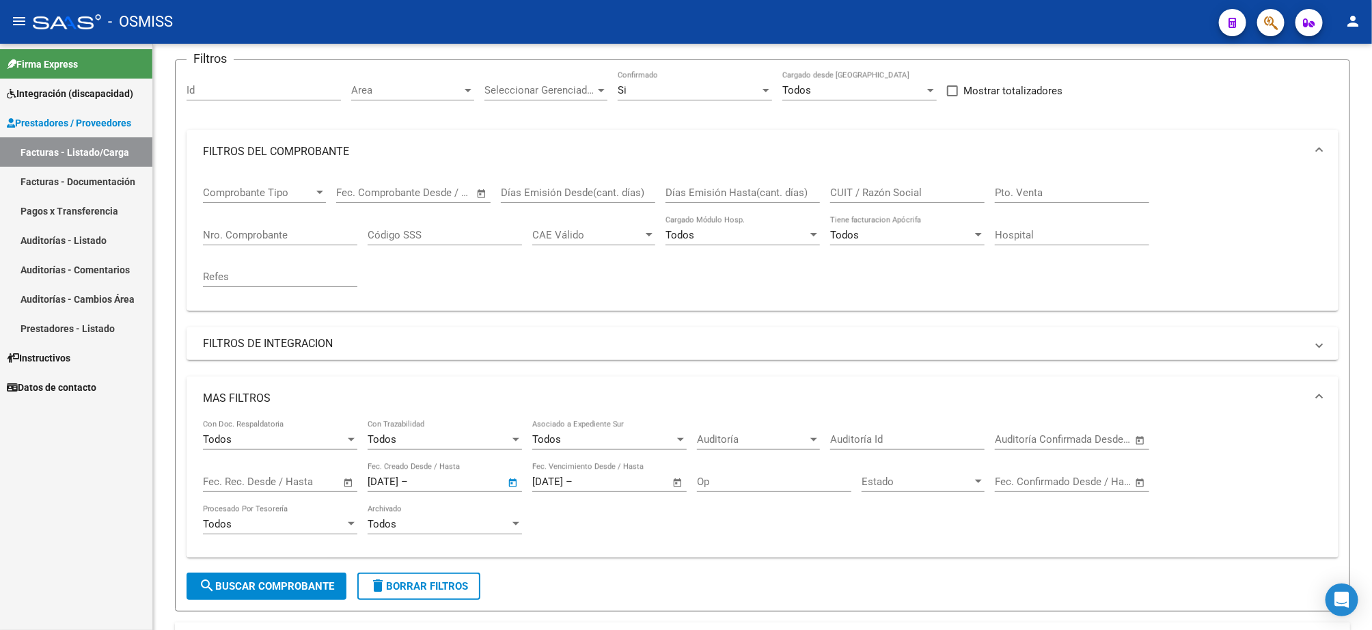
type input "[DATE]"
click at [271, 587] on span "search Buscar Comprobante" at bounding box center [266, 586] width 135 height 12
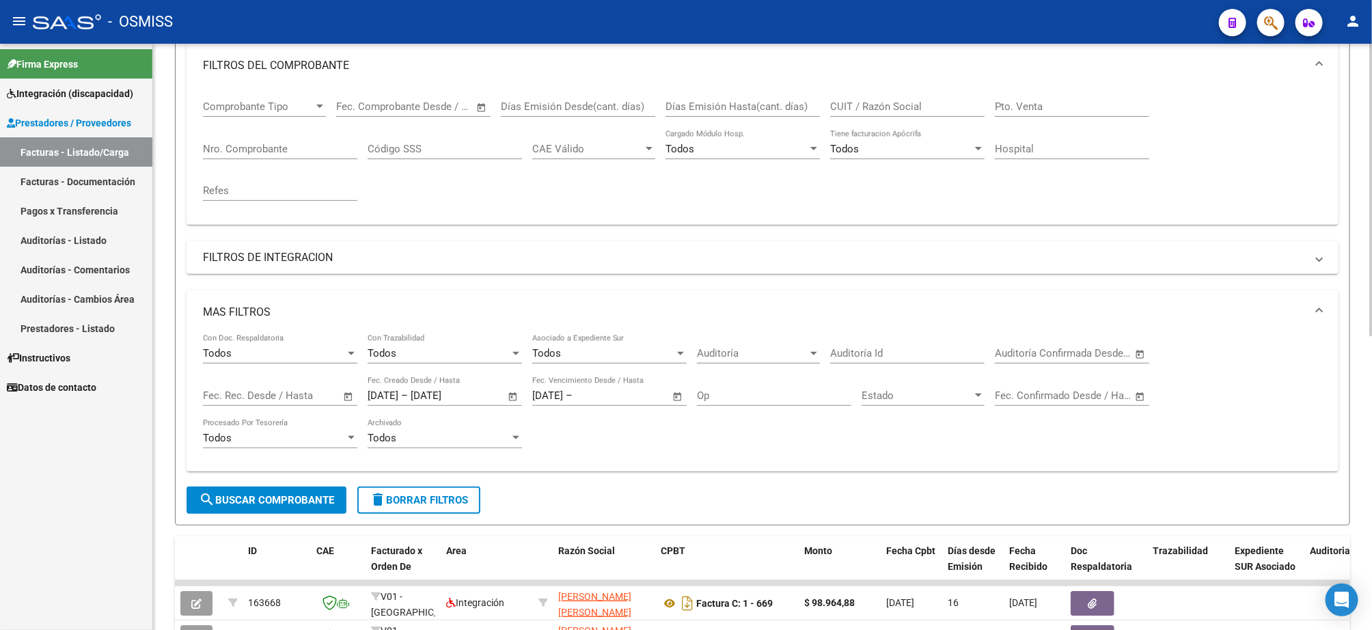
scroll to position [588, 0]
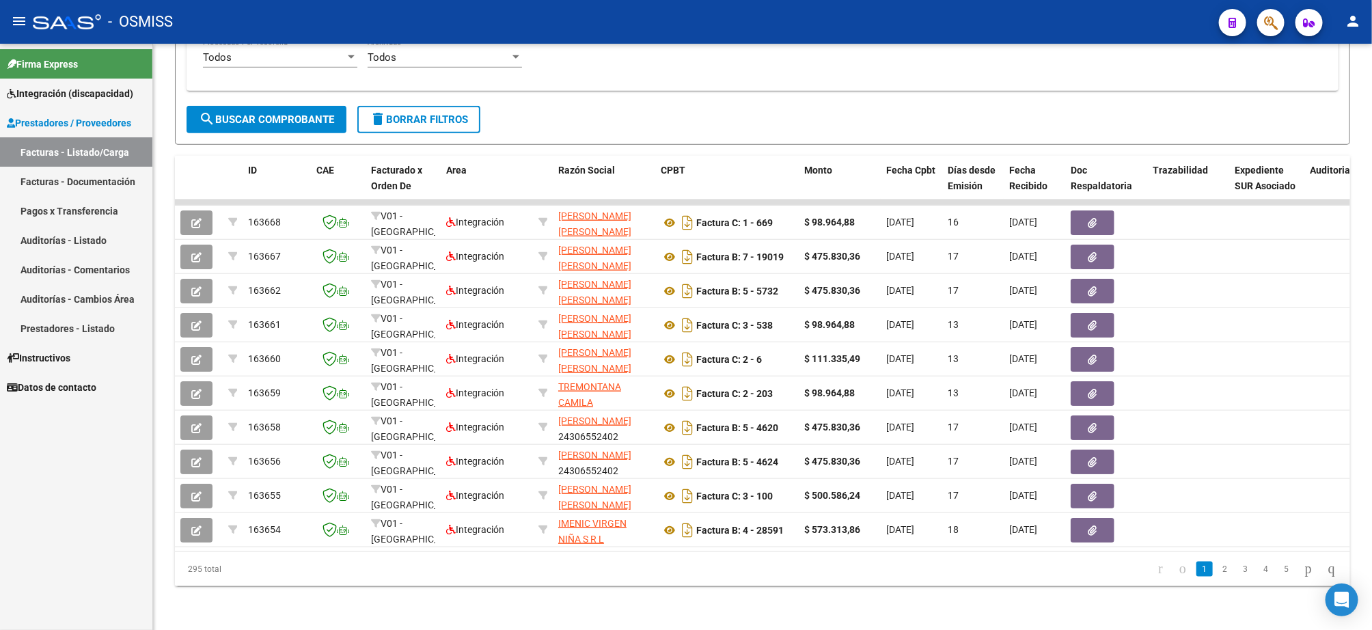
click at [55, 509] on div "Firma Express Integración (discapacidad) Legajos Prestadores / Proveedores Fact…" at bounding box center [76, 337] width 152 height 586
click at [451, 113] on span "delete Borrar Filtros" at bounding box center [419, 119] width 98 height 12
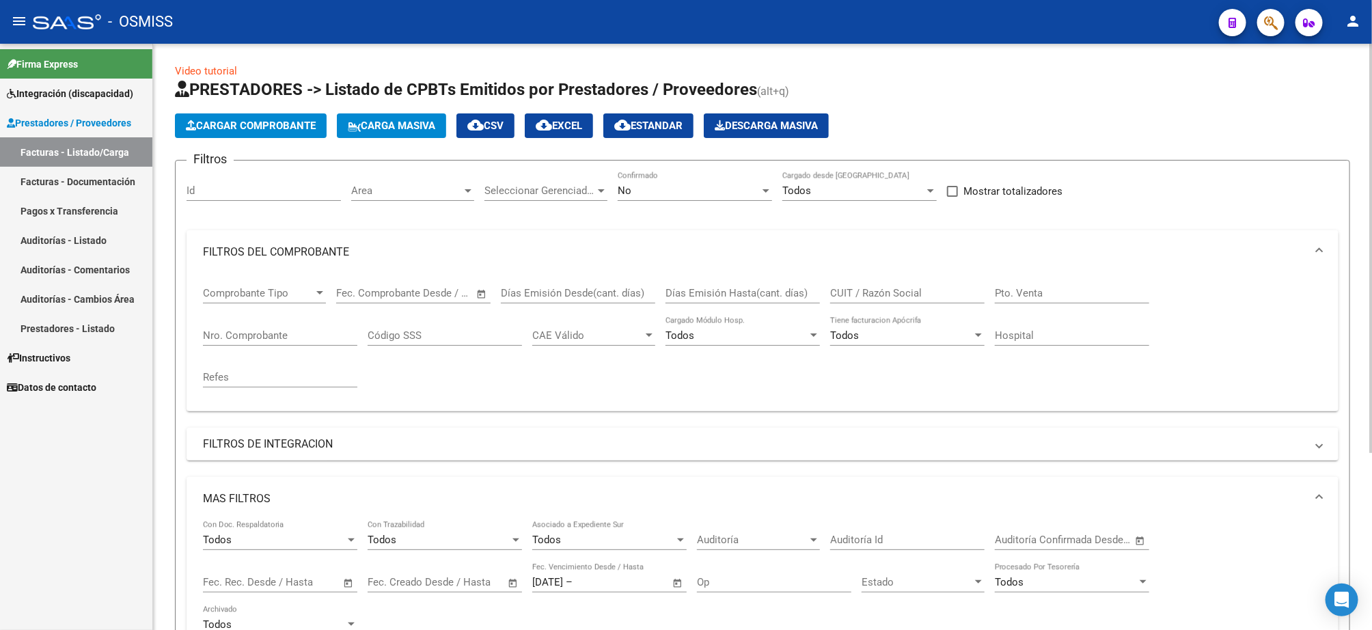
scroll to position [0, 0]
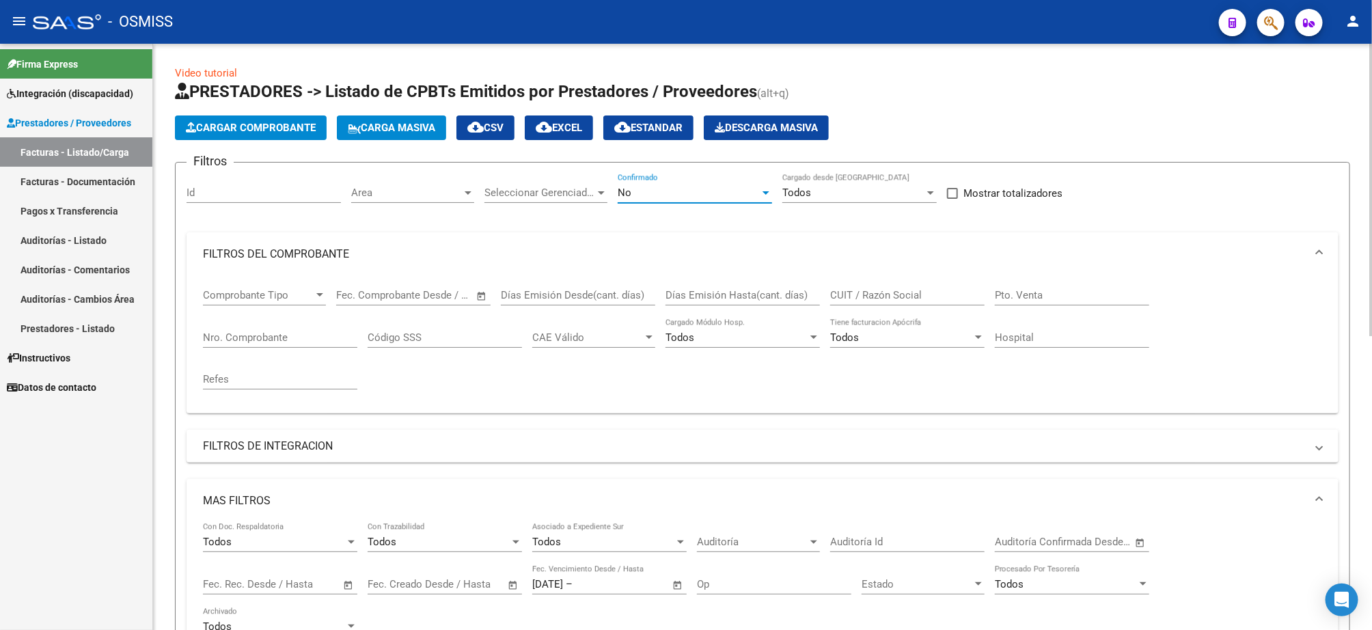
click at [685, 193] on div "No" at bounding box center [689, 193] width 142 height 12
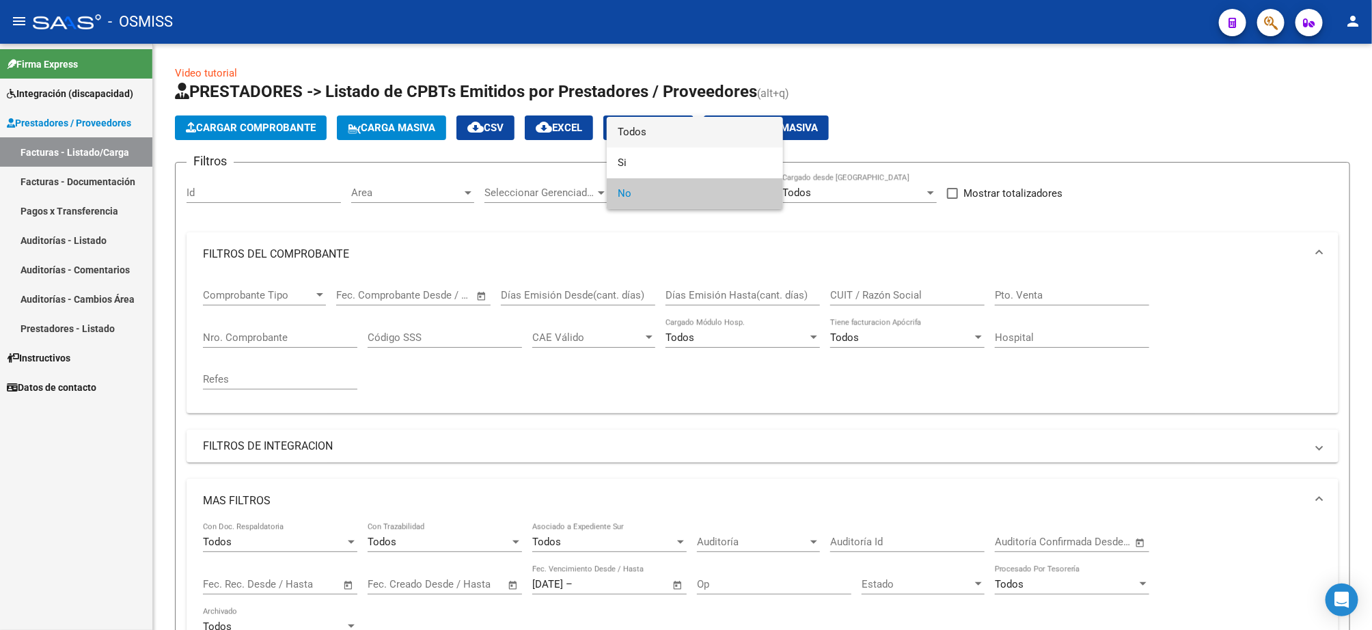
click at [675, 130] on span "Todos" at bounding box center [695, 132] width 154 height 31
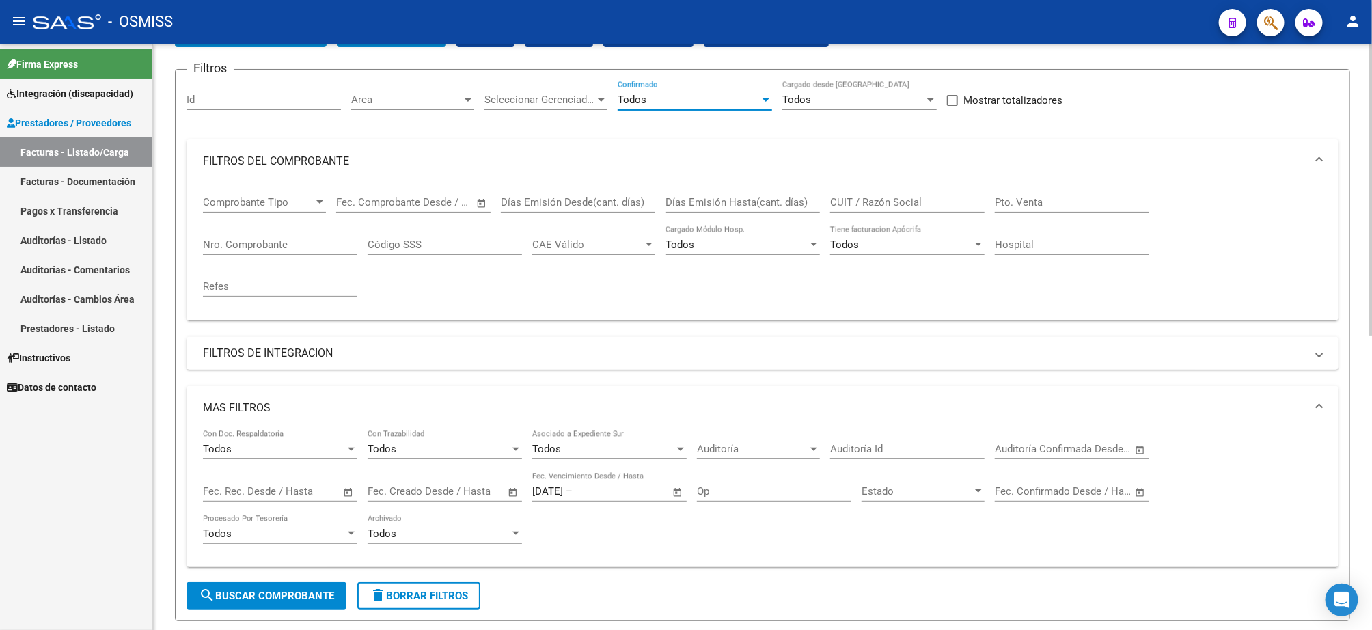
scroll to position [205, 0]
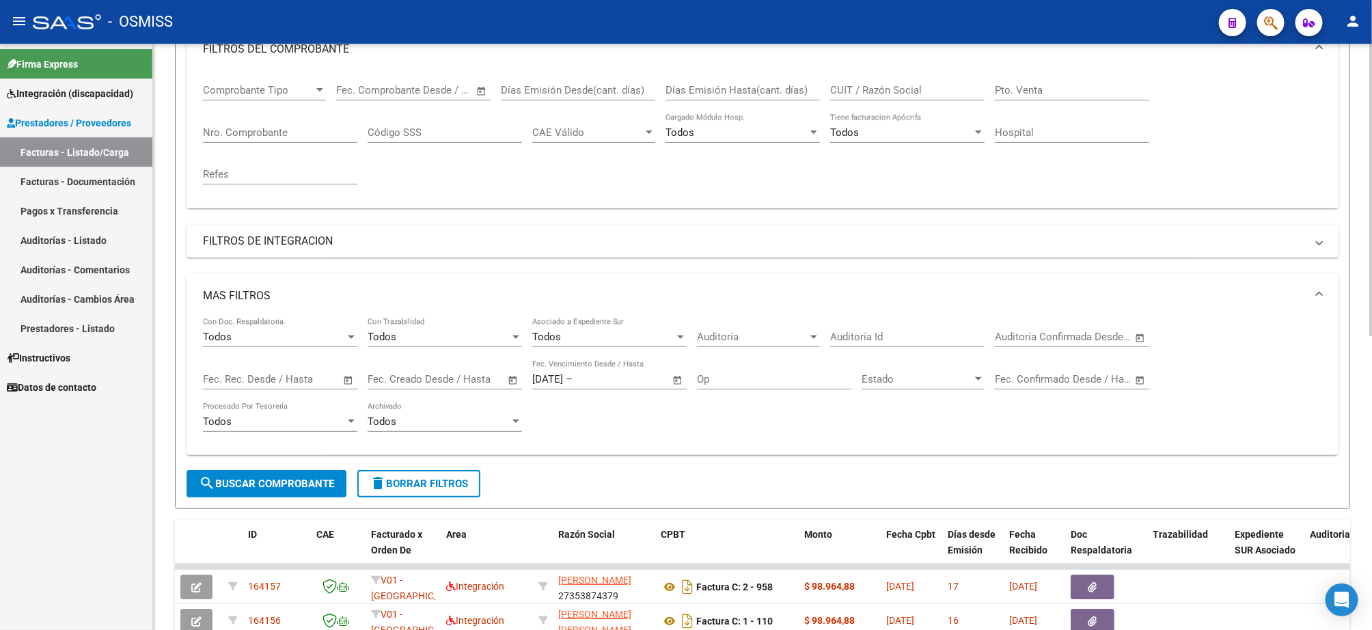
click at [597, 382] on input "text" at bounding box center [608, 379] width 66 height 12
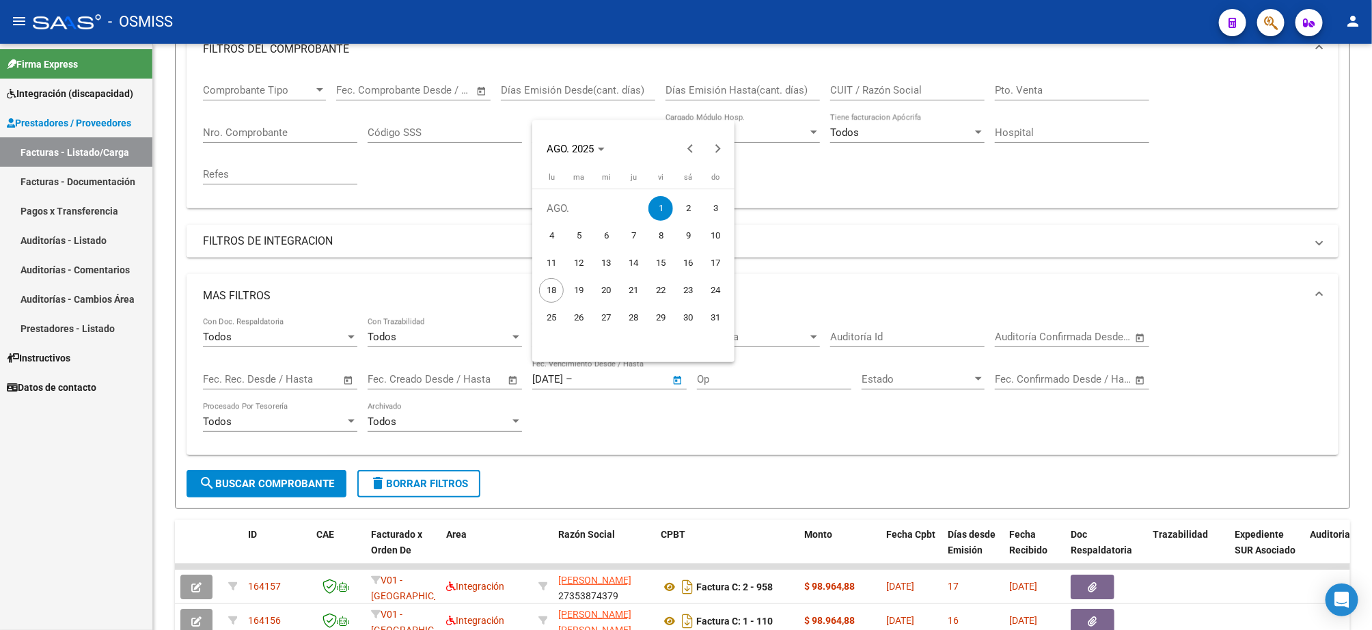
click at [433, 490] on div at bounding box center [686, 315] width 1372 height 630
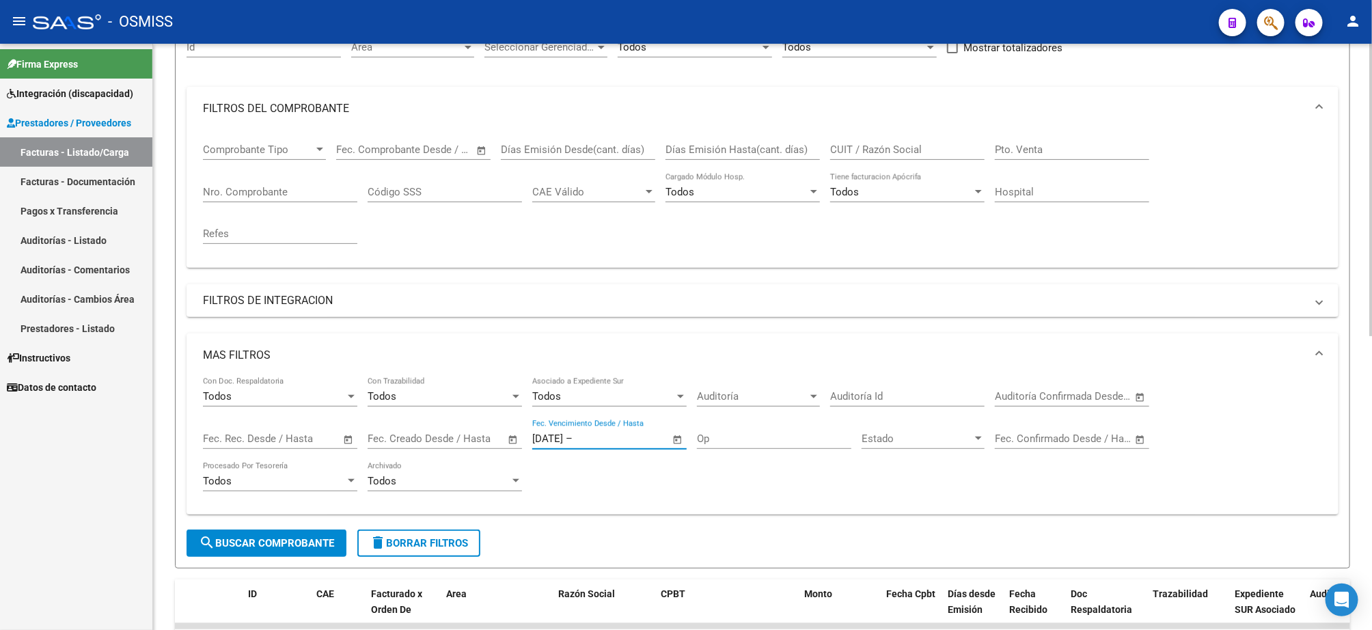
scroll to position [308, 0]
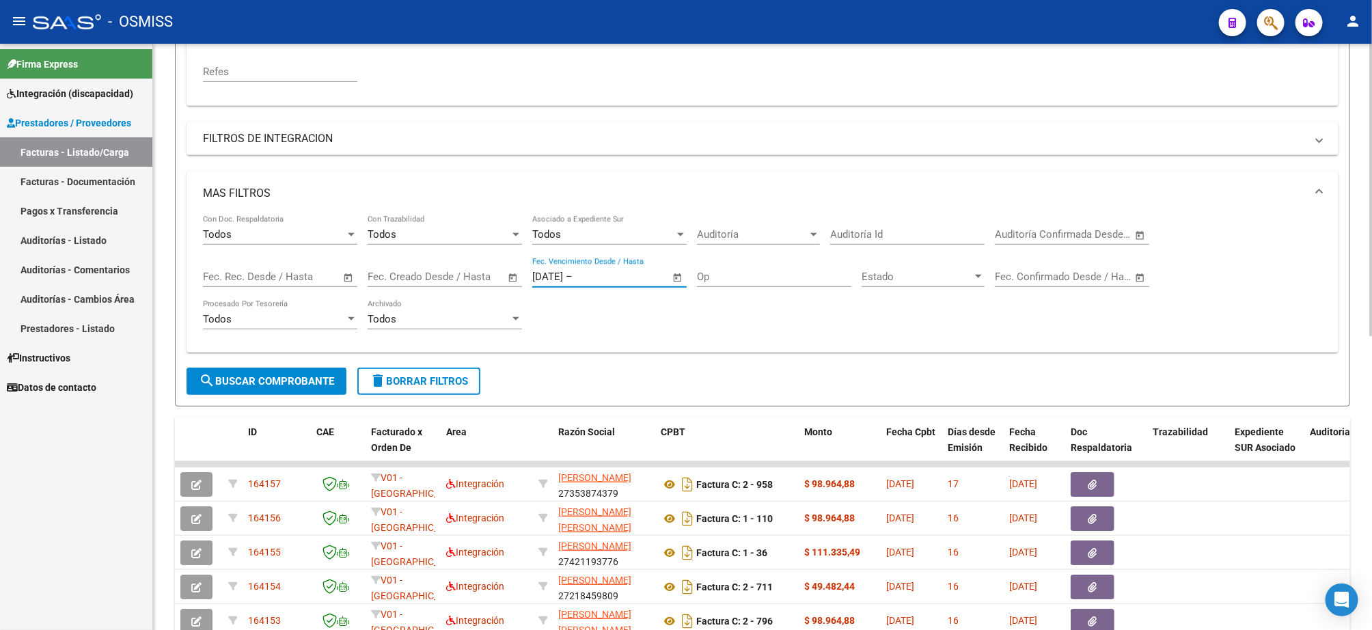
click at [448, 385] on span "delete Borrar Filtros" at bounding box center [419, 381] width 98 height 12
click at [563, 277] on input "[DATE]" at bounding box center [547, 277] width 31 height 12
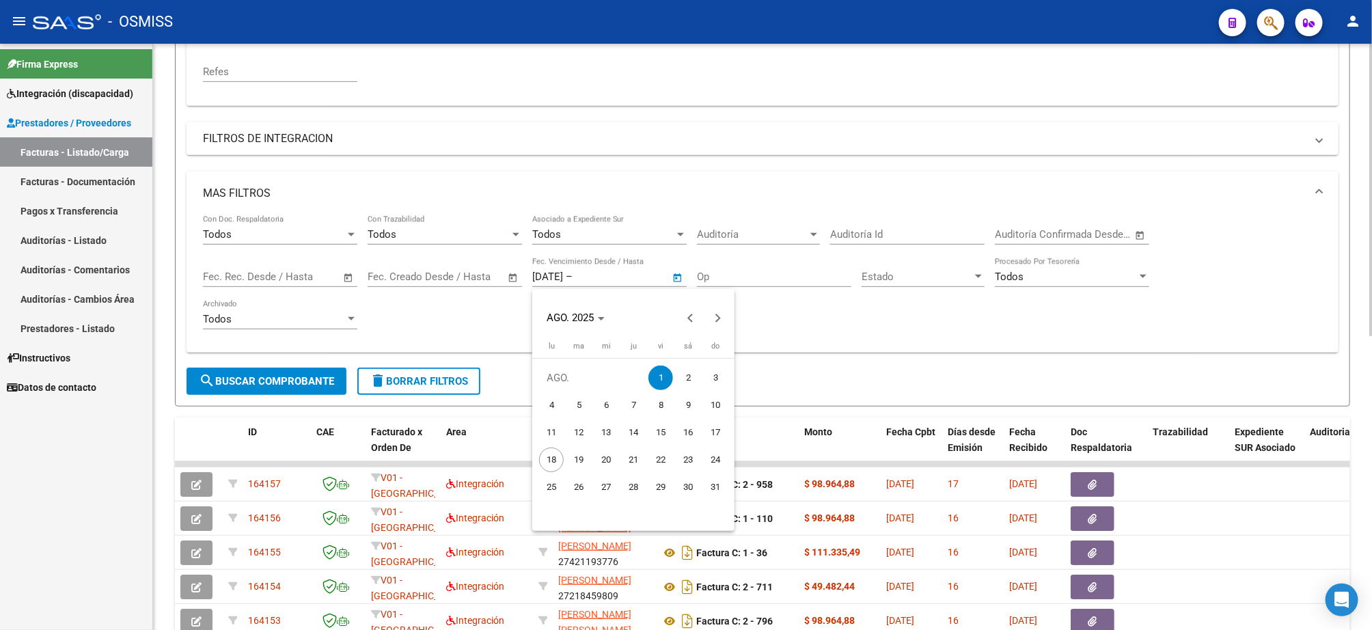
drag, startPoint x: 573, startPoint y: 277, endPoint x: 595, endPoint y: 290, distance: 25.7
click at [585, 279] on div at bounding box center [686, 315] width 1372 height 630
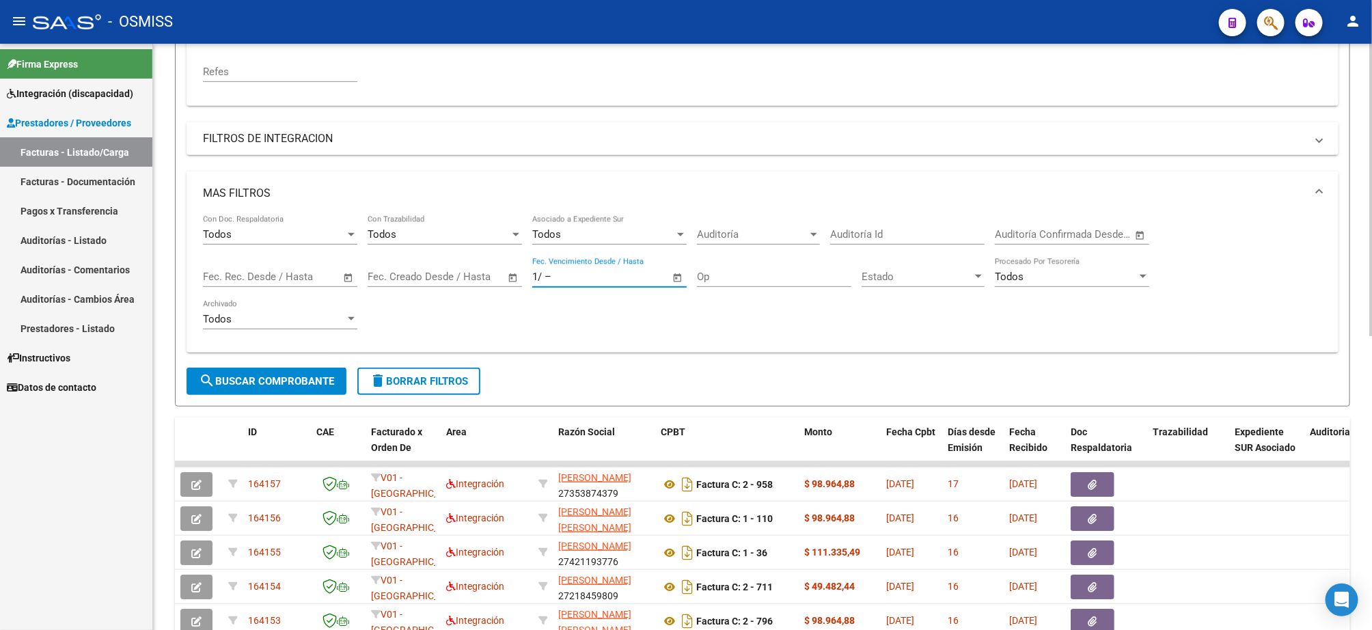
type input "1"
click at [461, 280] on input "text" at bounding box center [457, 277] width 66 height 12
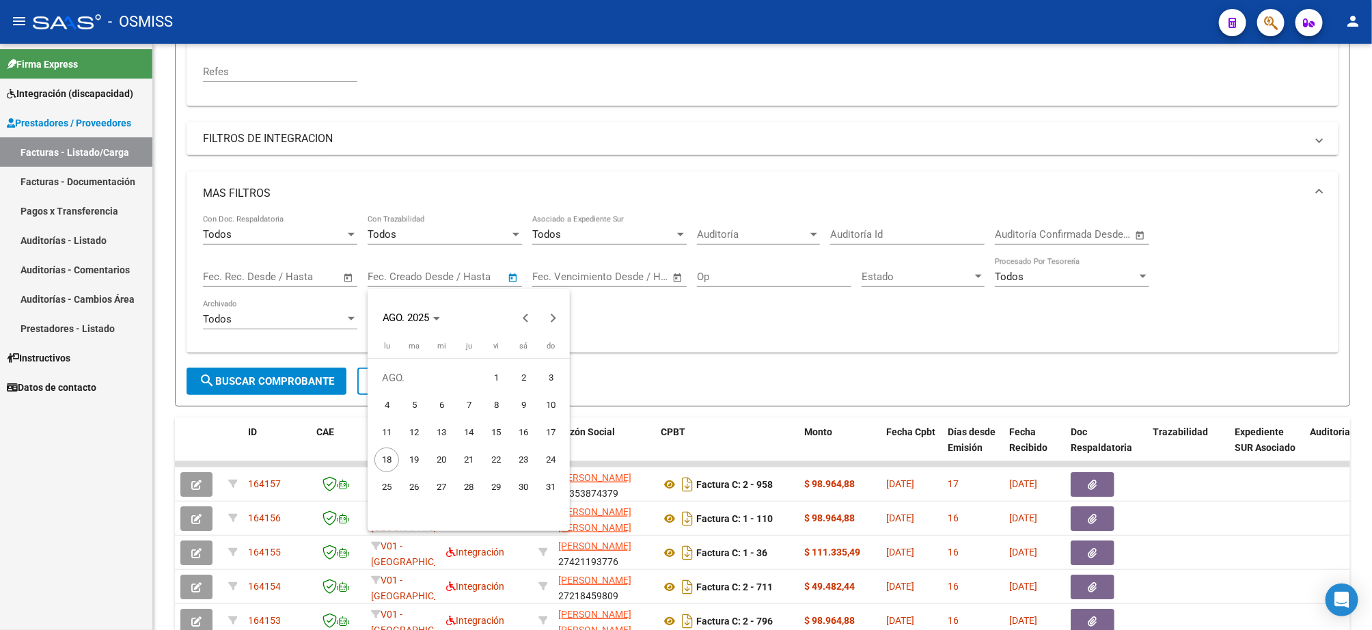
drag, startPoint x: 644, startPoint y: 330, endPoint x: 629, endPoint y: 318, distance: 18.5
click at [644, 330] on div at bounding box center [686, 315] width 1372 height 630
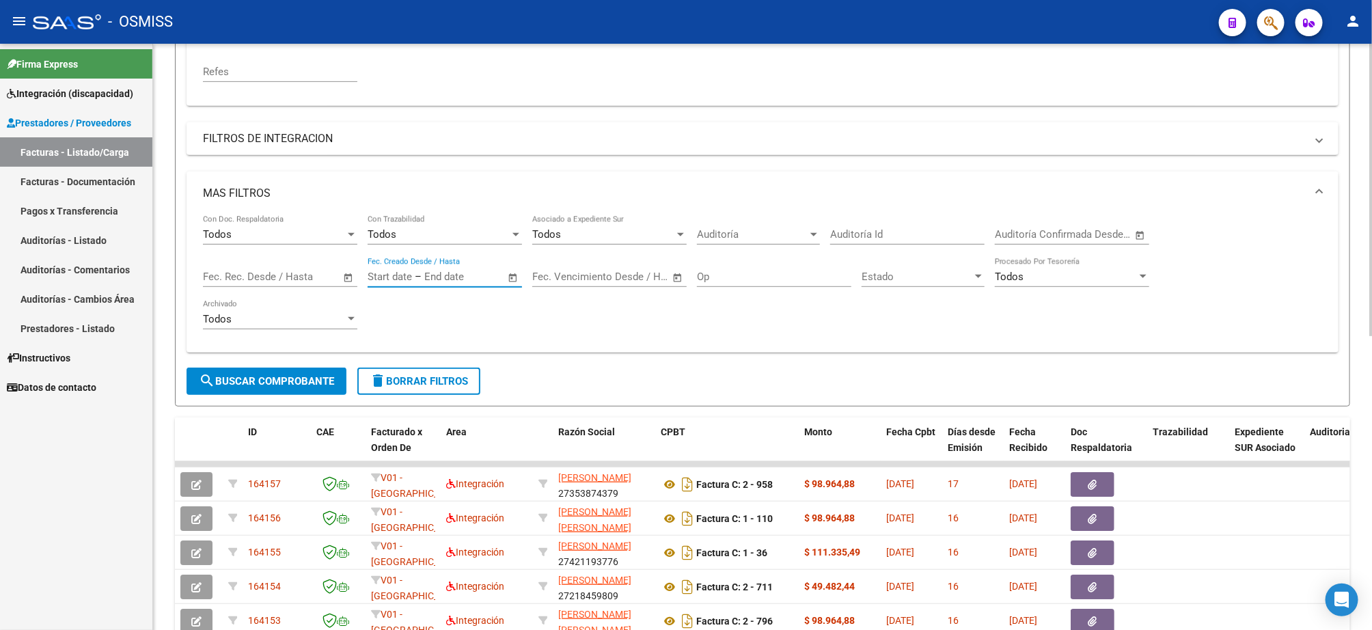
click at [443, 383] on span "delete Borrar Filtros" at bounding box center [419, 381] width 98 height 12
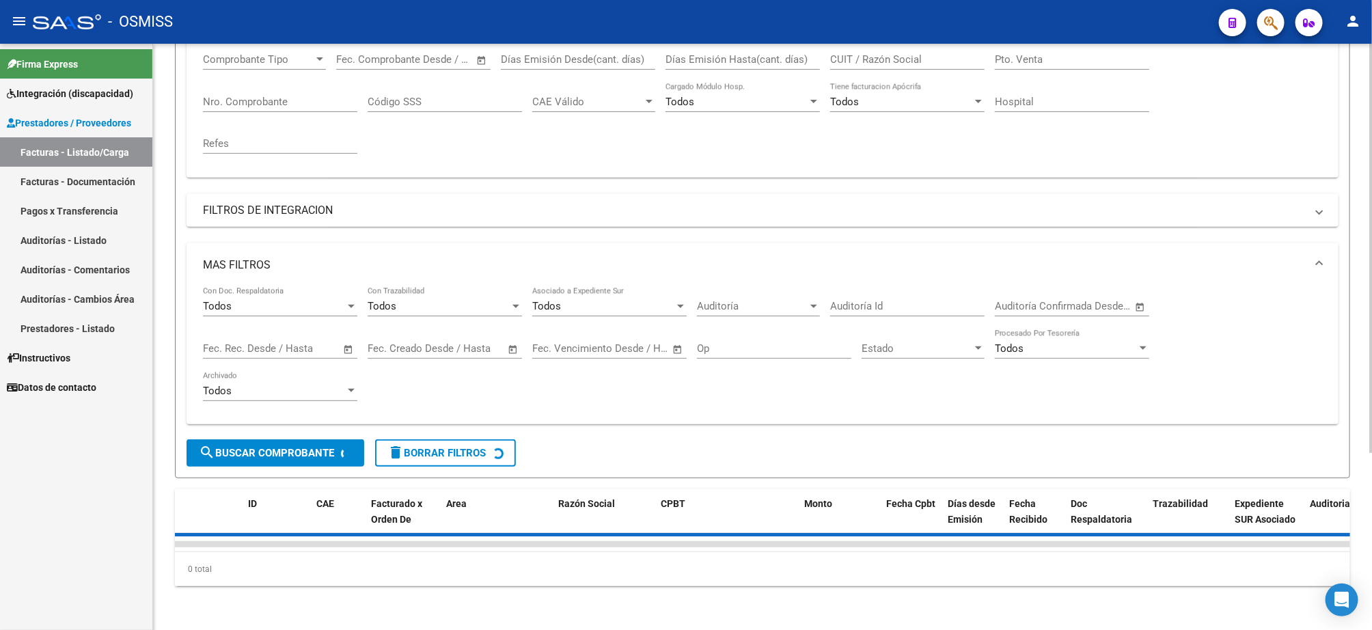
scroll to position [0, 0]
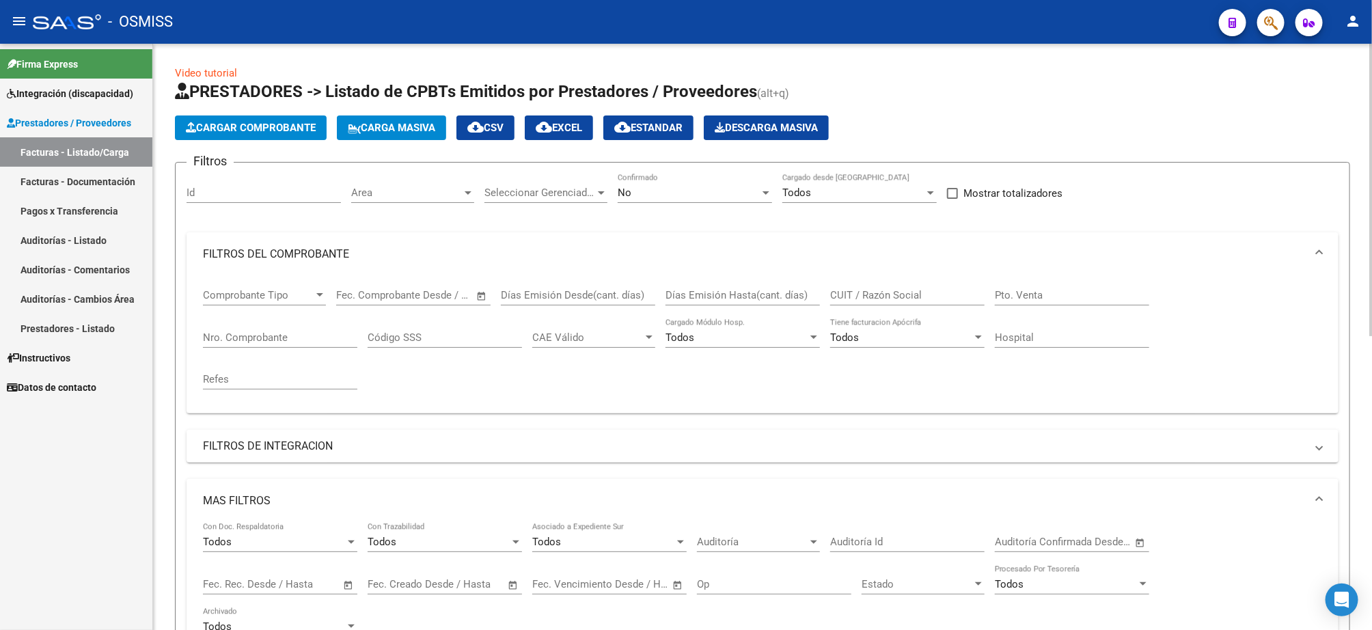
click at [644, 191] on div "No" at bounding box center [689, 193] width 142 height 12
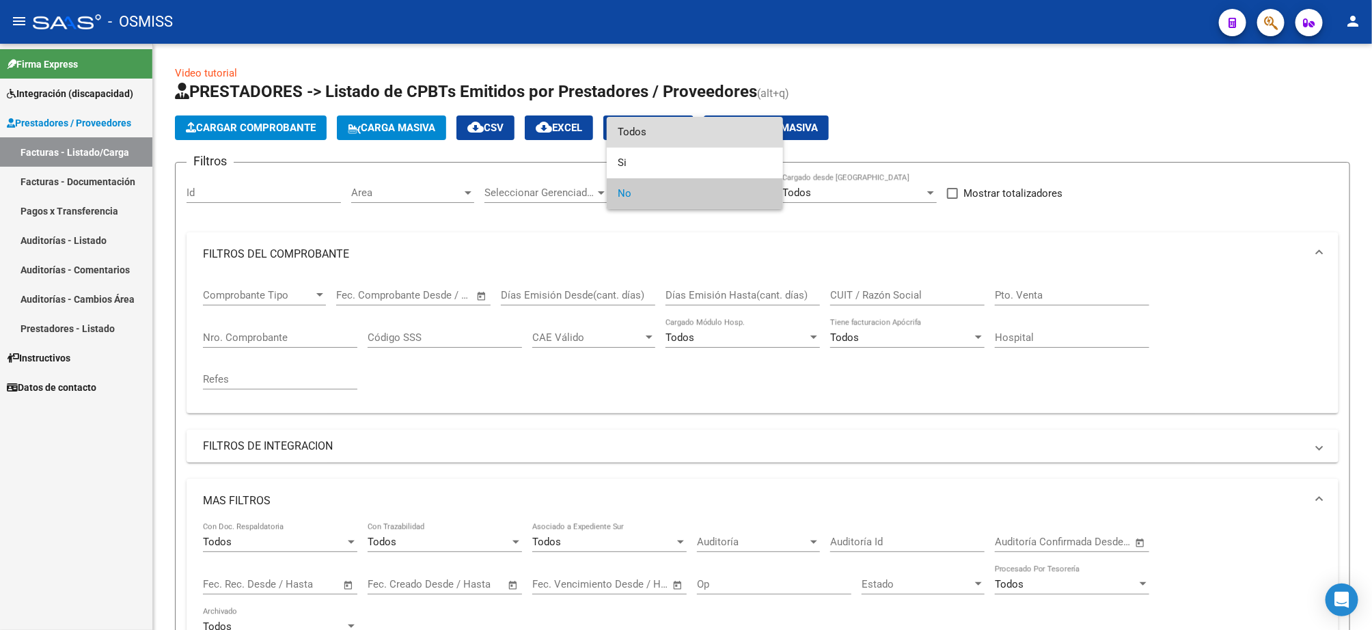
click at [673, 126] on span "Todos" at bounding box center [695, 132] width 154 height 31
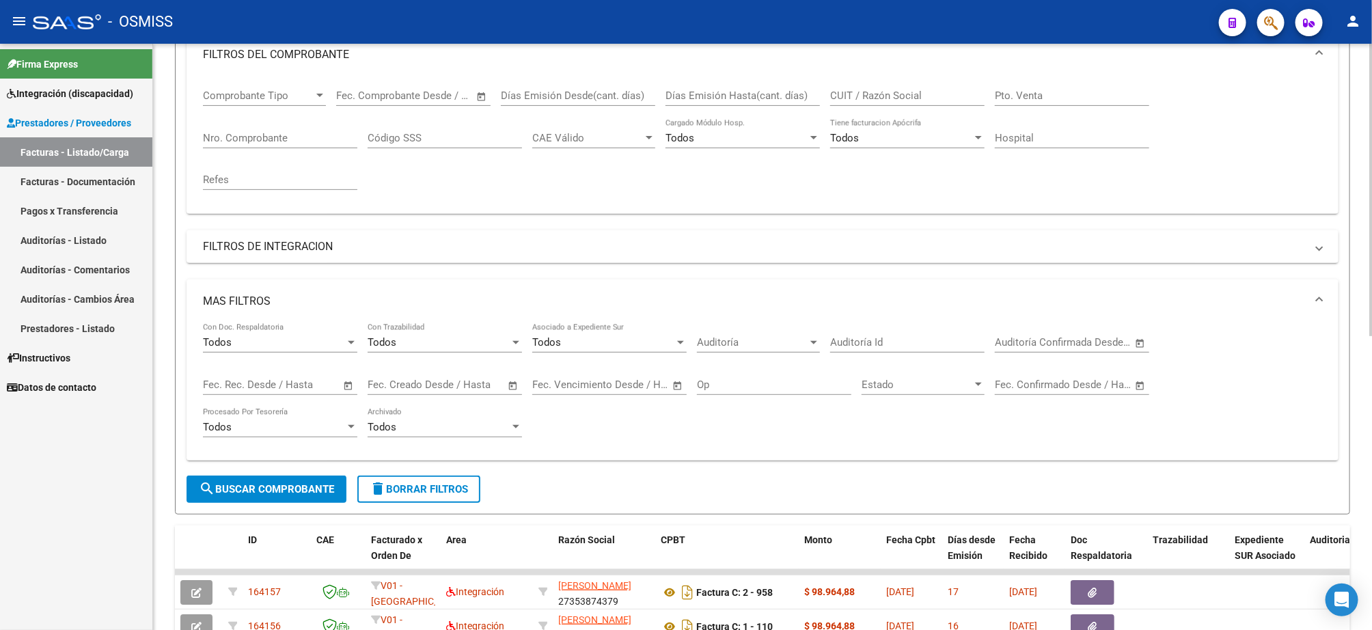
scroll to position [308, 0]
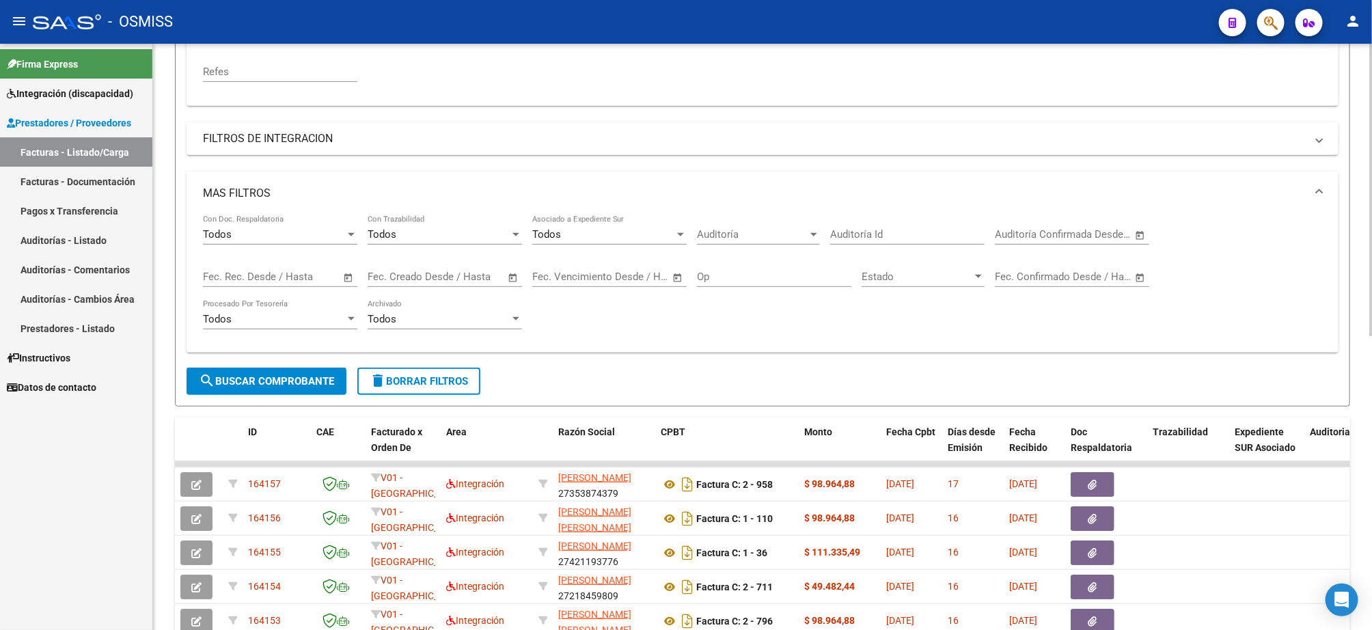
click at [431, 282] on input "text" at bounding box center [457, 277] width 66 height 12
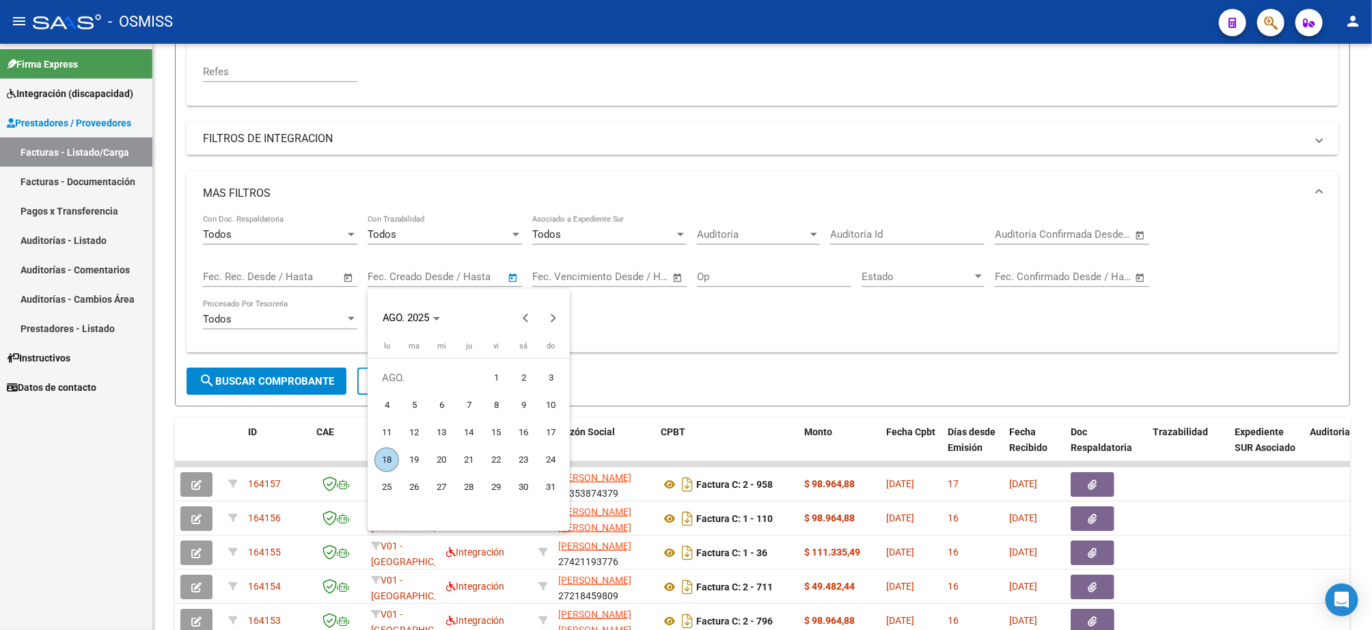
click at [498, 374] on span "1" at bounding box center [496, 378] width 25 height 25
type input "[DATE]"
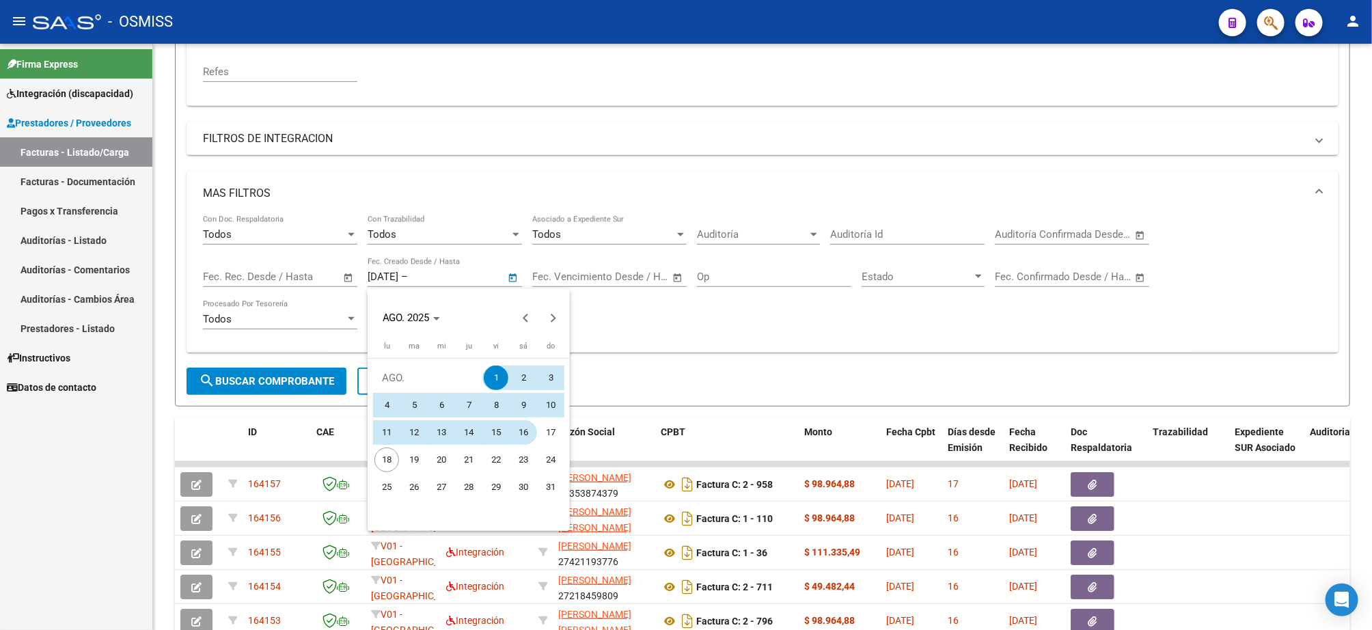
click at [526, 426] on span "16" at bounding box center [523, 432] width 25 height 25
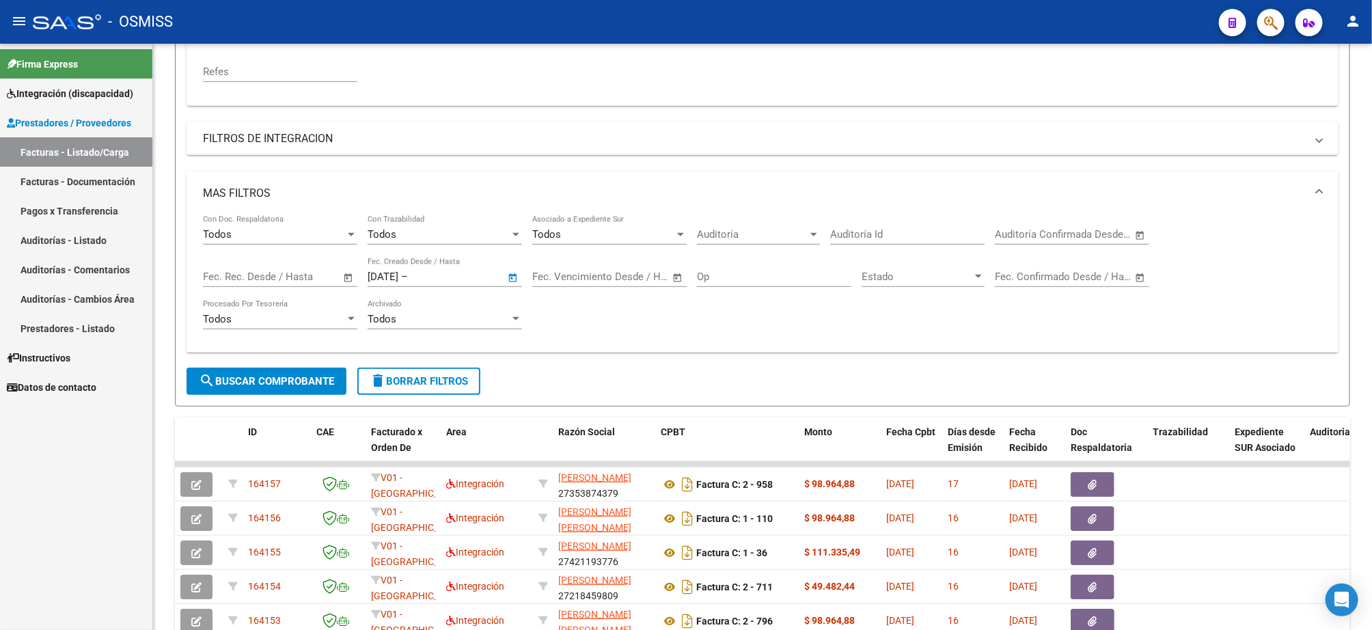
type input "[DATE]"
click at [293, 380] on span "search Buscar Comprobante" at bounding box center [266, 381] width 135 height 12
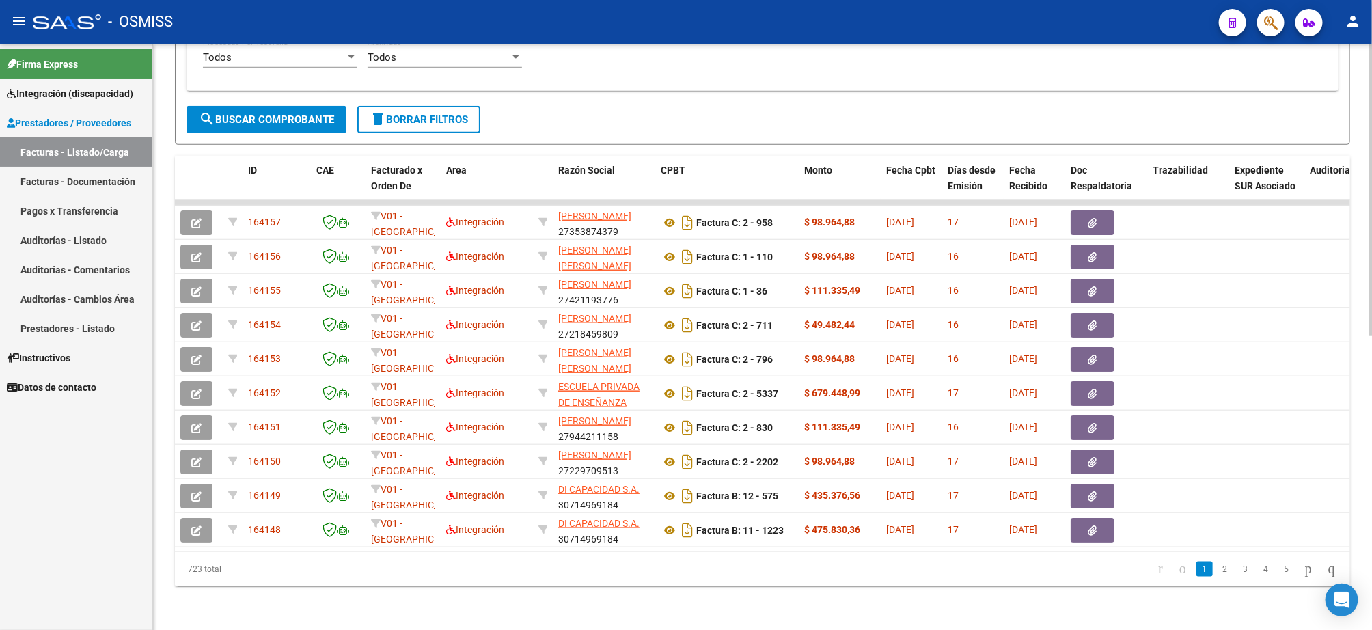
drag, startPoint x: 228, startPoint y: 570, endPoint x: 164, endPoint y: 572, distance: 64.3
click at [164, 572] on div "Video tutorial PRESTADORES -> Listado de CPBTs Emitidos por Prestadores / Prove…" at bounding box center [762, 52] width 1219 height 1156
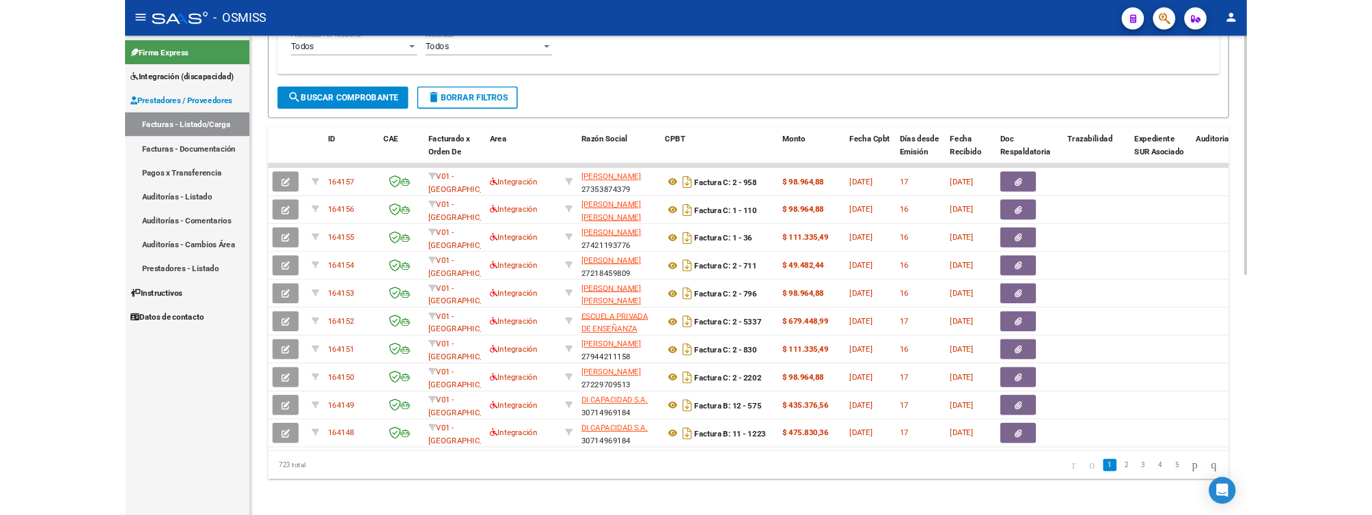
scroll to position [0, 0]
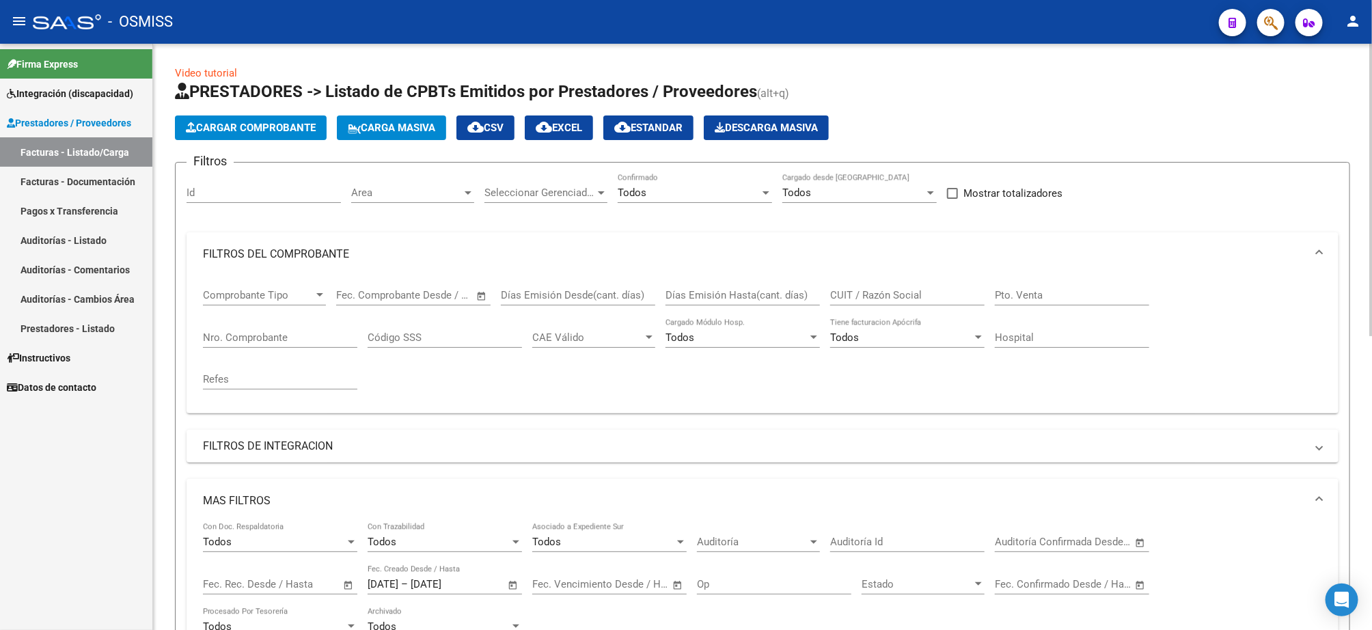
click at [564, 127] on span "cloud_download EXCEL" at bounding box center [559, 128] width 46 height 12
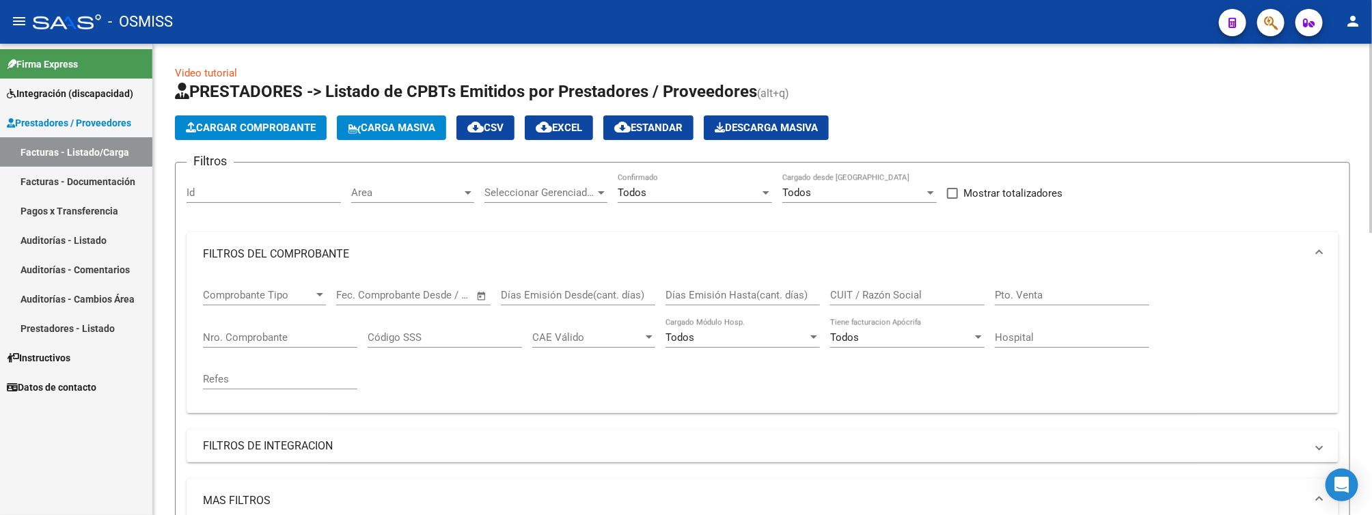
click at [1024, 303] on div "Pto. Venta" at bounding box center [1072, 290] width 154 height 29
type input "12"
click at [306, 344] on input "Nro. Comprobante" at bounding box center [280, 337] width 154 height 12
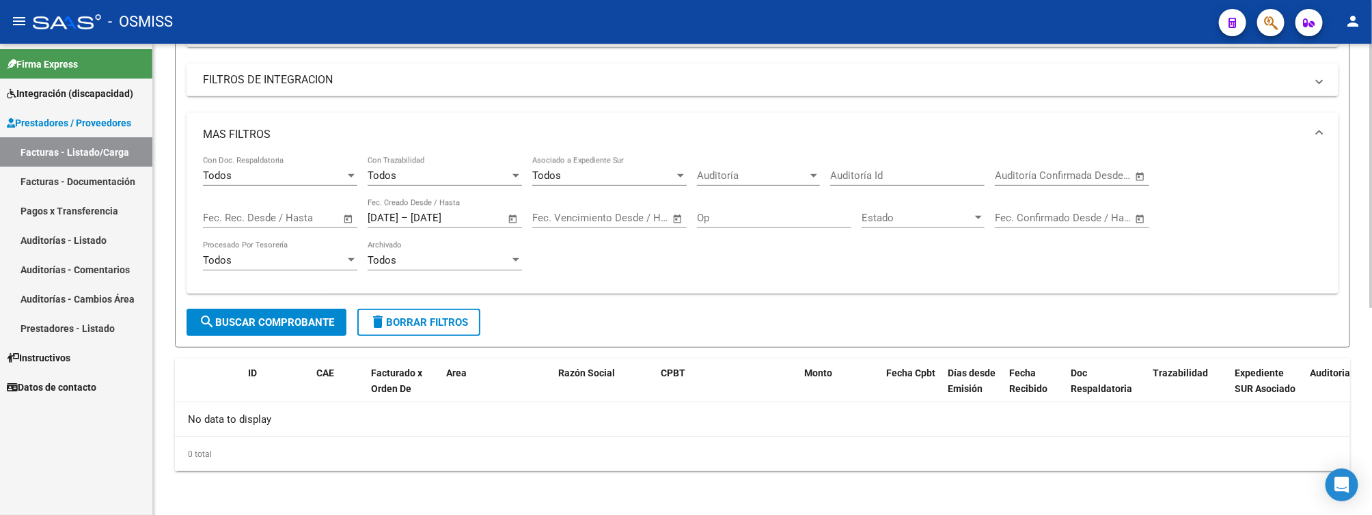
type input "366"
click at [300, 331] on button "search Buscar Comprobante" at bounding box center [267, 322] width 160 height 27
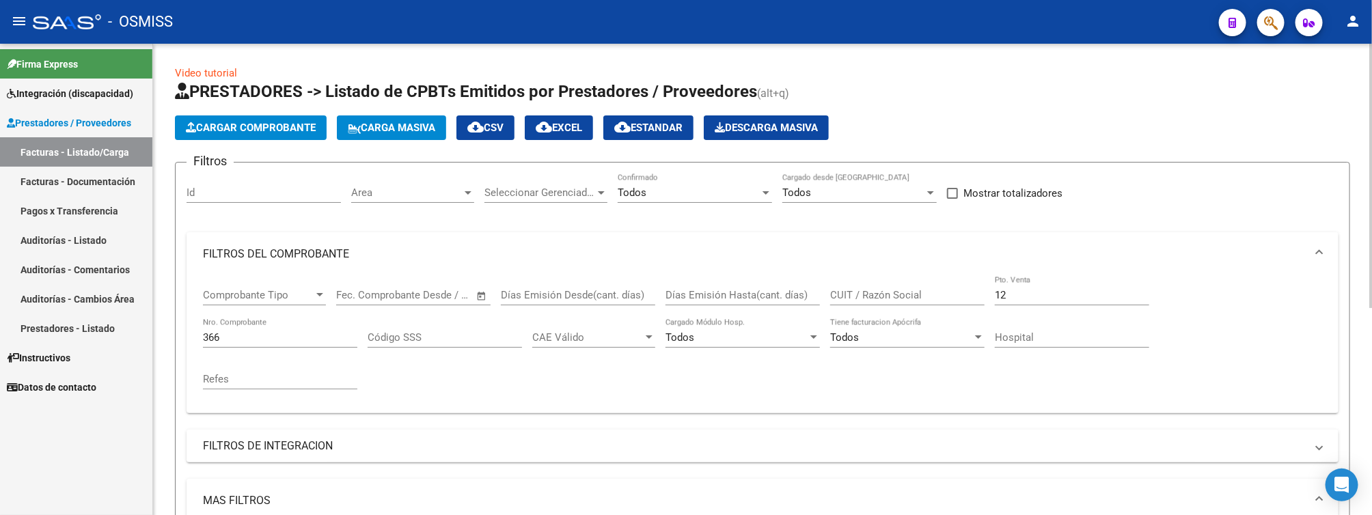
click at [242, 127] on span "Cargar Comprobante" at bounding box center [251, 128] width 130 height 12
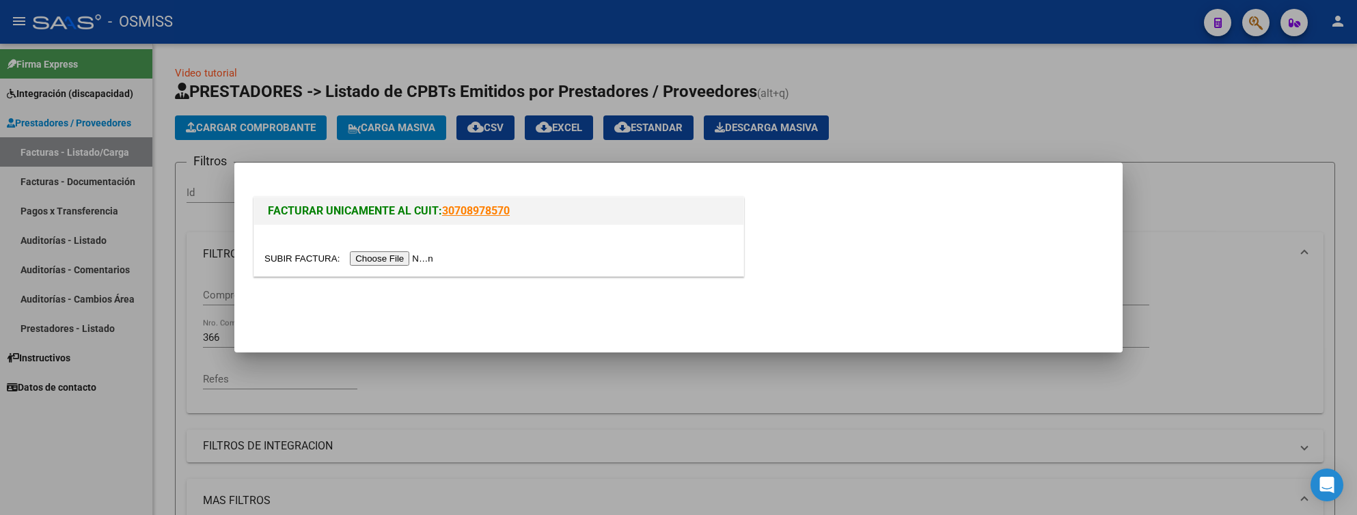
click at [416, 254] on input "file" at bounding box center [350, 258] width 173 height 14
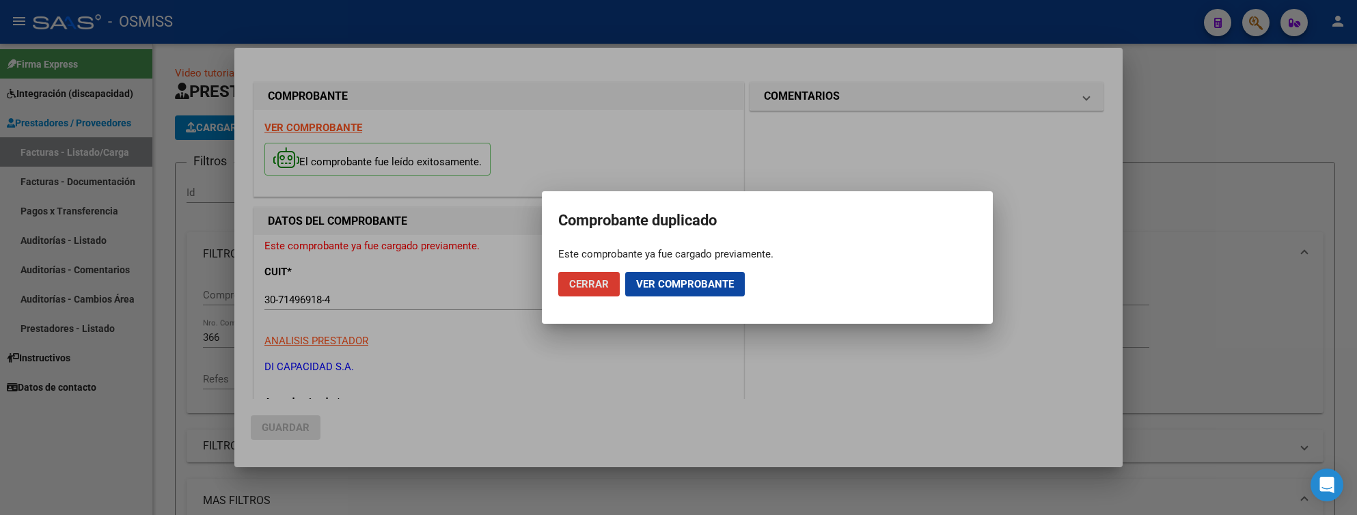
click at [1273, 97] on div at bounding box center [678, 257] width 1357 height 515
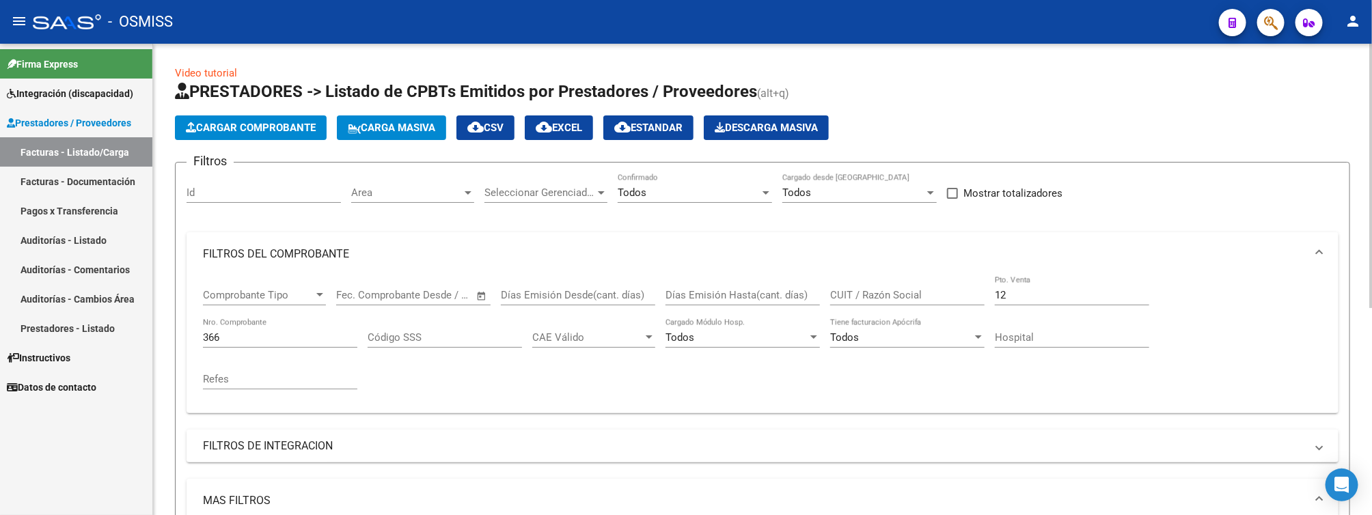
click at [290, 123] on span "Cargar Comprobante" at bounding box center [251, 128] width 130 height 12
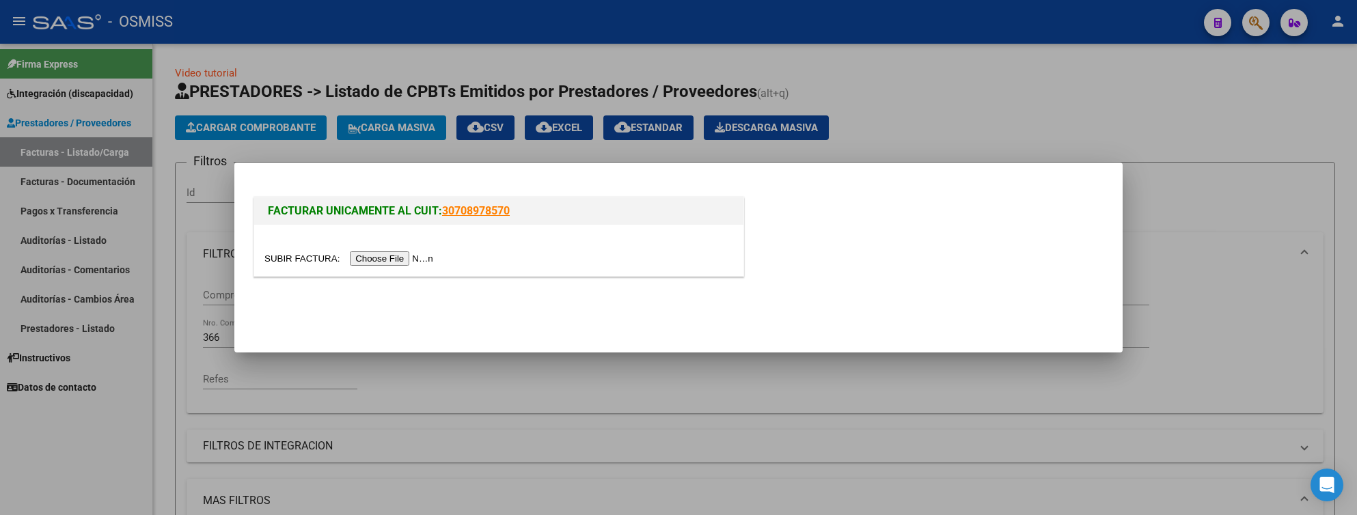
click at [413, 259] on input "file" at bounding box center [350, 258] width 173 height 14
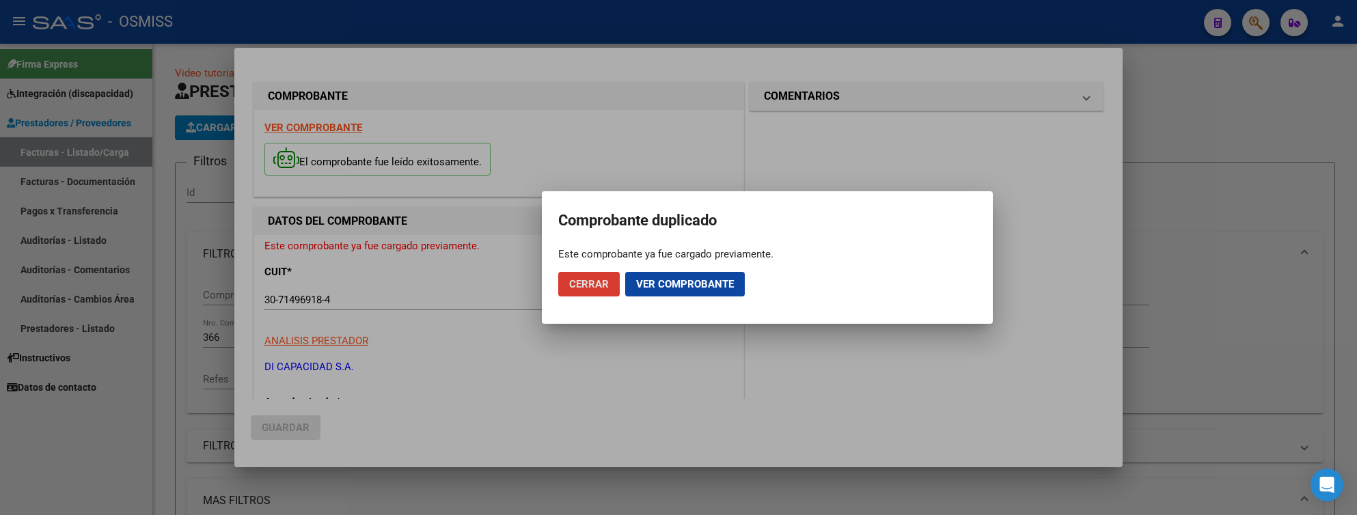
click at [1190, 126] on div at bounding box center [678, 257] width 1357 height 515
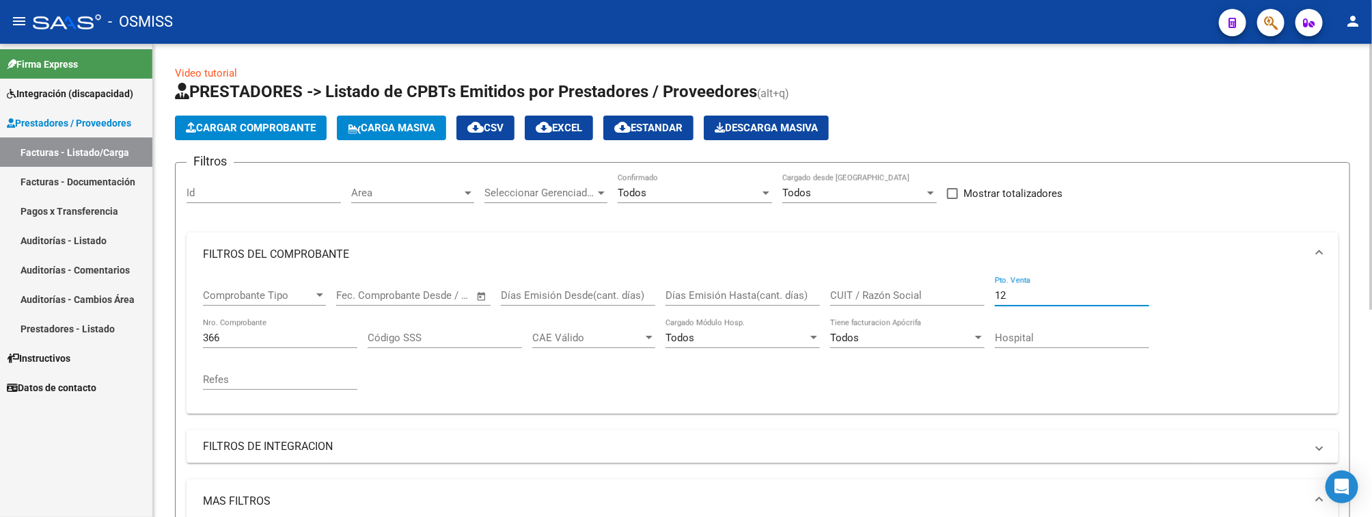
drag, startPoint x: 1028, startPoint y: 293, endPoint x: 966, endPoint y: 293, distance: 61.5
click at [966, 293] on div "Comprobante Tipo Comprobante Tipo Start date – End date Fec. Comprobante Desde …" at bounding box center [762, 339] width 1119 height 126
type input "4"
drag, startPoint x: 262, startPoint y: 338, endPoint x: 199, endPoint y: 340, distance: 63.6
click at [199, 340] on div "Comprobante Tipo Comprobante Tipo Start date – End date Fec. Comprobante Desde …" at bounding box center [763, 344] width 1152 height 137
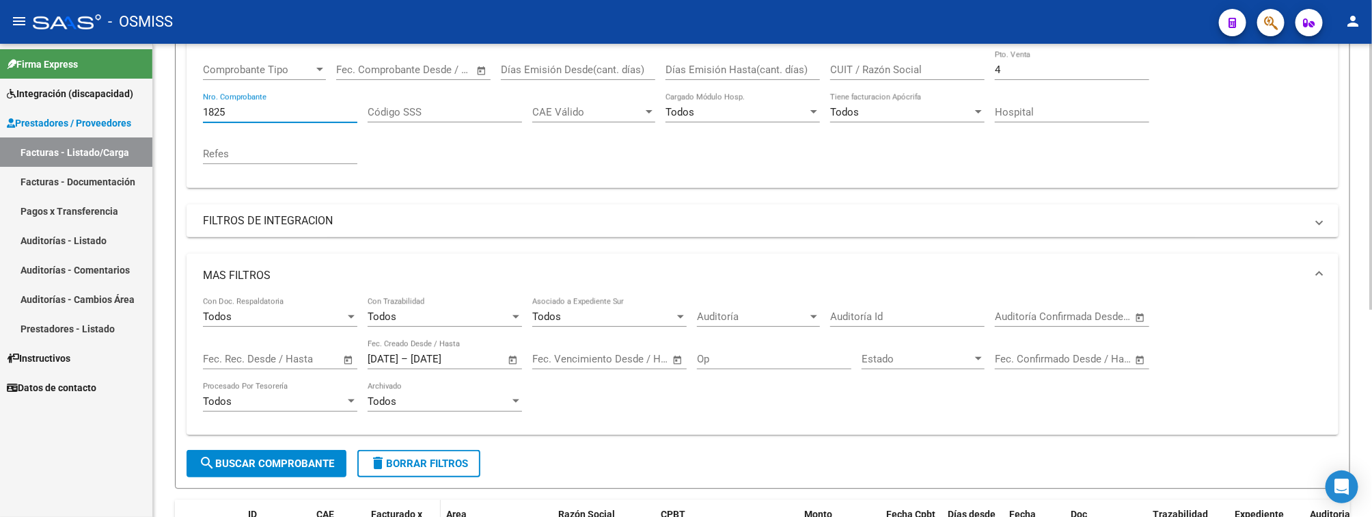
scroll to position [368, 0]
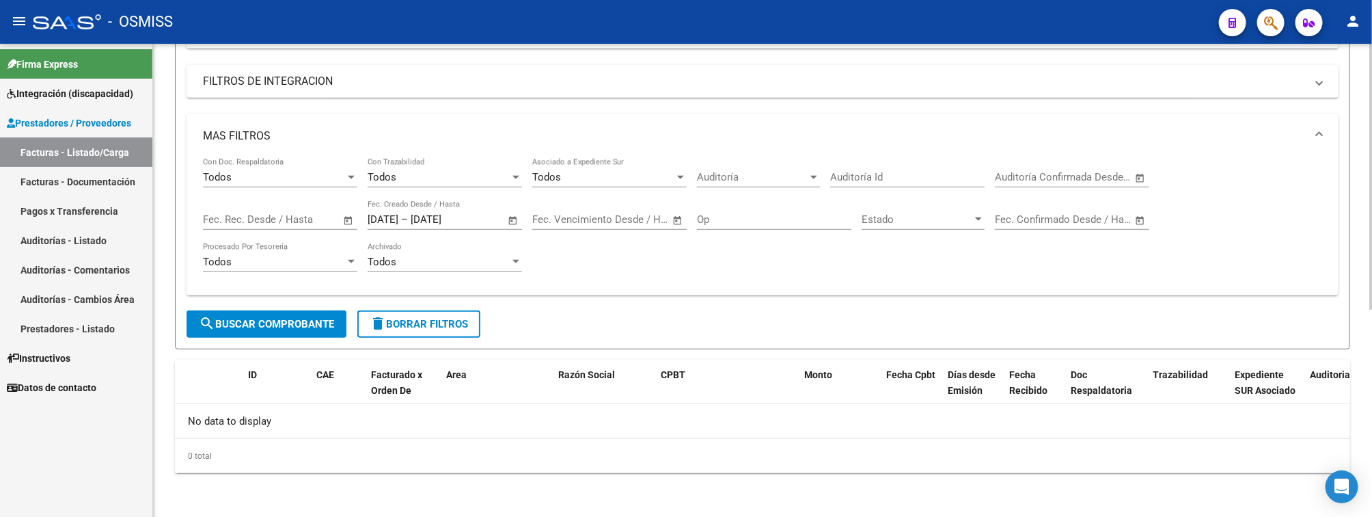
type input "1825"
click at [321, 330] on button "search Buscar Comprobante" at bounding box center [267, 323] width 160 height 27
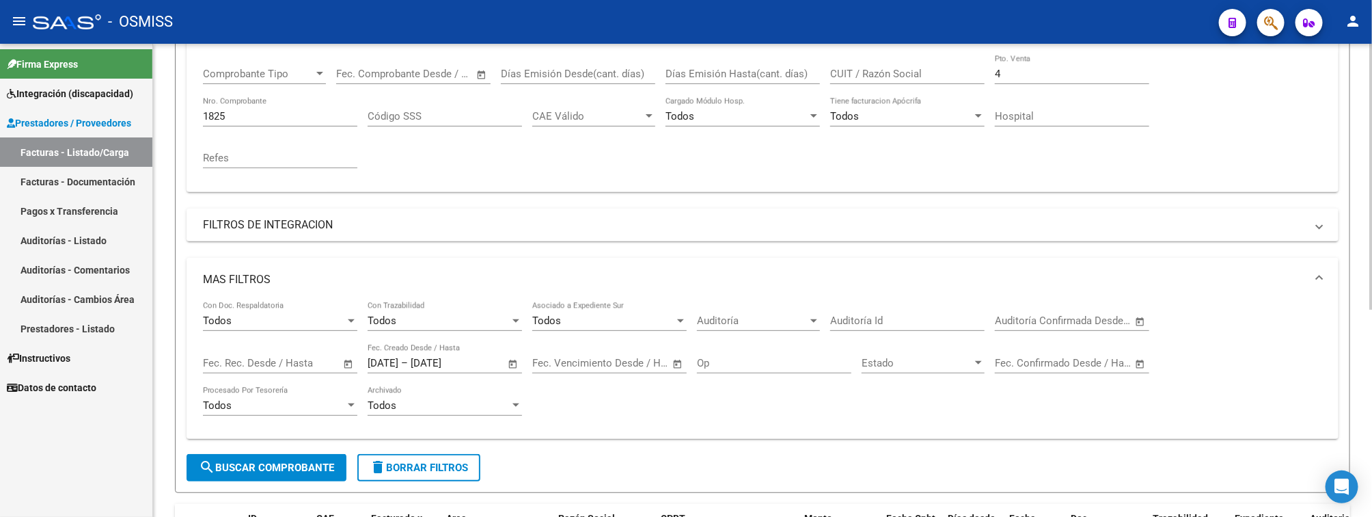
scroll to position [0, 0]
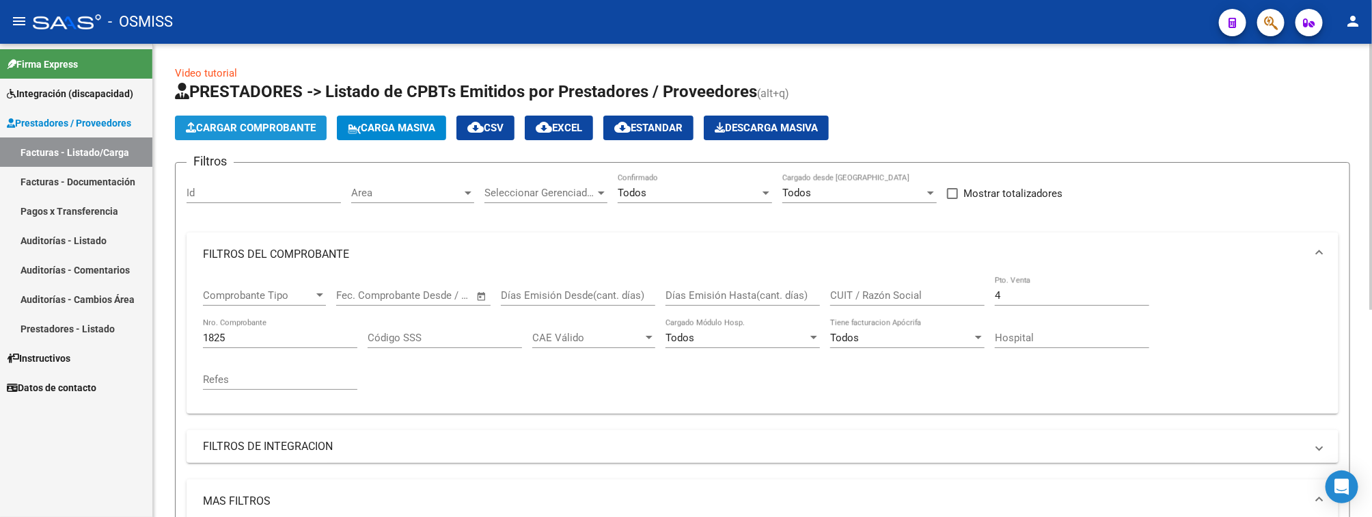
click at [308, 125] on span "Cargar Comprobante" at bounding box center [251, 128] width 130 height 12
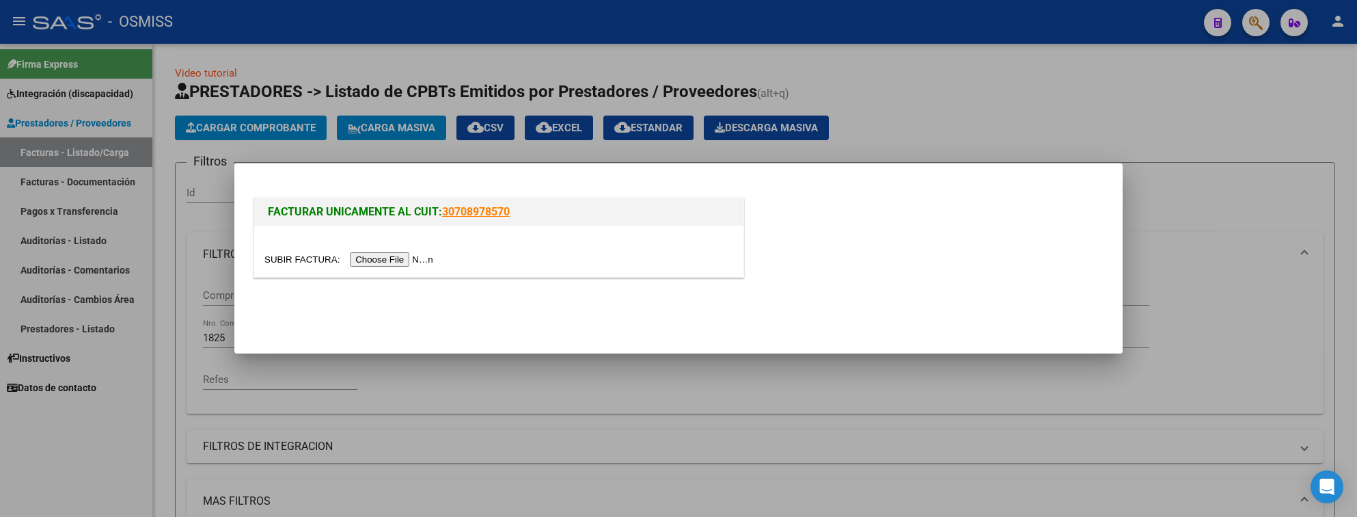
click at [405, 257] on input "file" at bounding box center [350, 259] width 173 height 14
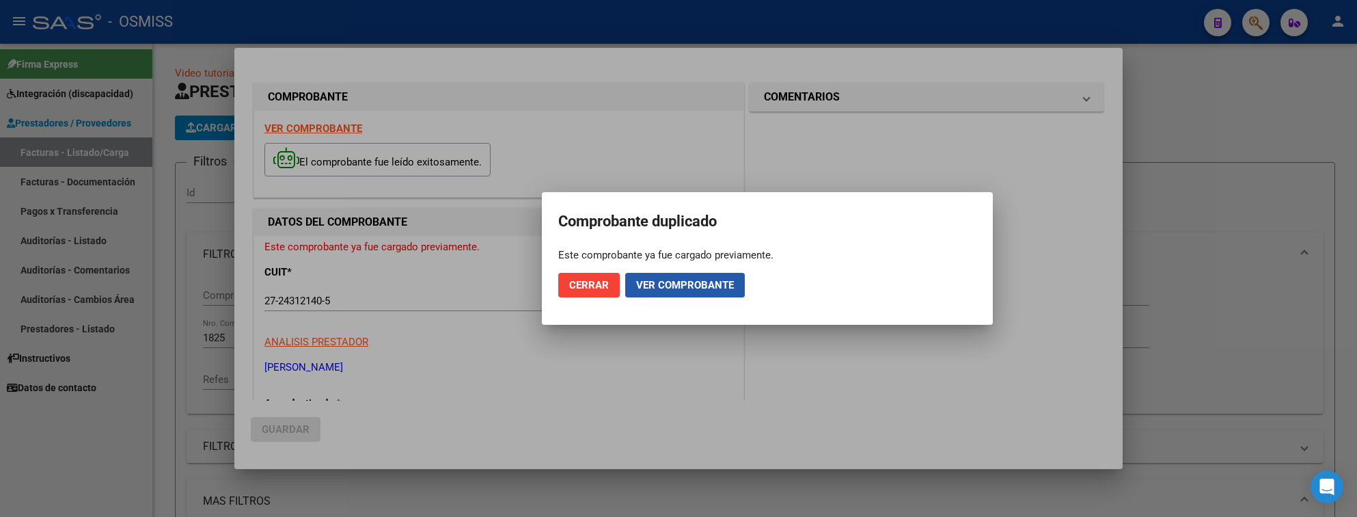
click at [726, 280] on span "Ver comprobante" at bounding box center [685, 285] width 98 height 12
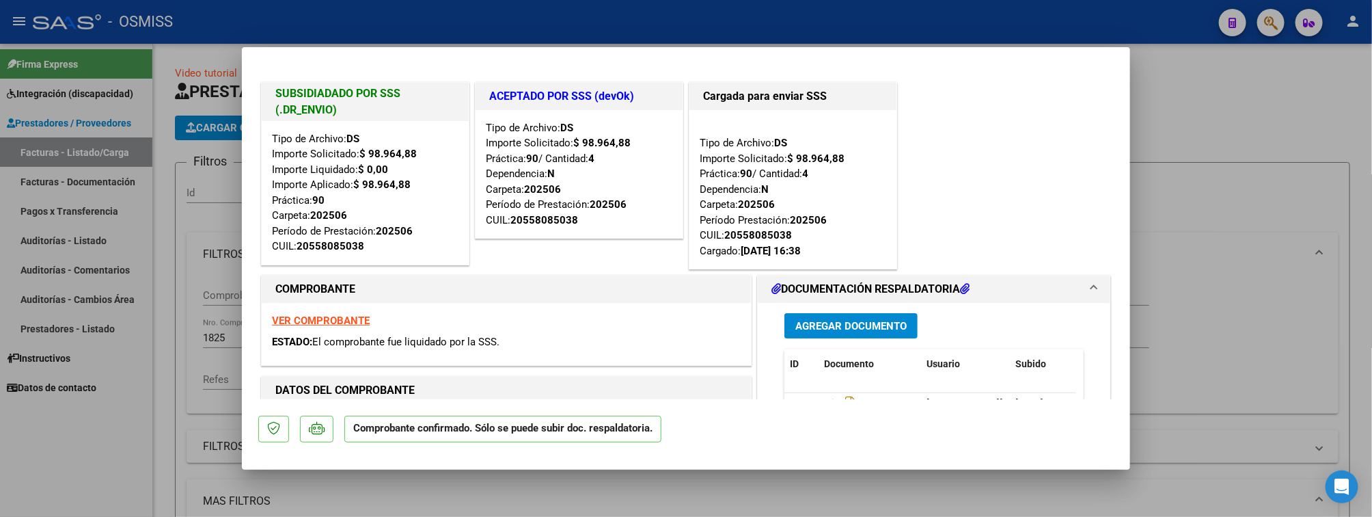
scroll to position [103, 0]
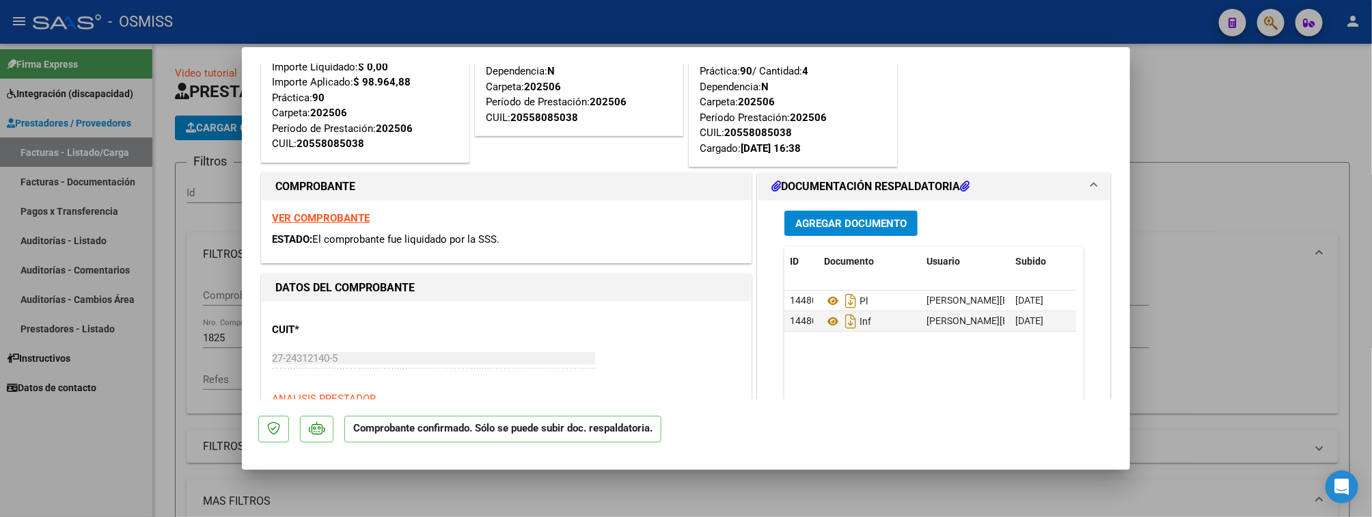
click at [121, 422] on div at bounding box center [686, 258] width 1372 height 517
type input "$ 0,00"
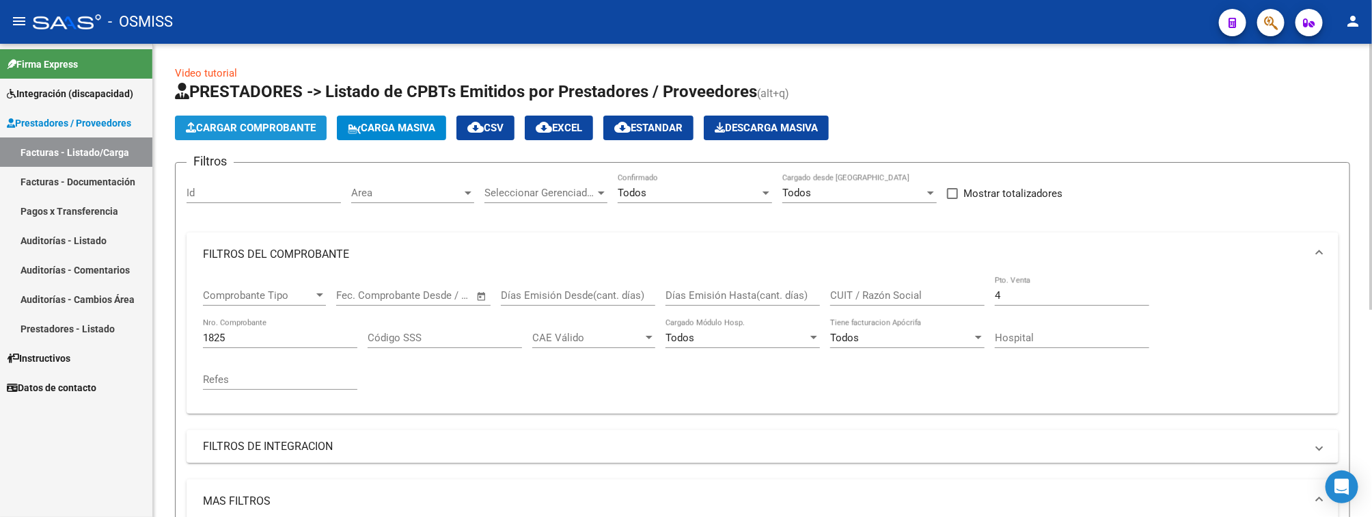
click at [275, 122] on span "Cargar Comprobante" at bounding box center [251, 128] width 130 height 12
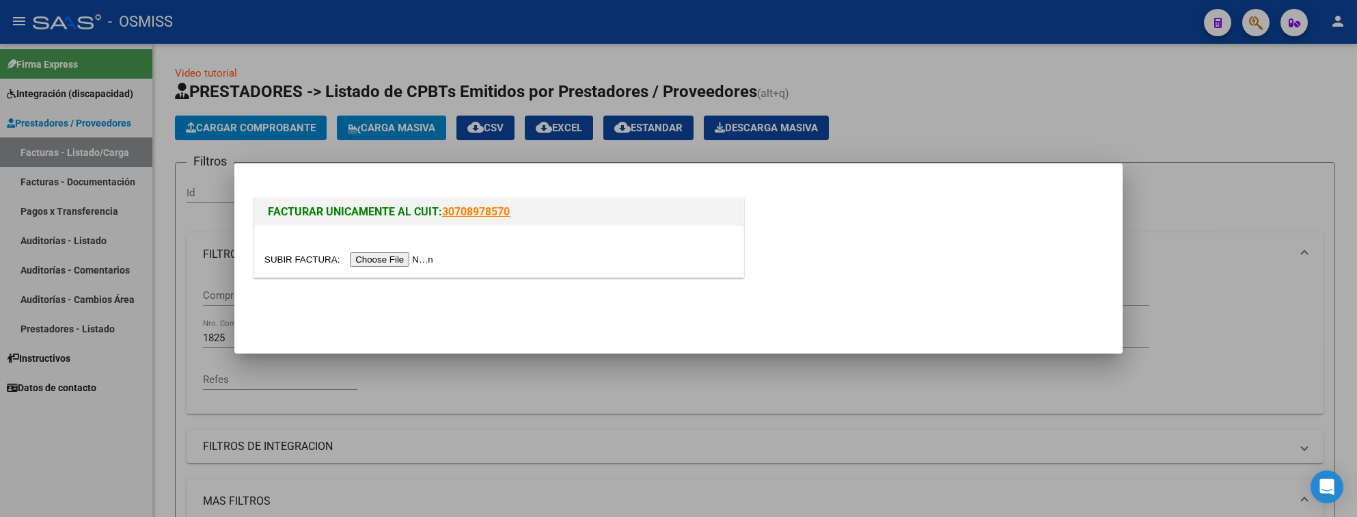
click at [422, 255] on input "file" at bounding box center [350, 259] width 173 height 14
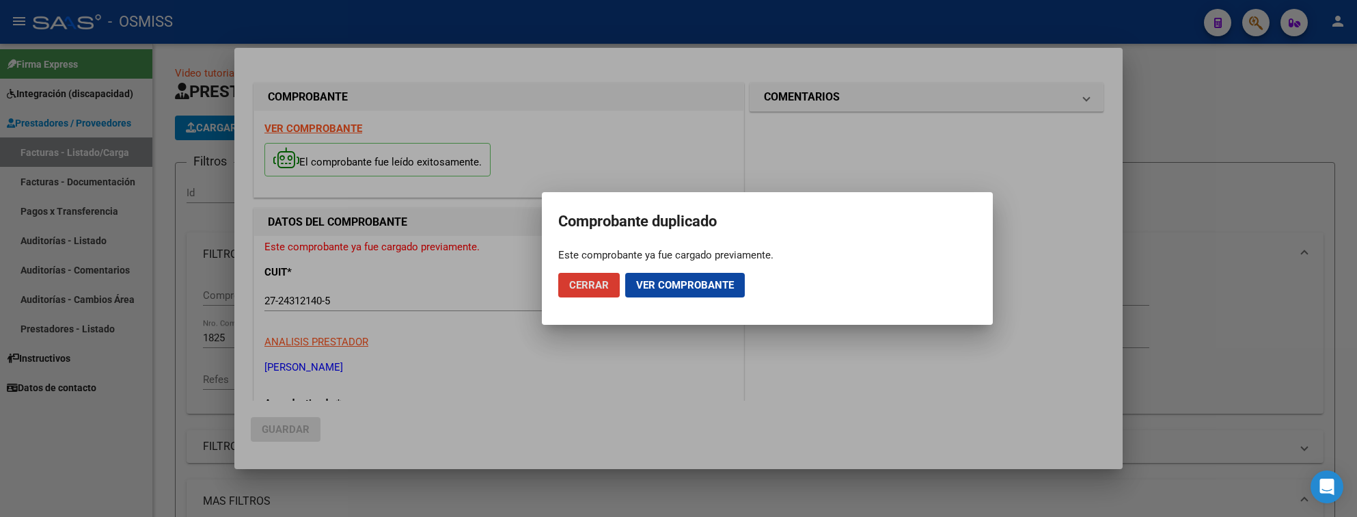
click at [724, 287] on span "Ver comprobante" at bounding box center [685, 285] width 98 height 12
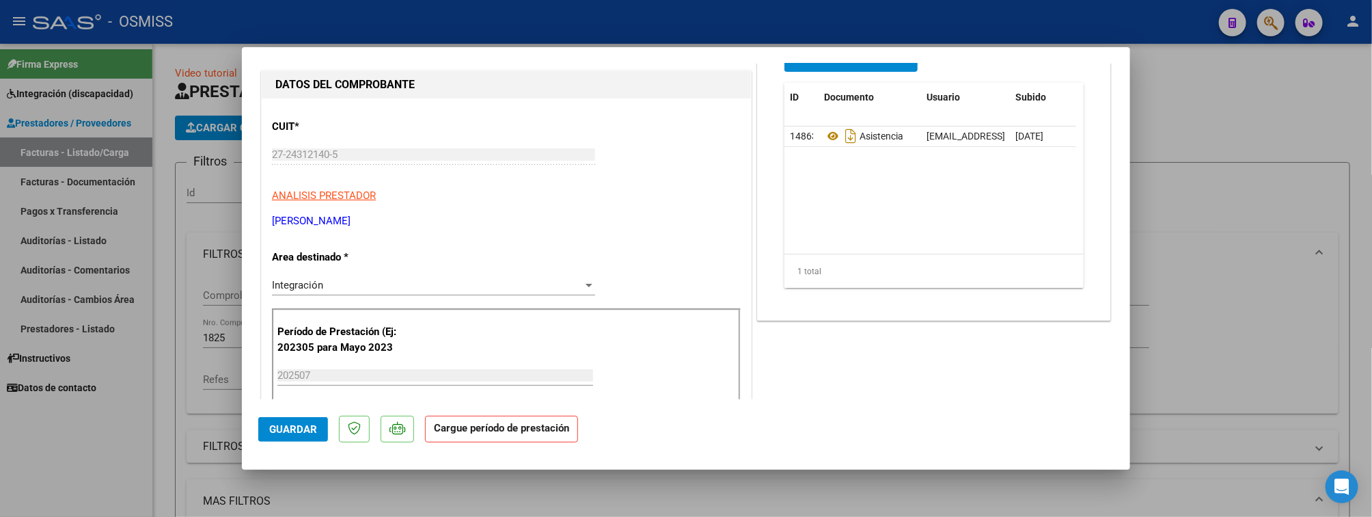
scroll to position [308, 0]
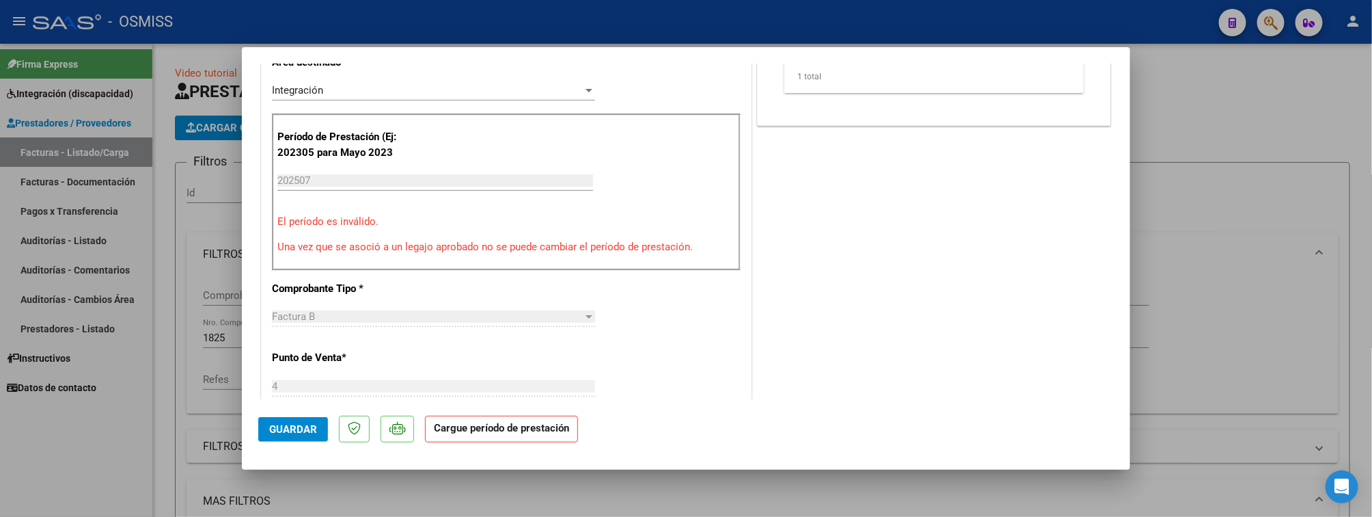
click at [316, 180] on input "202507" at bounding box center [435, 180] width 316 height 12
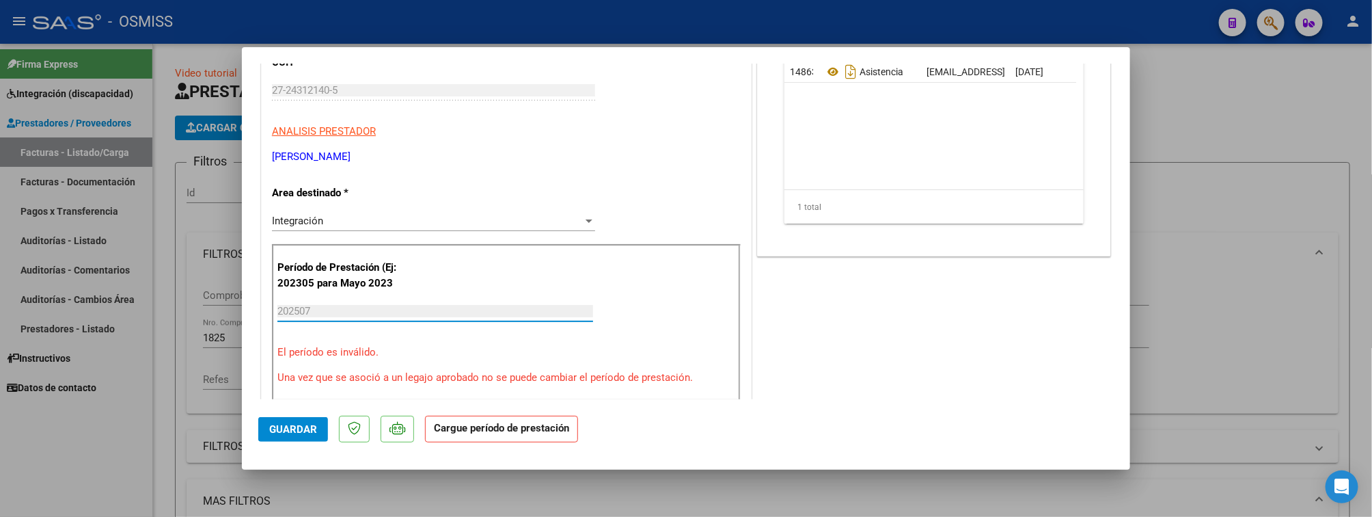
scroll to position [0, 0]
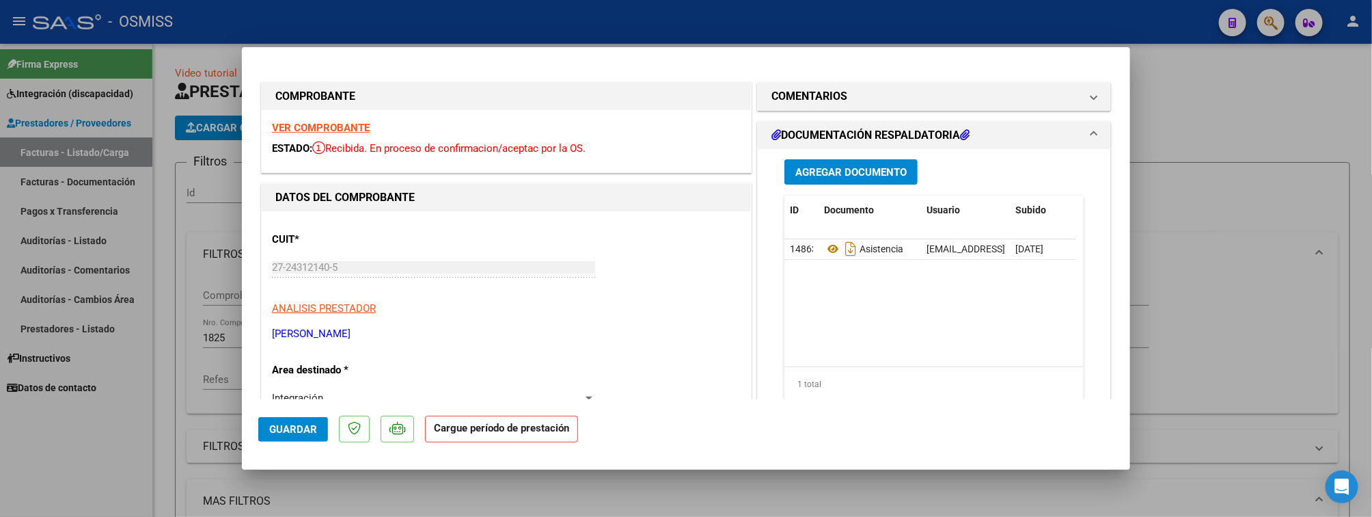
click at [338, 123] on strong "VER COMPROBANTE" at bounding box center [321, 128] width 98 height 12
click at [308, 123] on strong "VER COMPROBANTE" at bounding box center [321, 128] width 98 height 12
click at [173, 349] on div at bounding box center [686, 258] width 1372 height 517
type input "$ 0,00"
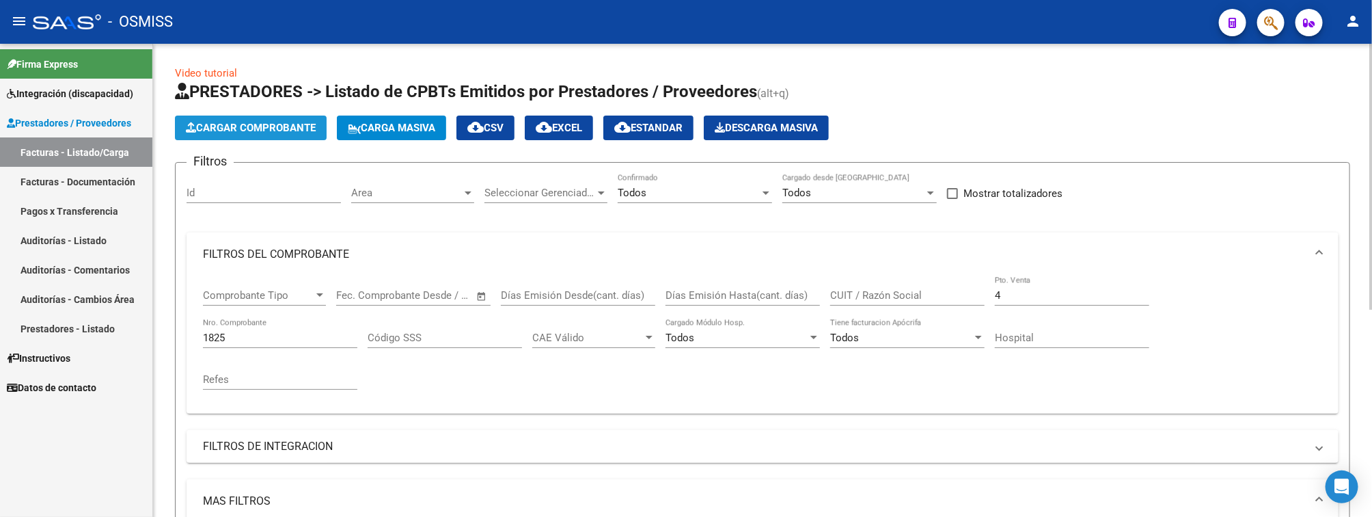
click at [283, 129] on span "Cargar Comprobante" at bounding box center [251, 128] width 130 height 12
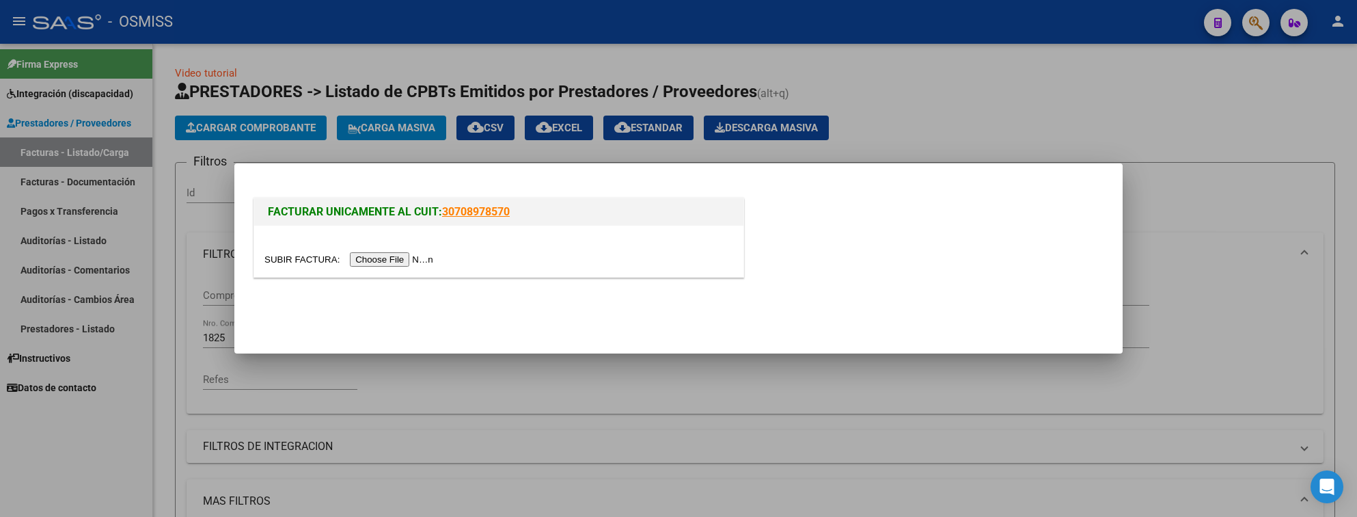
click at [416, 256] on input "file" at bounding box center [350, 259] width 173 height 14
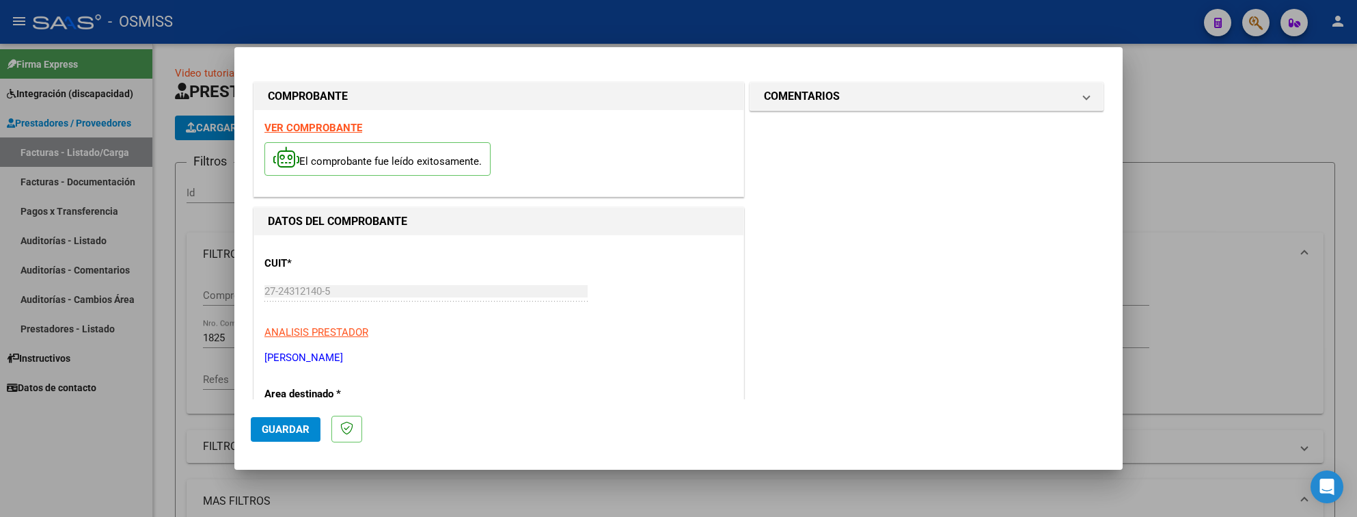
click at [156, 394] on div at bounding box center [678, 258] width 1357 height 517
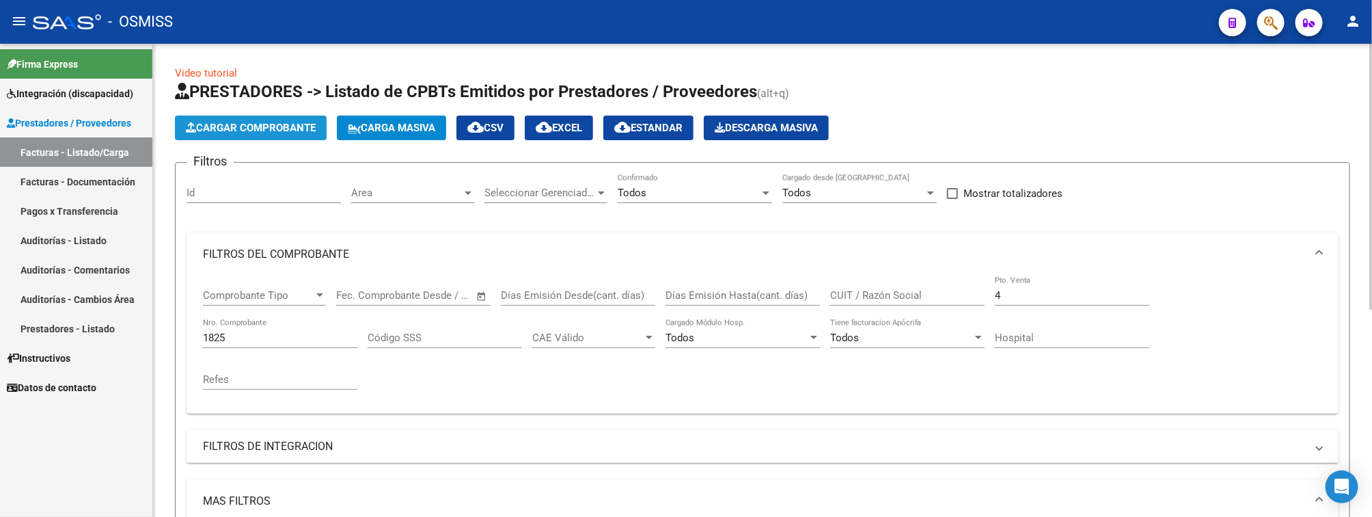
click at [264, 124] on span "Cargar Comprobante" at bounding box center [251, 128] width 130 height 12
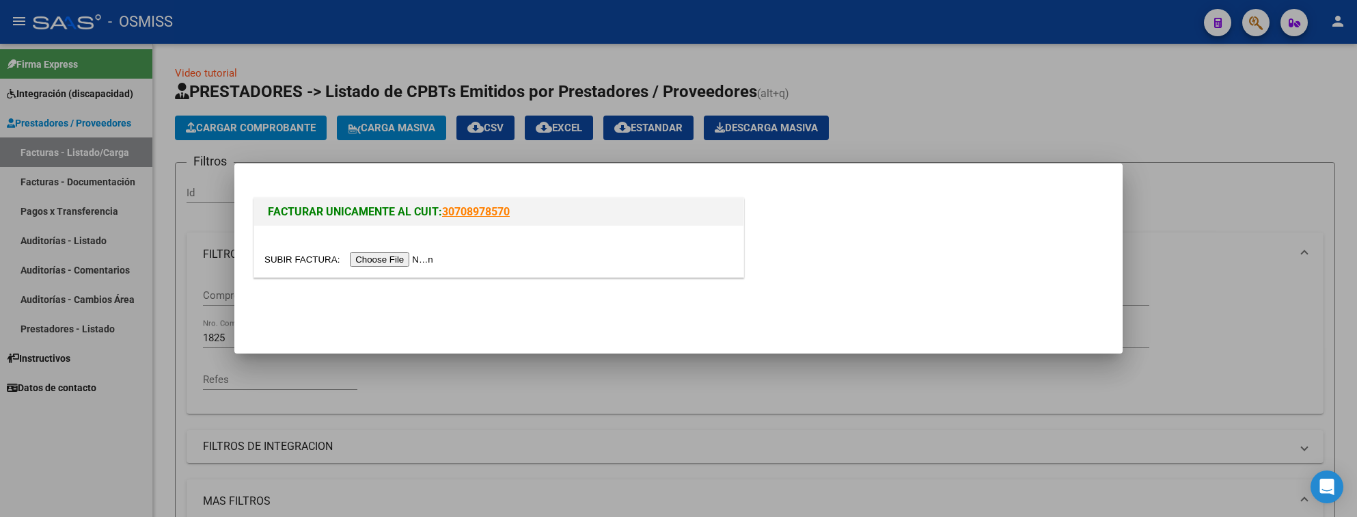
click at [416, 263] on input "file" at bounding box center [350, 259] width 173 height 14
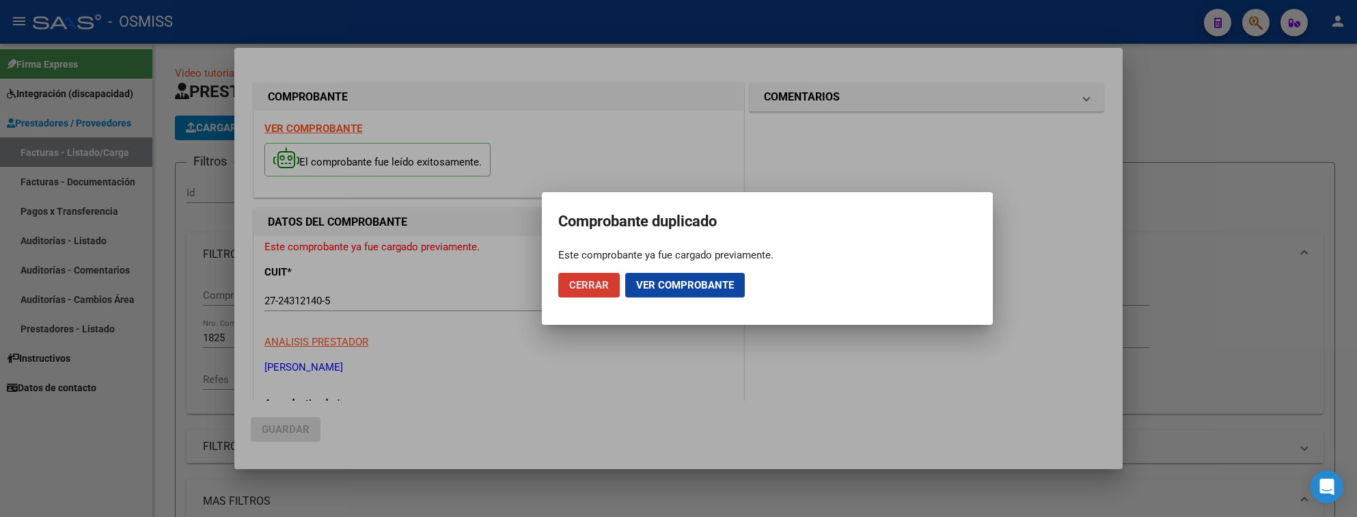
click at [716, 286] on span "Ver comprobante" at bounding box center [685, 285] width 98 height 12
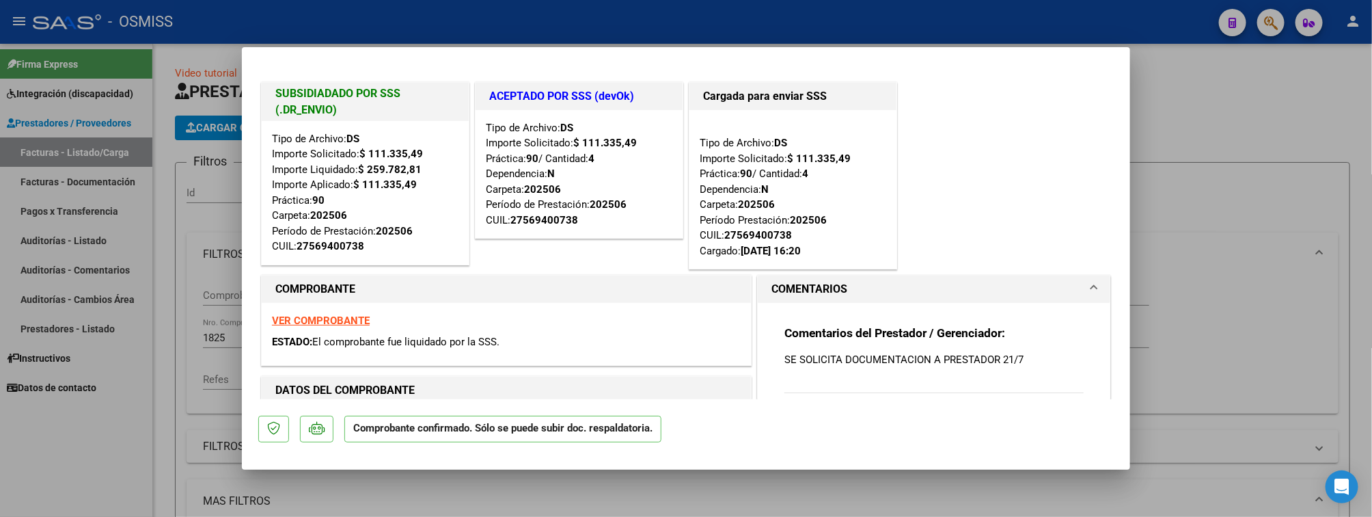
click at [331, 323] on strong "VER COMPROBANTE" at bounding box center [321, 320] width 98 height 12
